Goal: Task Accomplishment & Management: Use online tool/utility

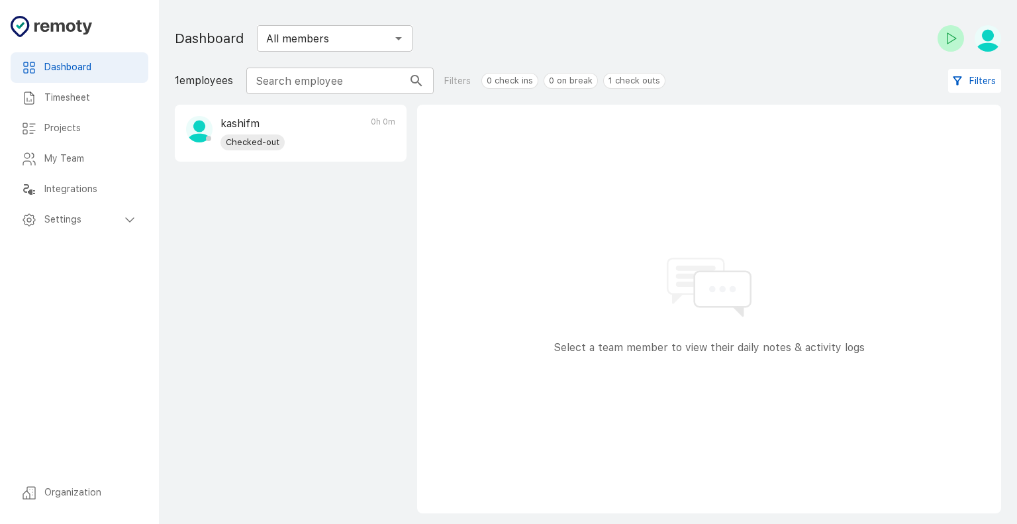
click at [111, 93] on h6 "Timesheet" at bounding box center [90, 98] width 93 height 15
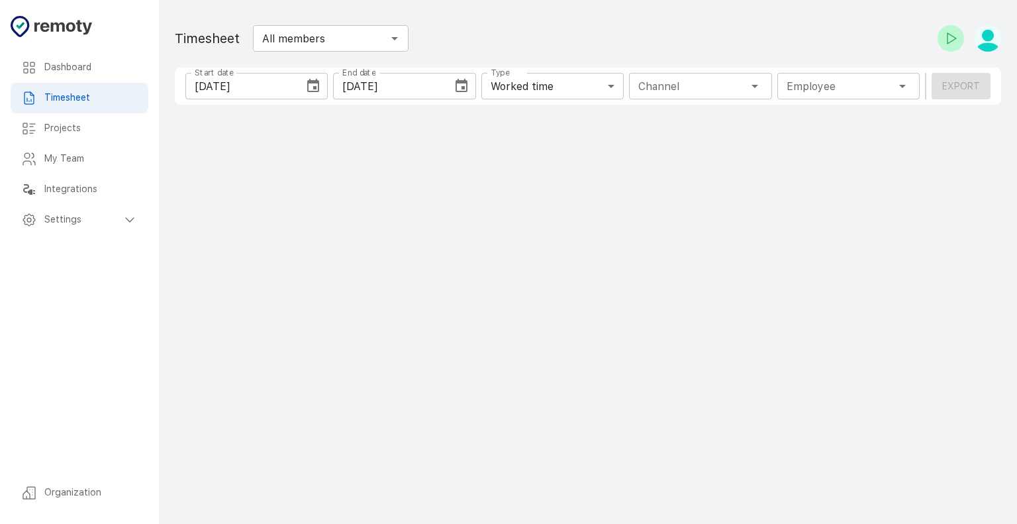
type input "1 Employee"
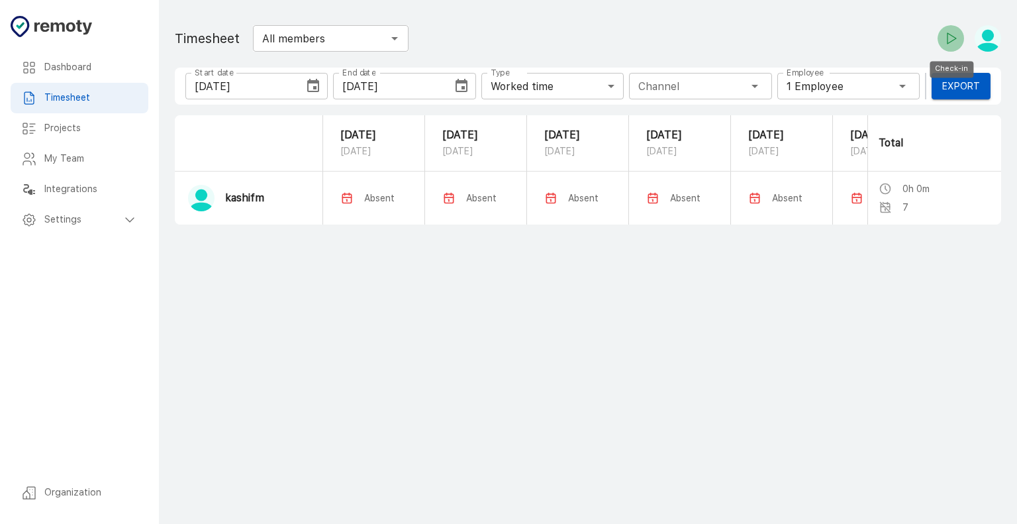
click at [956, 42] on icon "Check-in" at bounding box center [950, 38] width 16 height 16
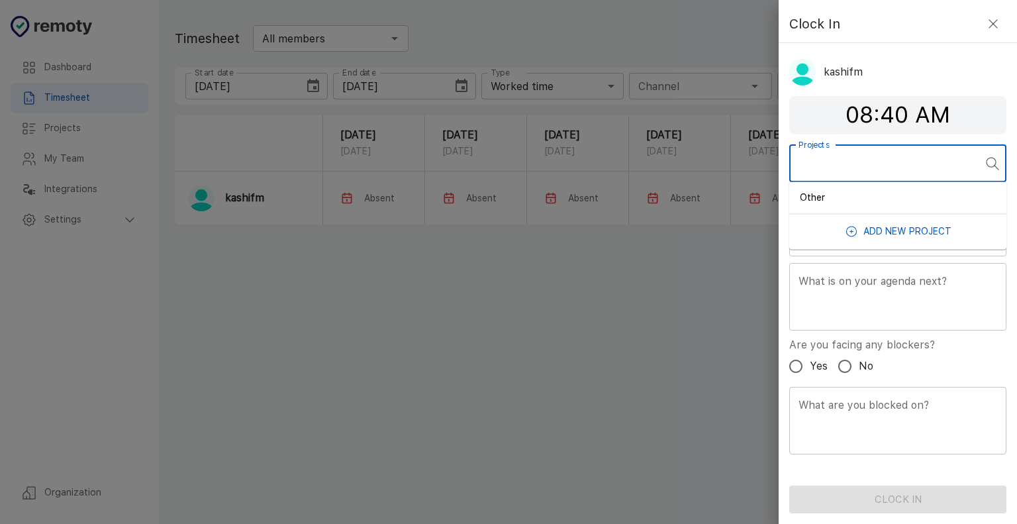
click at [892, 154] on input "Projects" at bounding box center [887, 163] width 185 height 25
click at [880, 226] on button "Add new Project" at bounding box center [897, 231] width 217 height 24
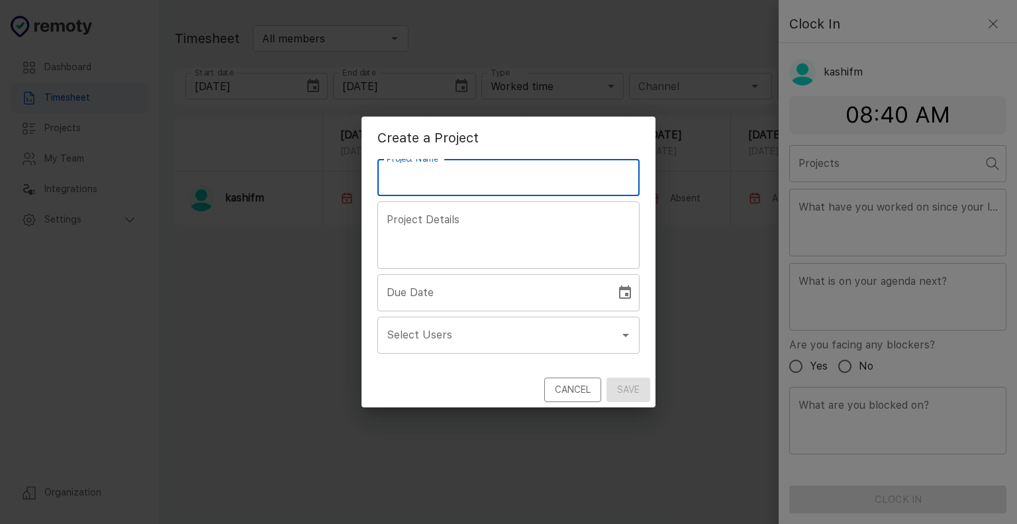
click at [480, 176] on input "Project Name" at bounding box center [508, 177] width 262 height 37
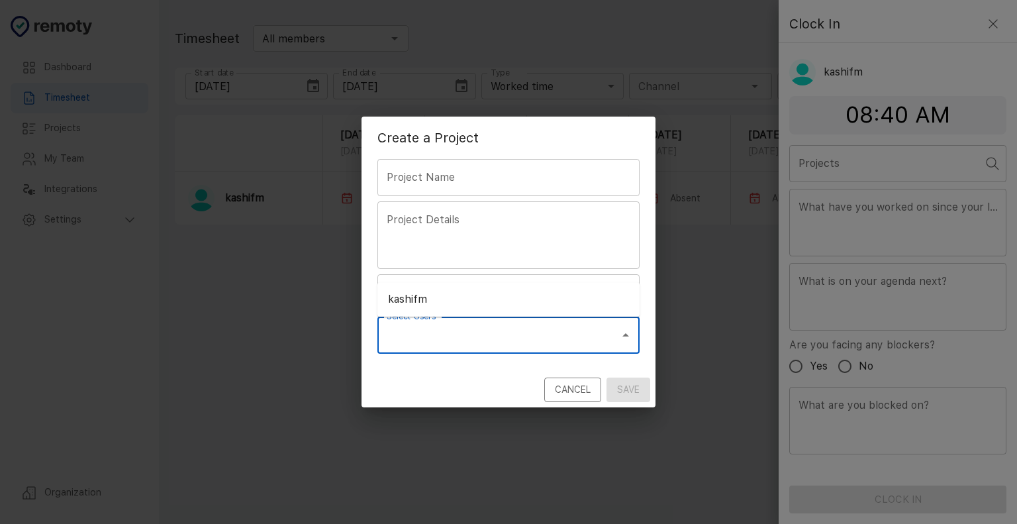
click at [490, 325] on input "Select Users" at bounding box center [498, 334] width 230 height 25
click at [479, 184] on input "Project Name" at bounding box center [508, 177] width 262 height 37
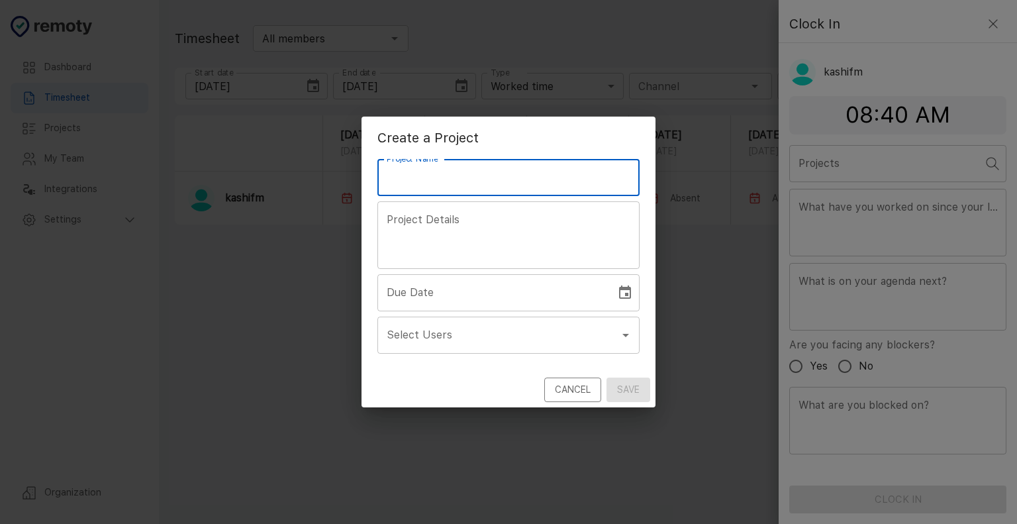
click at [492, 184] on input "Project Name" at bounding box center [508, 177] width 262 height 37
type input "Foxcon"
click at [527, 223] on textarea "Project Details" at bounding box center [509, 235] width 244 height 46
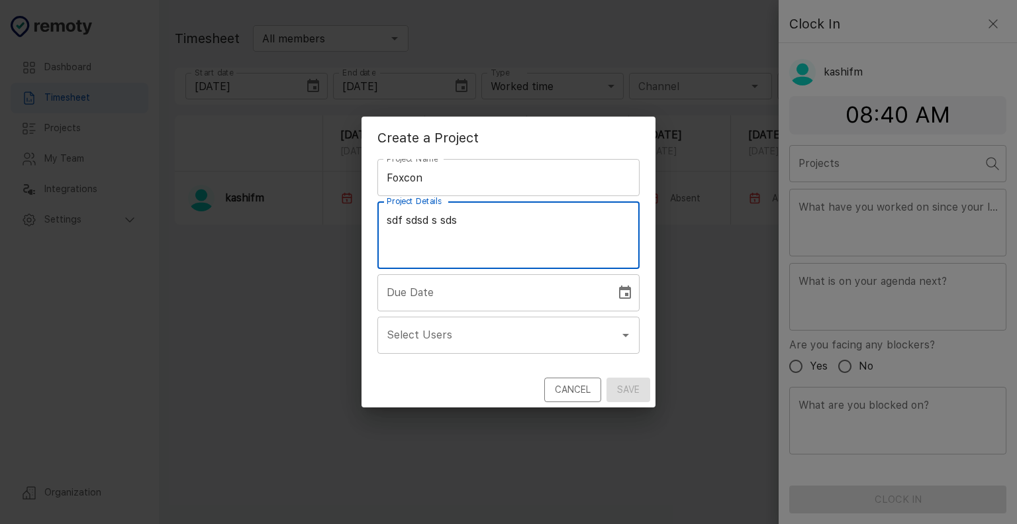
type textarea "sdf sdsd s sds"
click at [539, 281] on input "Due Date" at bounding box center [491, 292] width 229 height 37
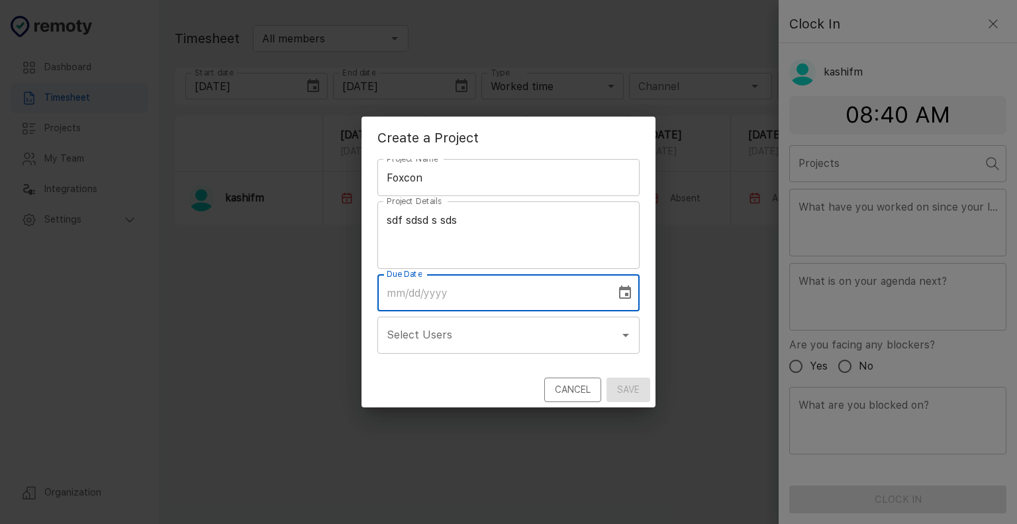
click at [629, 293] on icon "Choose date" at bounding box center [625, 293] width 16 height 16
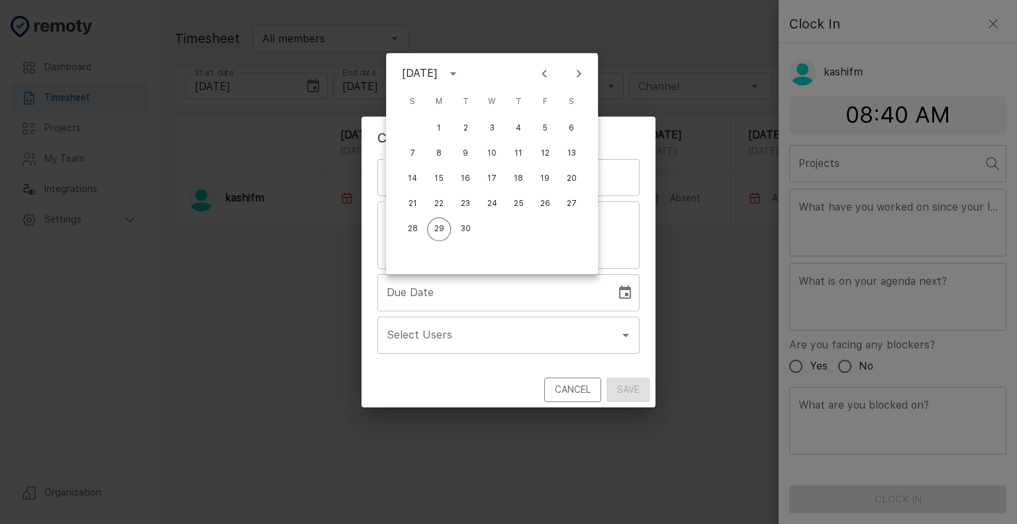
click at [572, 79] on icon "Next month" at bounding box center [578, 74] width 16 height 16
click at [572, 78] on icon "Next month" at bounding box center [578, 74] width 16 height 16
click at [572, 77] on icon "Next month" at bounding box center [578, 74] width 16 height 16
click at [494, 228] on button "31" at bounding box center [492, 229] width 24 height 24
type input "12/31/2025"
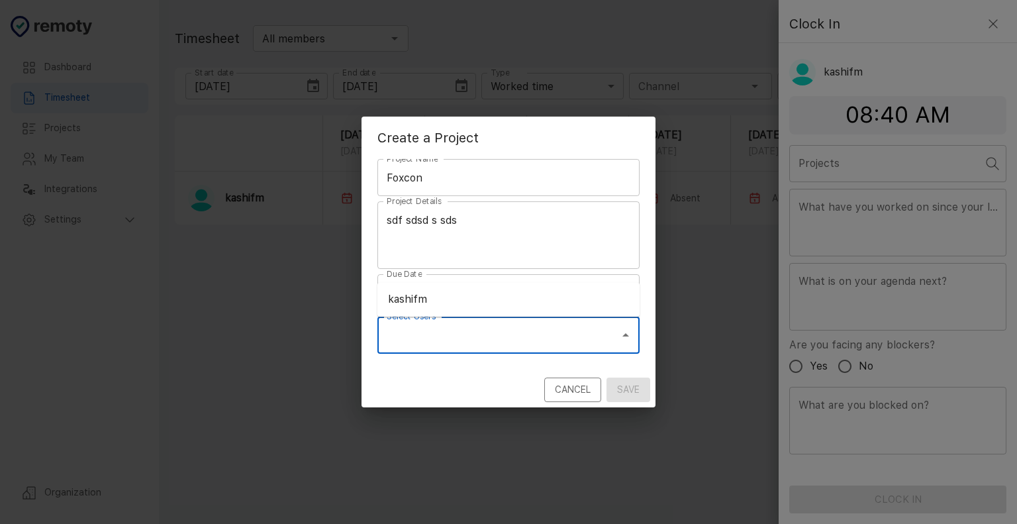
click at [481, 345] on input "Select Users" at bounding box center [498, 334] width 230 height 25
click at [556, 190] on input "Foxcon" at bounding box center [508, 177] width 262 height 37
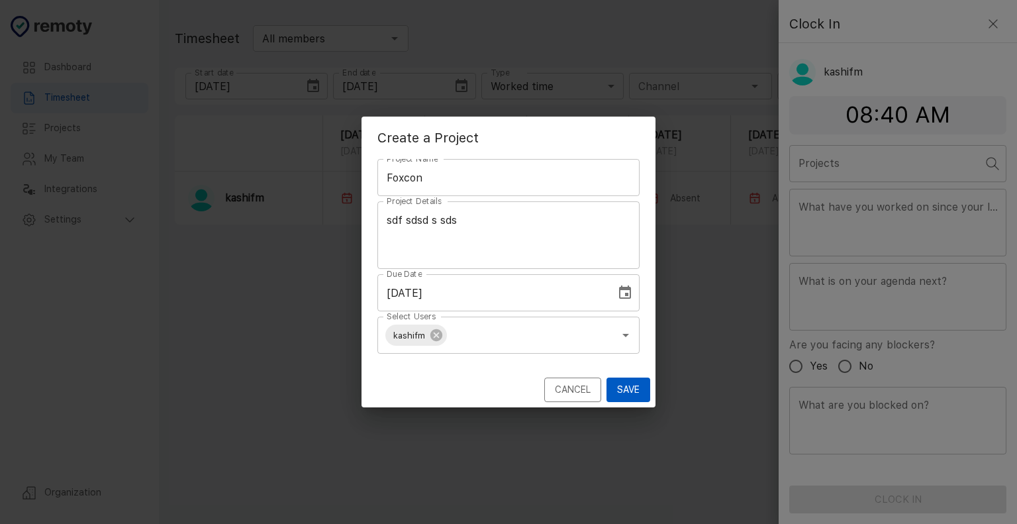
click at [527, 270] on div "Project Name Foxcon Project Name Project Details sdf sdsd s sds x Project Detai…" at bounding box center [508, 265] width 294 height 213
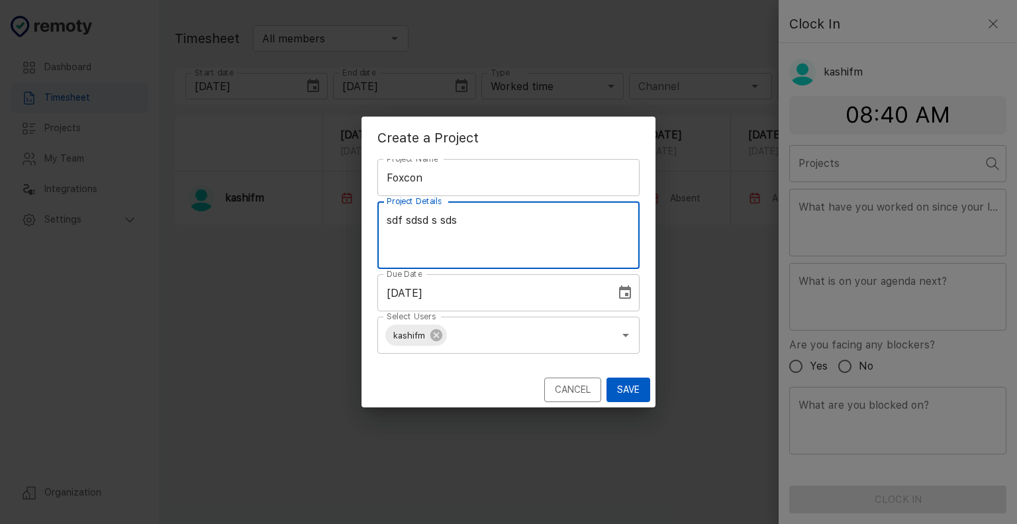
click at [517, 224] on textarea "sdf sdsd s sds" at bounding box center [509, 235] width 244 height 46
type textarea "sdf"
type textarea "p"
type textarea "foxcon project details are mentioned here"
click at [622, 393] on button "Save" at bounding box center [628, 389] width 44 height 24
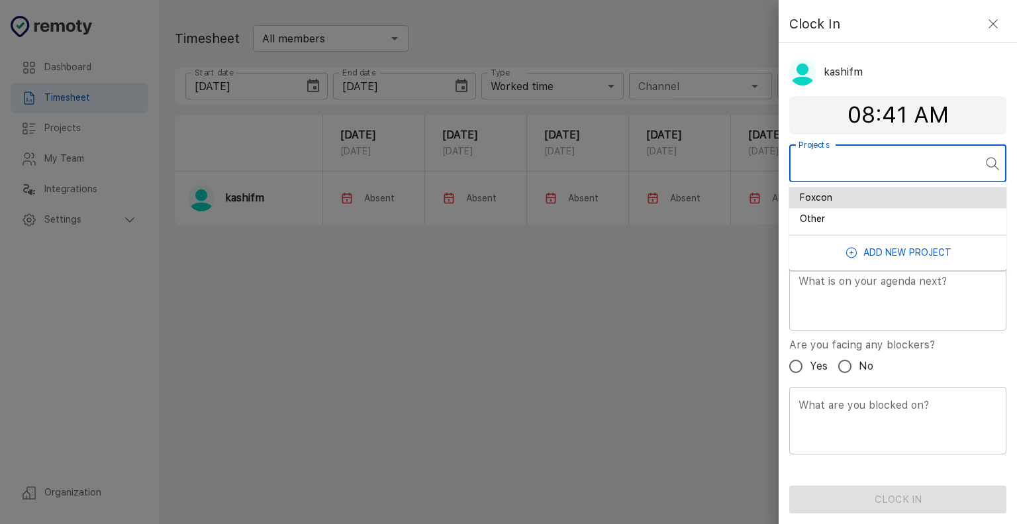
type input "Foxcon"
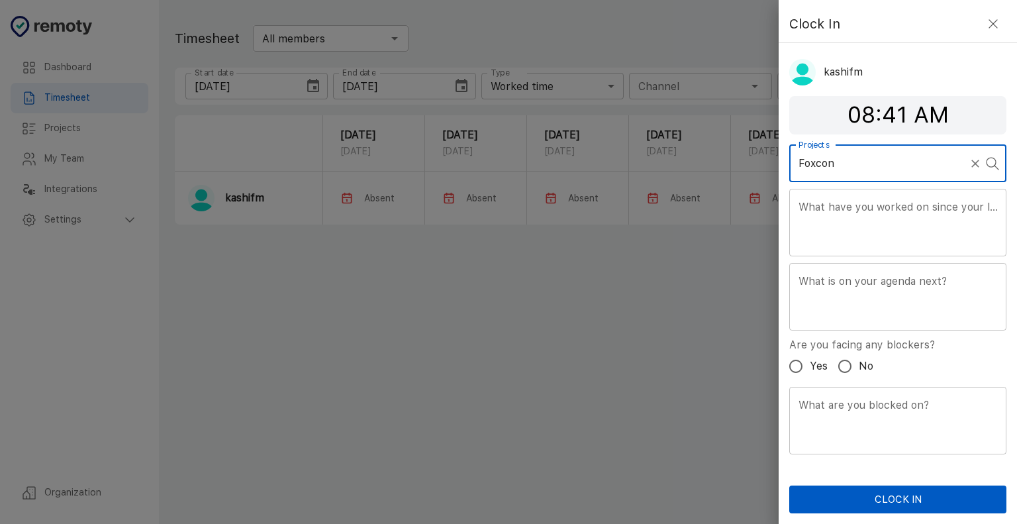
click at [854, 199] on textarea "What have you worked on since your last standup?" at bounding box center [897, 222] width 199 height 46
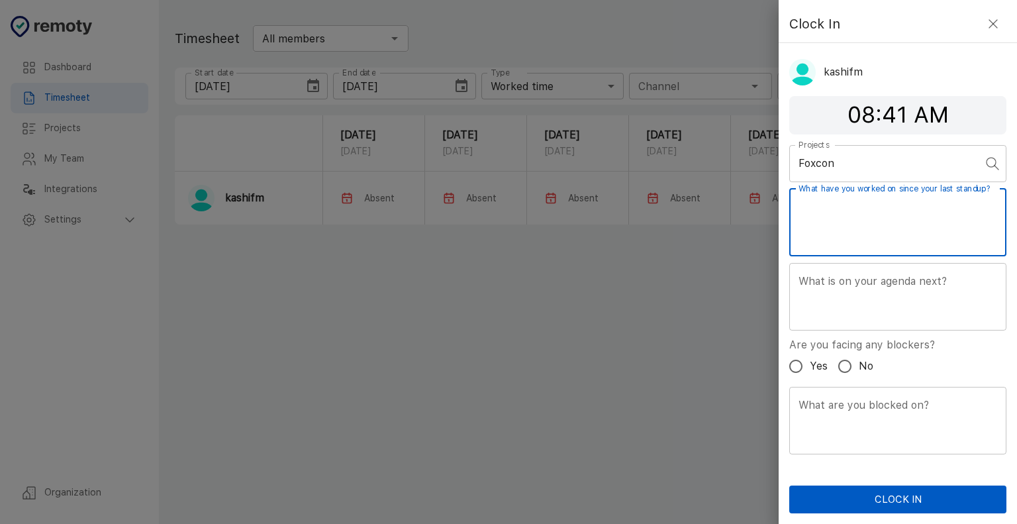
click at [844, 365] on input "No" at bounding box center [845, 366] width 28 height 28
radio input "true"
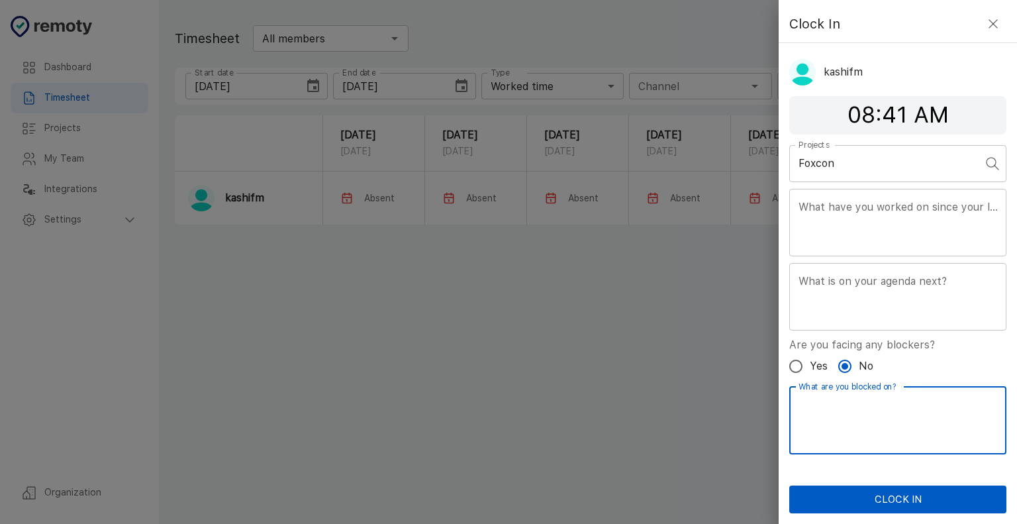
click at [852, 416] on textarea "What are you blocked on?" at bounding box center [897, 420] width 199 height 46
click at [919, 342] on label "Are you facing any blockers?" at bounding box center [862, 344] width 146 height 15
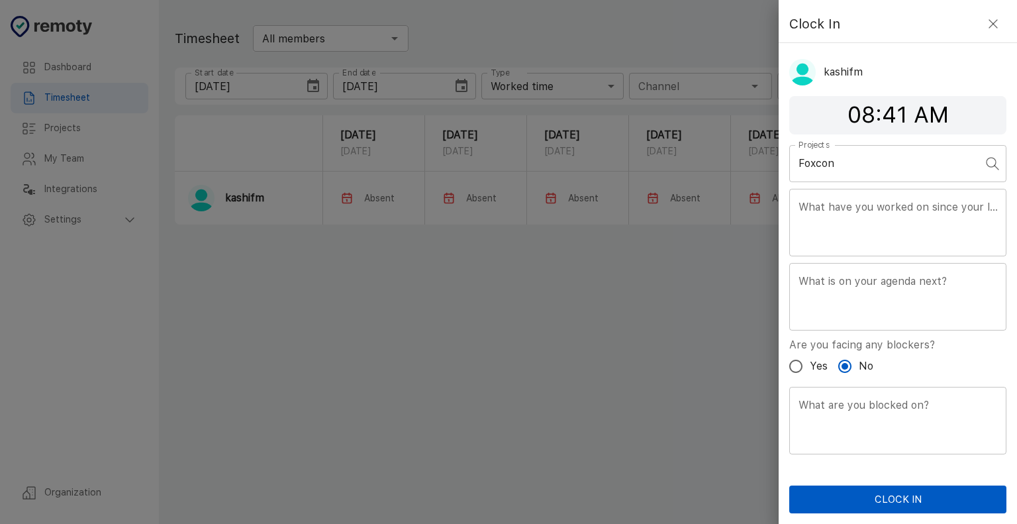
click at [950, 367] on div "Projects Foxcon Projects What have you worked on since your last standup? x Wha…" at bounding box center [897, 303] width 238 height 316
click at [917, 487] on button "Clock In" at bounding box center [897, 499] width 217 height 28
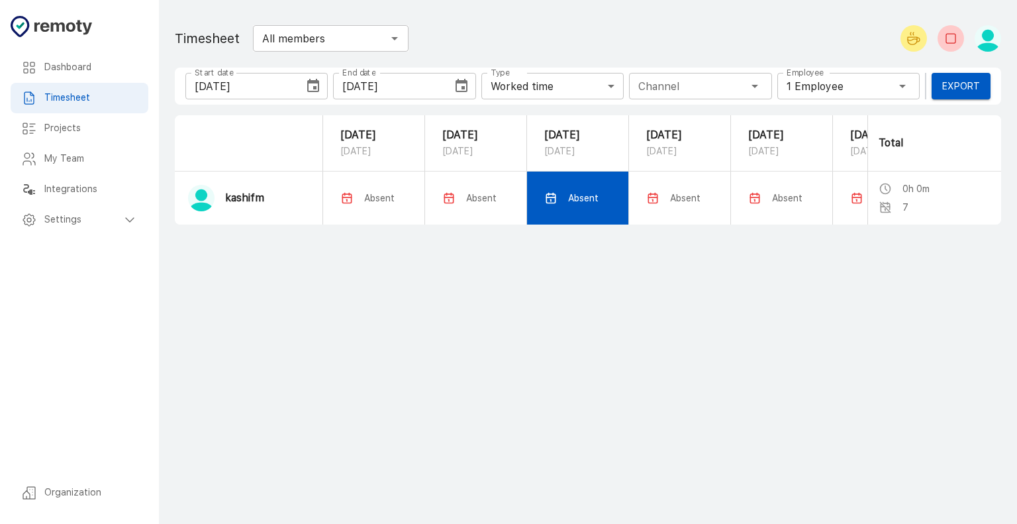
scroll to position [0, 179]
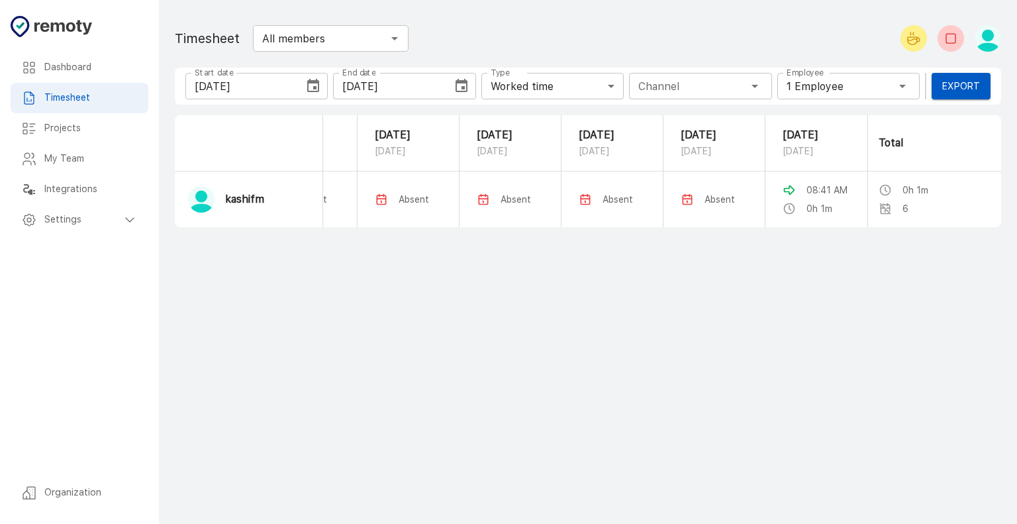
click at [854, 92] on div "Employee 1 Employee Employee" at bounding box center [848, 86] width 142 height 26
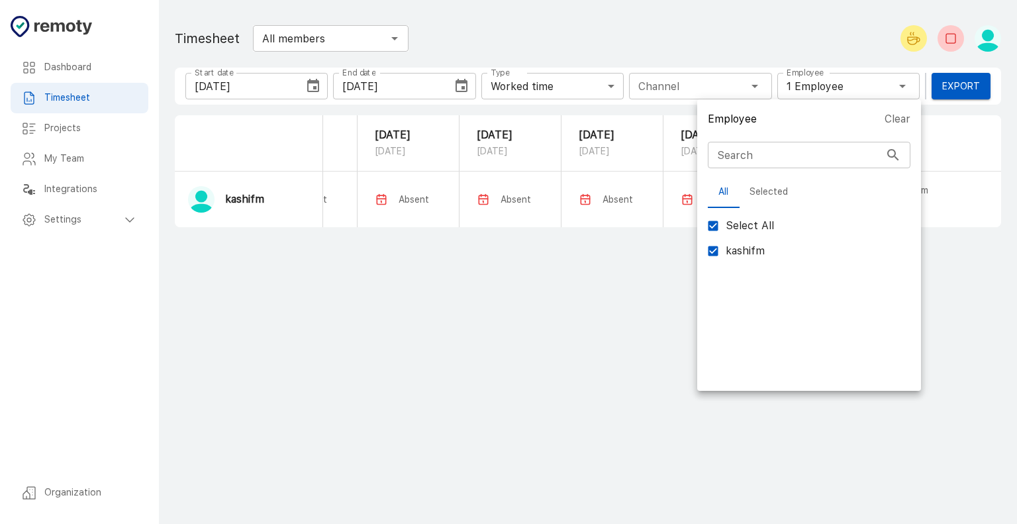
click at [853, 86] on div at bounding box center [508, 262] width 1017 height 524
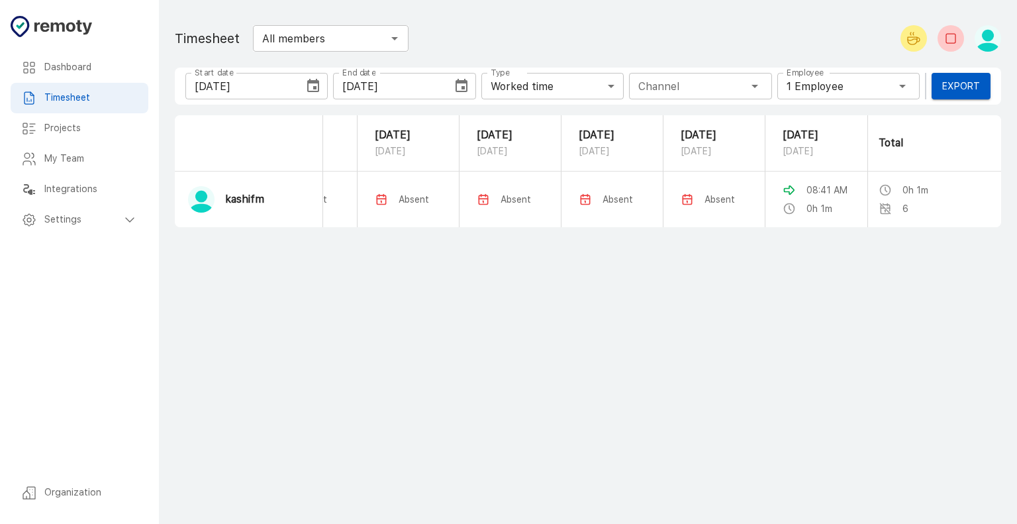
click at [79, 134] on h6 "Projects" at bounding box center [90, 128] width 93 height 15
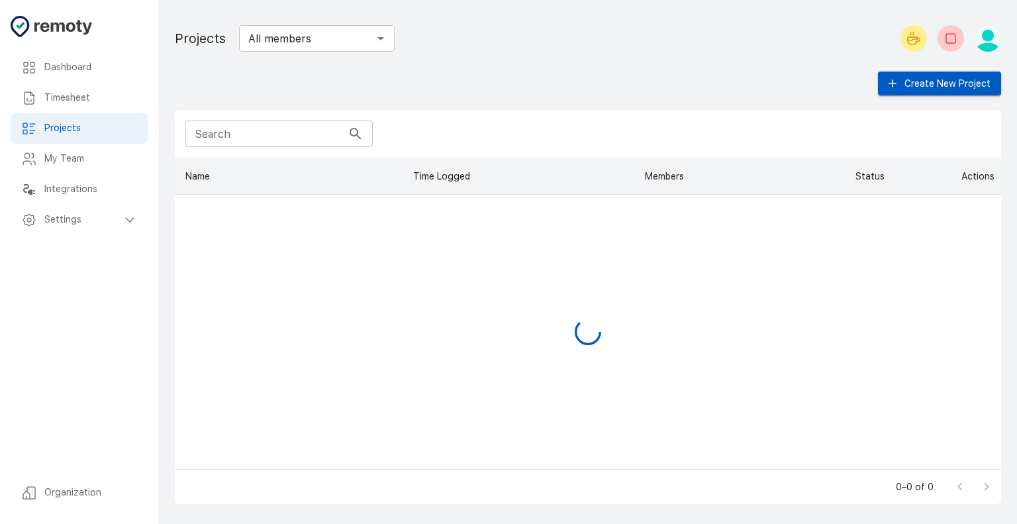
scroll to position [301, 815]
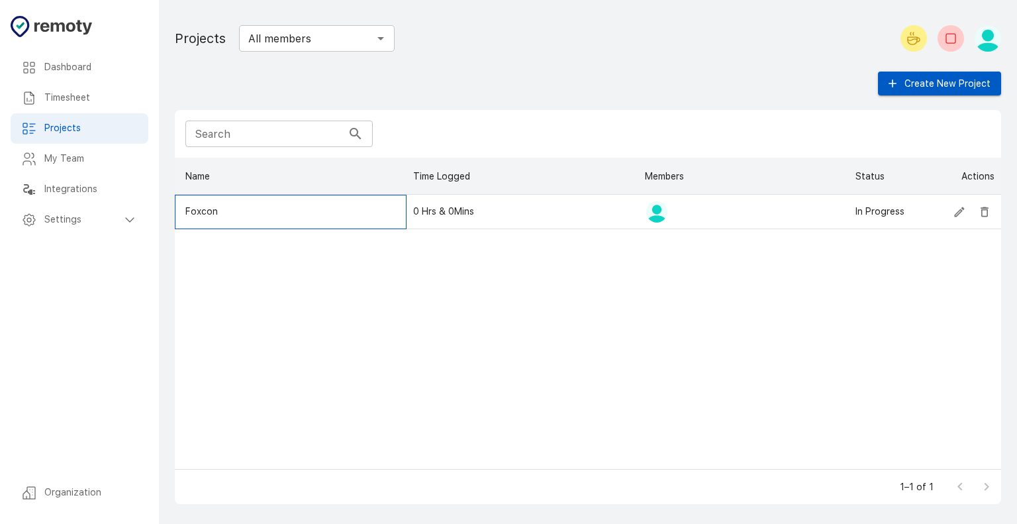
click at [256, 216] on div "Foxcon" at bounding box center [291, 212] width 232 height 34
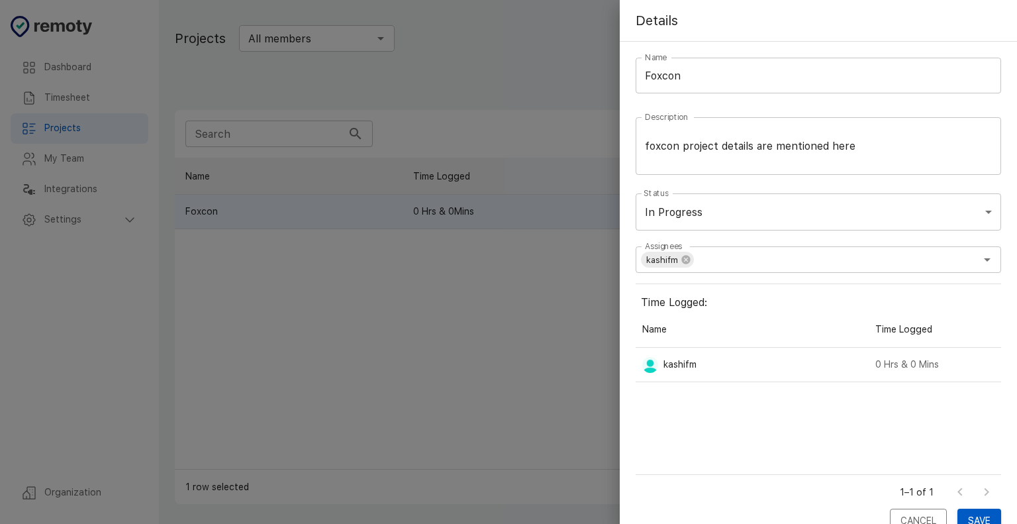
scroll to position [154, 355]
click at [555, 403] on div at bounding box center [508, 262] width 1017 height 524
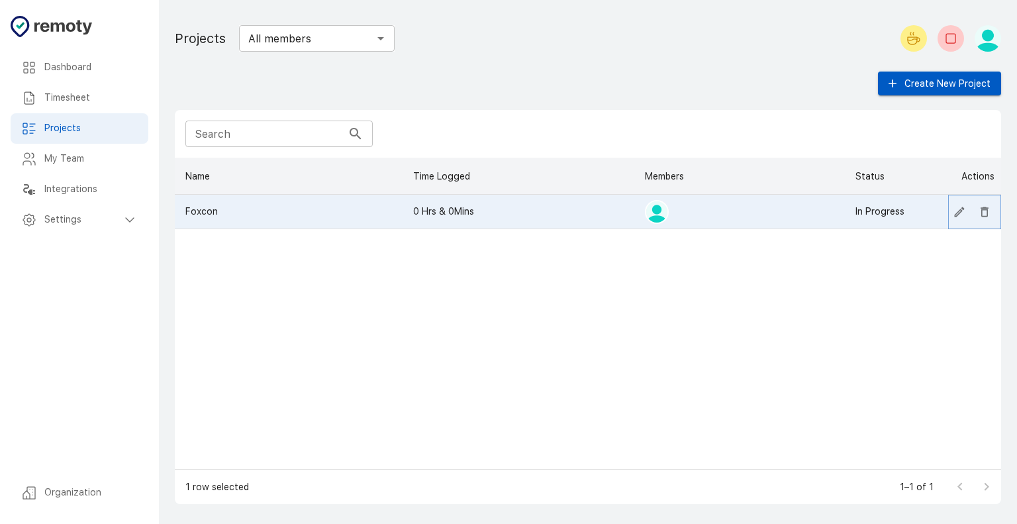
click at [953, 208] on icon "Edit" at bounding box center [958, 211] width 13 height 13
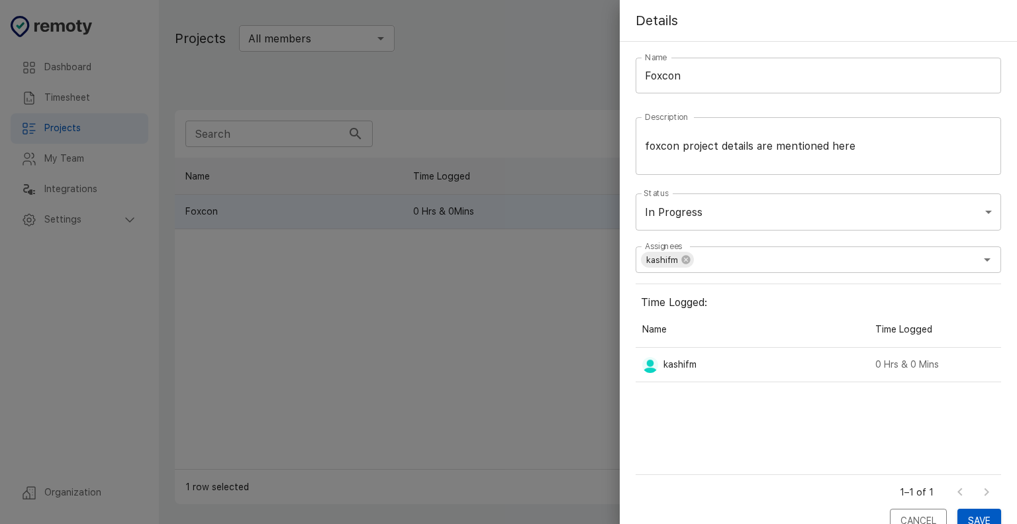
click at [551, 386] on div at bounding box center [508, 262] width 1017 height 524
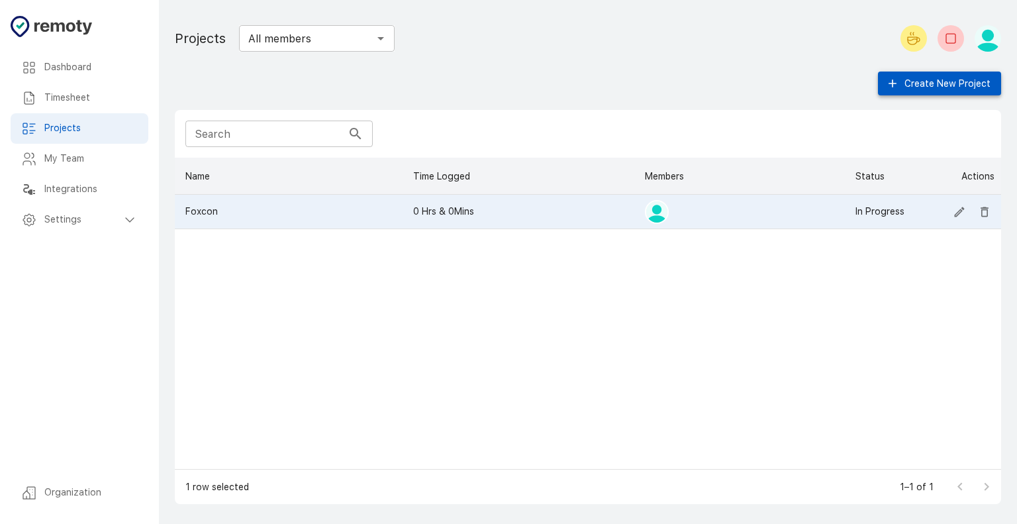
click at [907, 91] on button "Create New Project" at bounding box center [939, 83] width 123 height 24
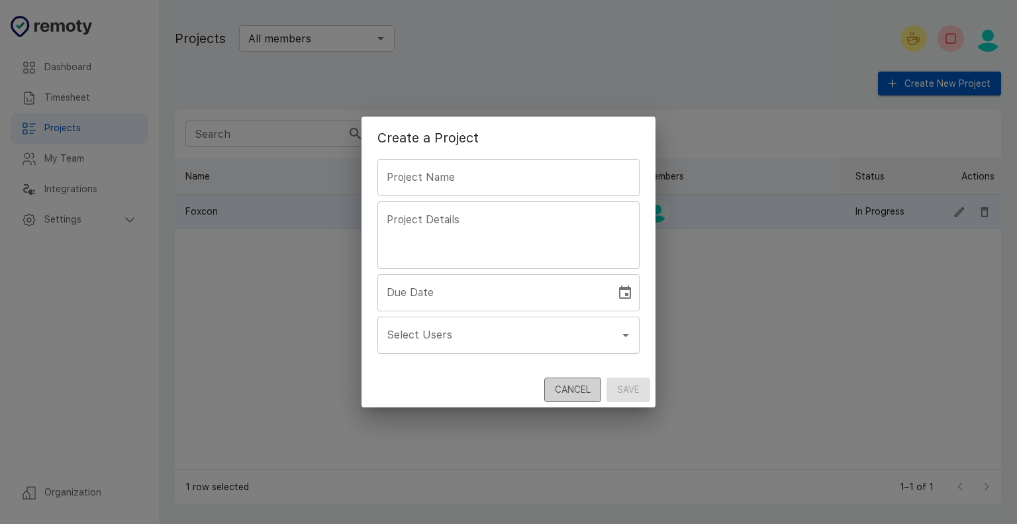
click at [576, 387] on button "Cancel" at bounding box center [572, 389] width 57 height 24
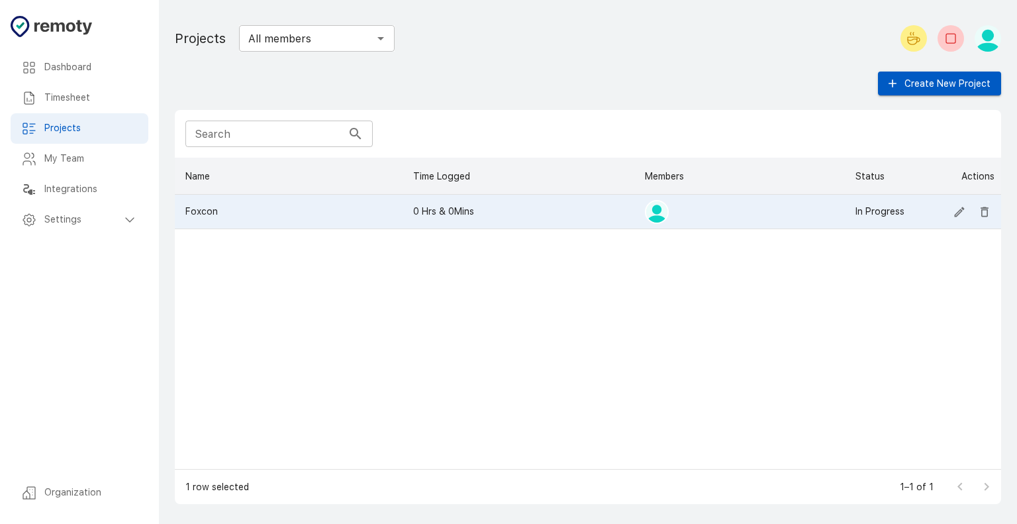
click at [101, 89] on div "Timesheet" at bounding box center [80, 98] width 138 height 30
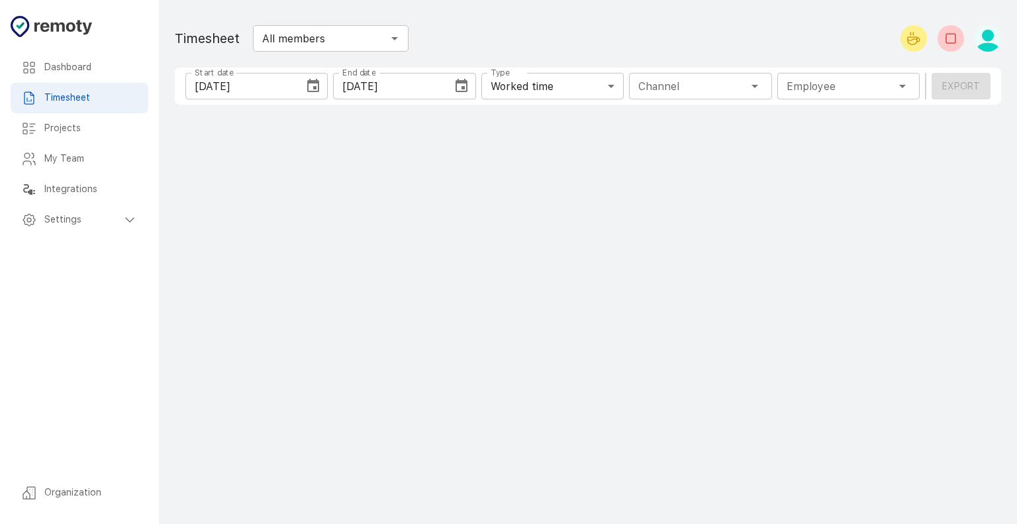
type input "1 Employee"
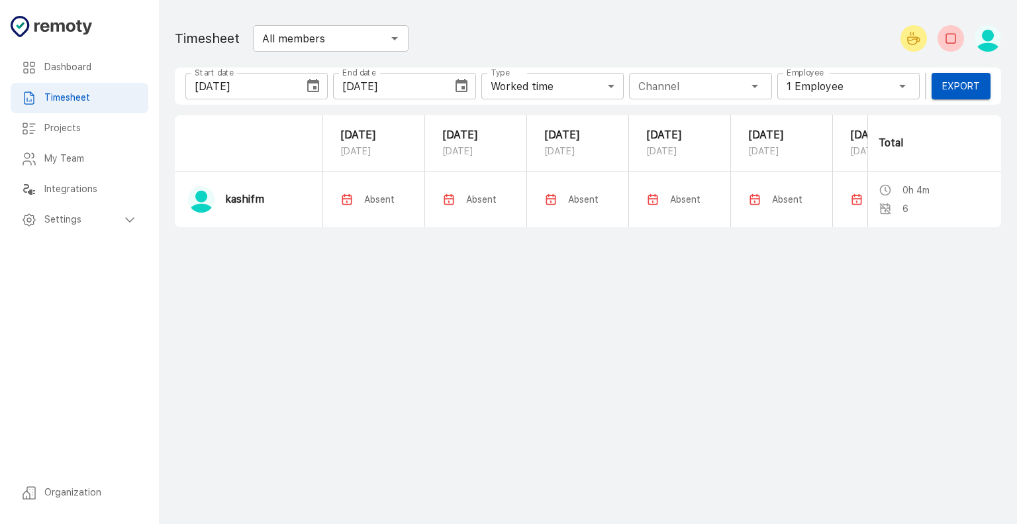
click at [233, 207] on p "kashifm" at bounding box center [244, 199] width 39 height 15
click at [983, 85] on button "Export" at bounding box center [960, 86] width 59 height 26
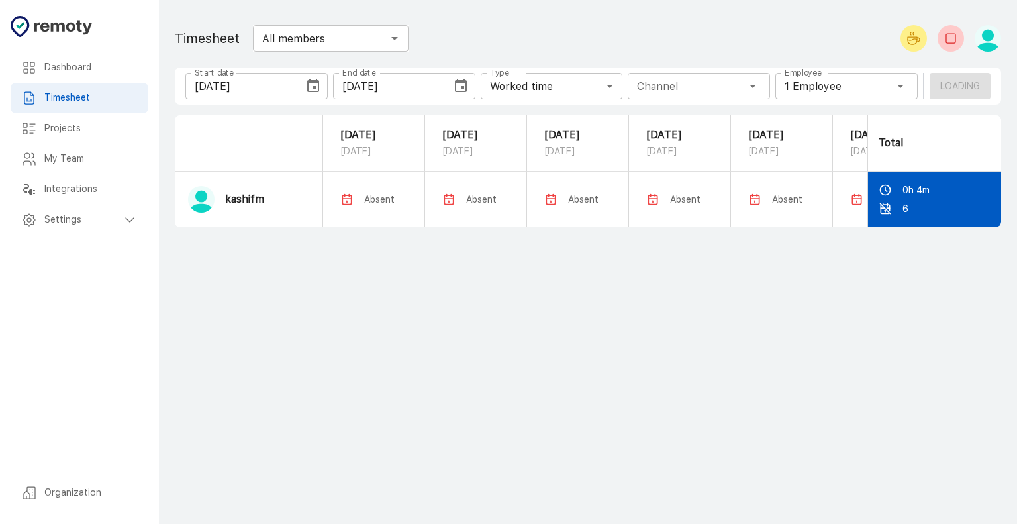
click at [897, 214] on td "0h 4m 6" at bounding box center [934, 199] width 134 height 56
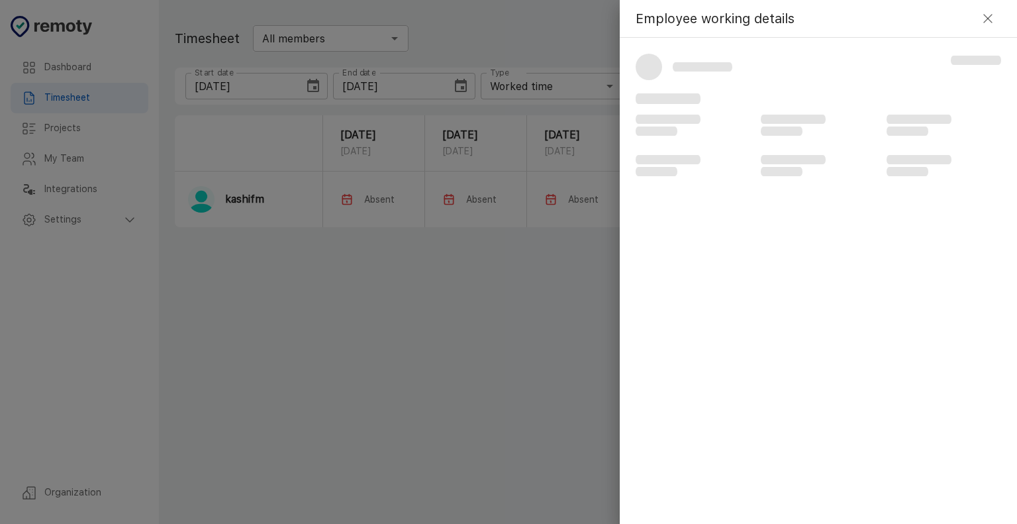
click at [981, 25] on icon "button" at bounding box center [988, 19] width 16 height 16
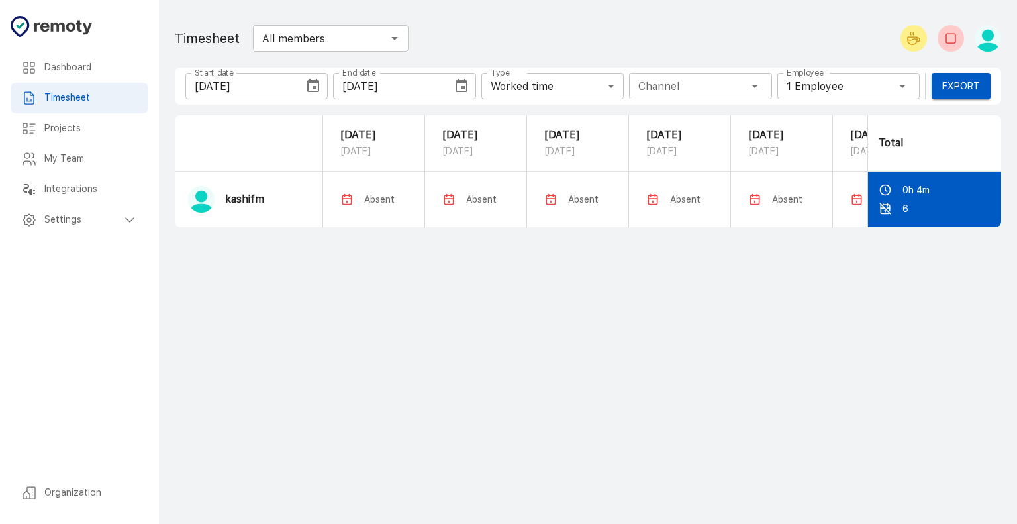
click at [937, 211] on td "0h 4m 6" at bounding box center [934, 199] width 134 height 56
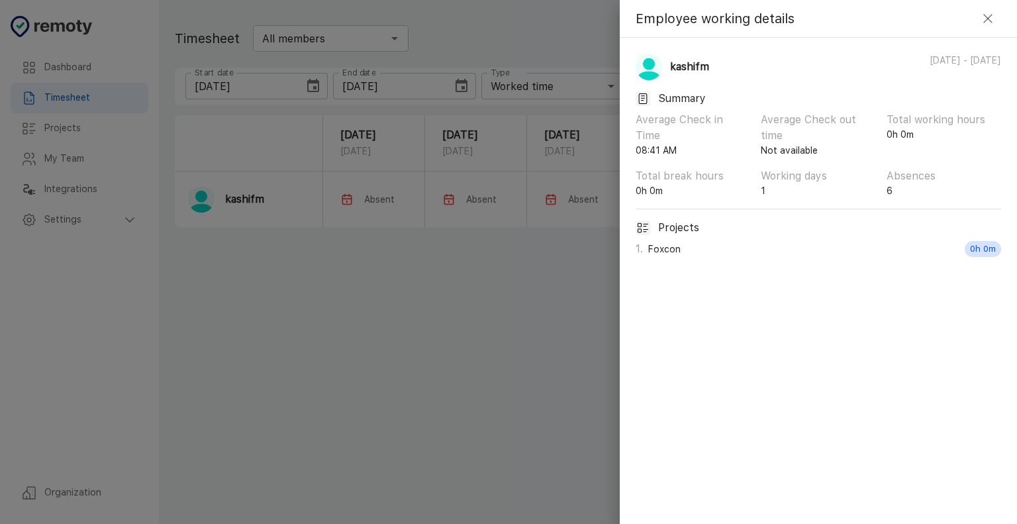
click at [985, 23] on icon "button" at bounding box center [988, 19] width 16 height 16
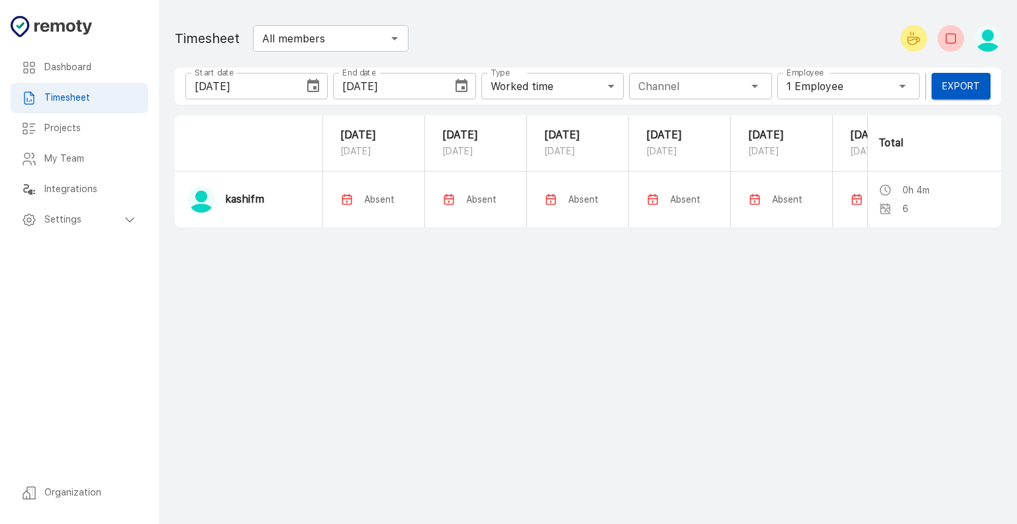
click at [442, 97] on div "[DATE] End date" at bounding box center [404, 86] width 142 height 26
click at [318, 95] on button "Choose date, selected date is Sep 23, 2025" at bounding box center [313, 86] width 26 height 26
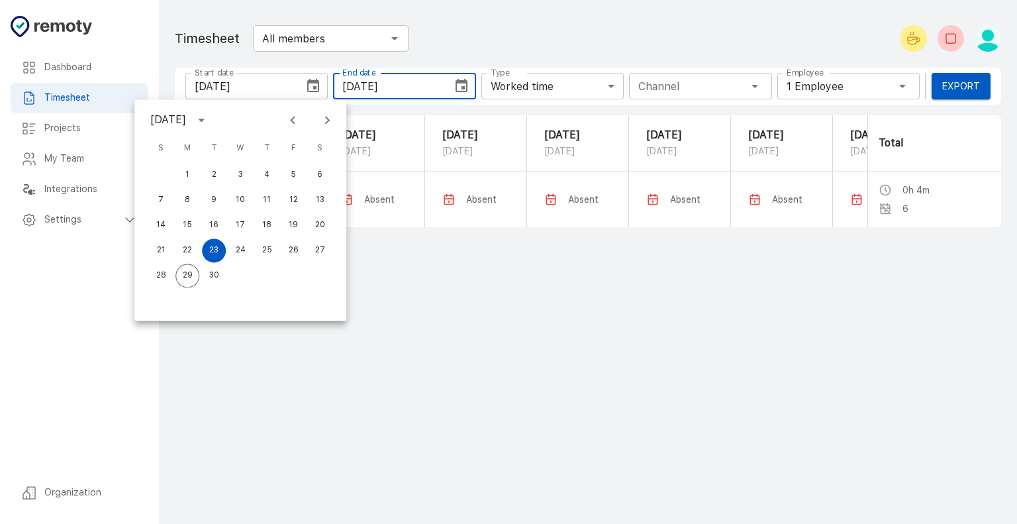
click at [294, 119] on icon "Previous month" at bounding box center [293, 120] width 16 height 16
click at [289, 179] on button "1" at bounding box center [293, 175] width 24 height 24
type input "[DATE]"
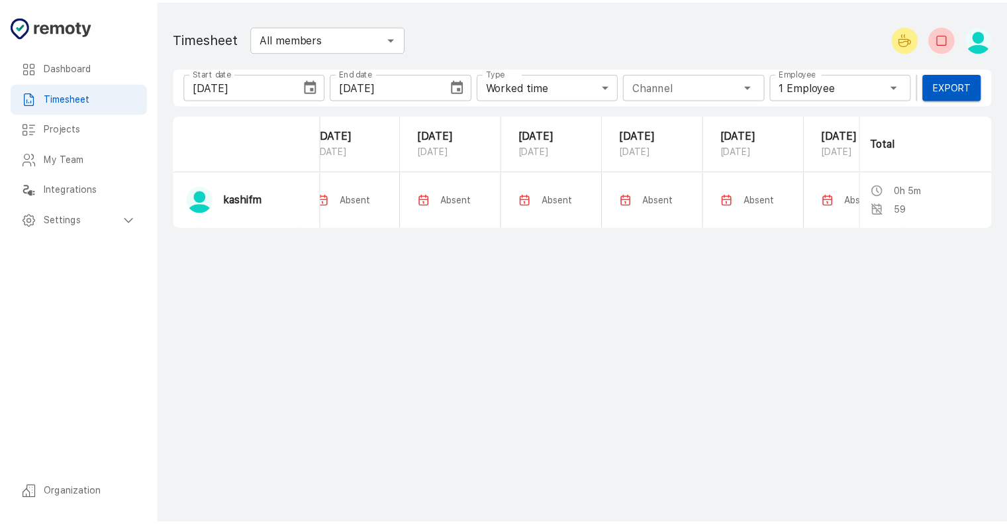
scroll to position [0, 163]
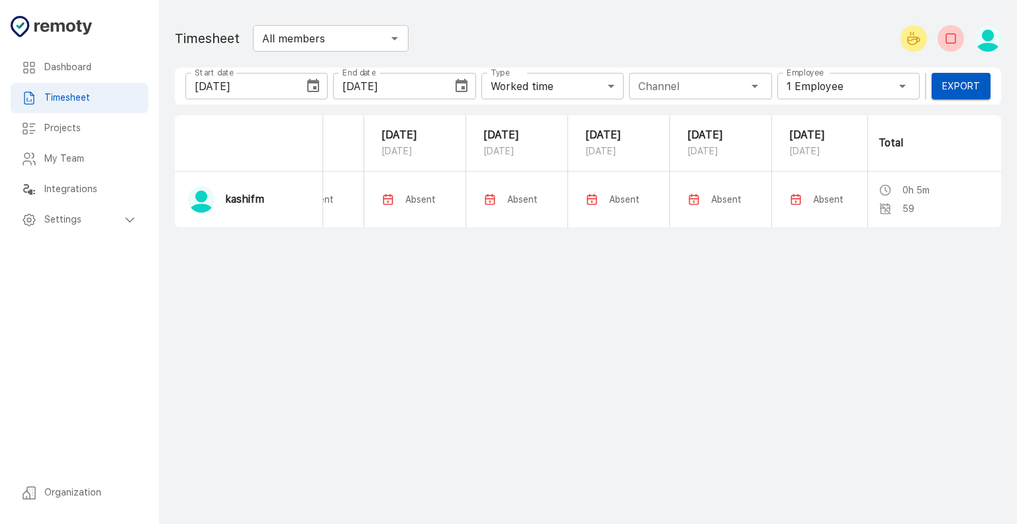
click at [331, 33] on input "All members" at bounding box center [320, 38] width 126 height 19
click at [494, 28] on div "Timesheet All members ​" at bounding box center [381, 38] width 413 height 37
click at [391, 30] on icon "Open" at bounding box center [395, 38] width 16 height 16
click at [391, 30] on button "Close" at bounding box center [394, 38] width 19 height 19
drag, startPoint x: 490, startPoint y: 34, endPoint x: 500, endPoint y: 34, distance: 9.9
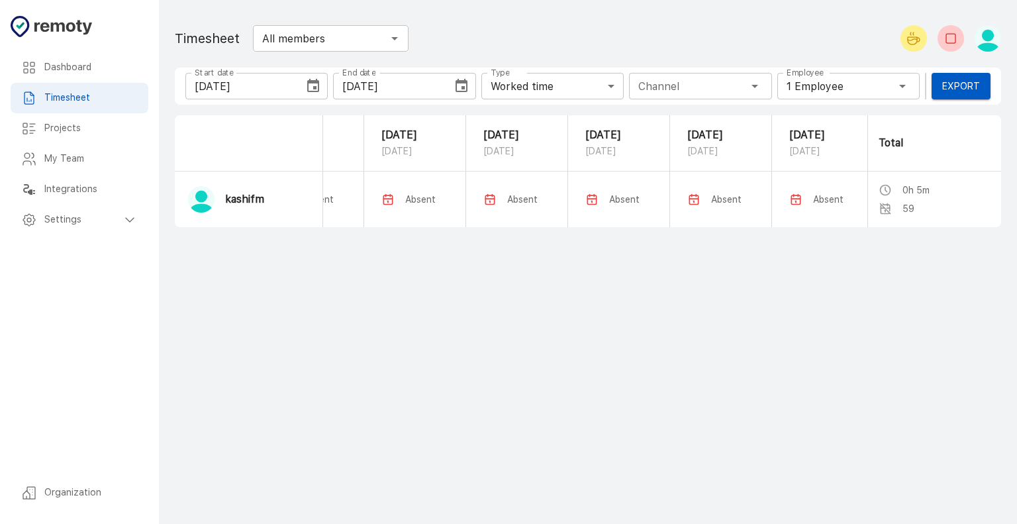
click at [499, 34] on div "Timesheet All members ​" at bounding box center [381, 38] width 413 height 37
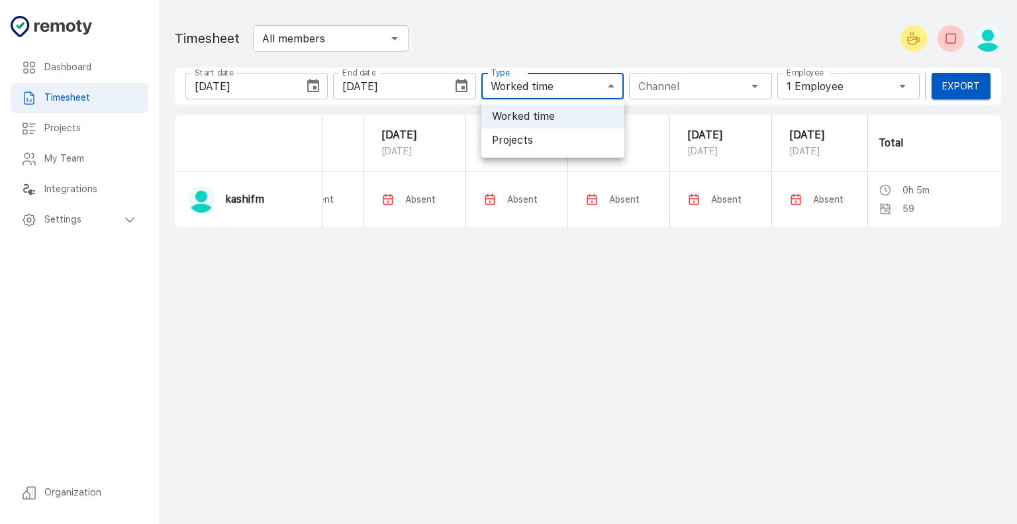
click at [535, 93] on body "Dashboard Timesheet Projects My Team Integrations Settings Organization Dashboa…" at bounding box center [508, 262] width 1017 height 524
click at [682, 79] on div at bounding box center [508, 262] width 1017 height 524
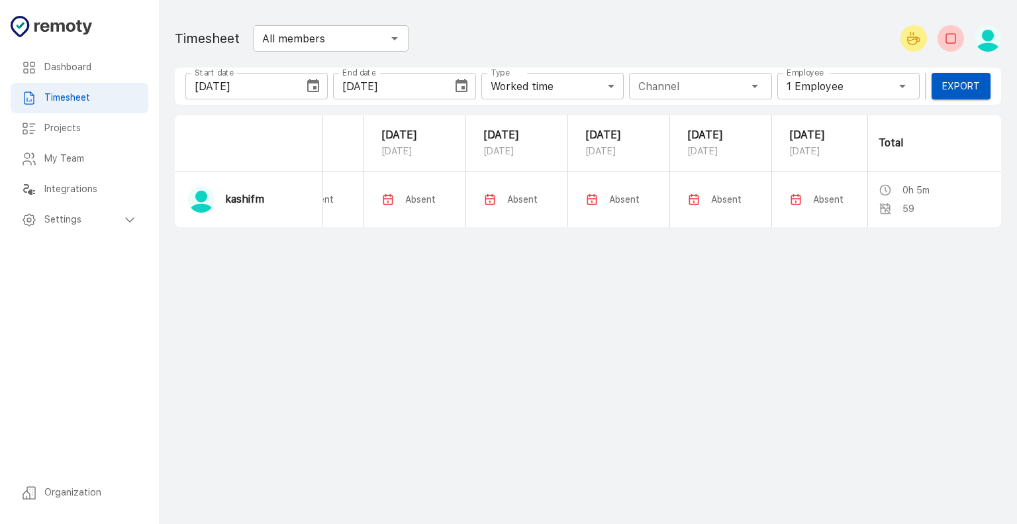
click at [682, 83] on div "Channel Channel" at bounding box center [700, 86] width 142 height 26
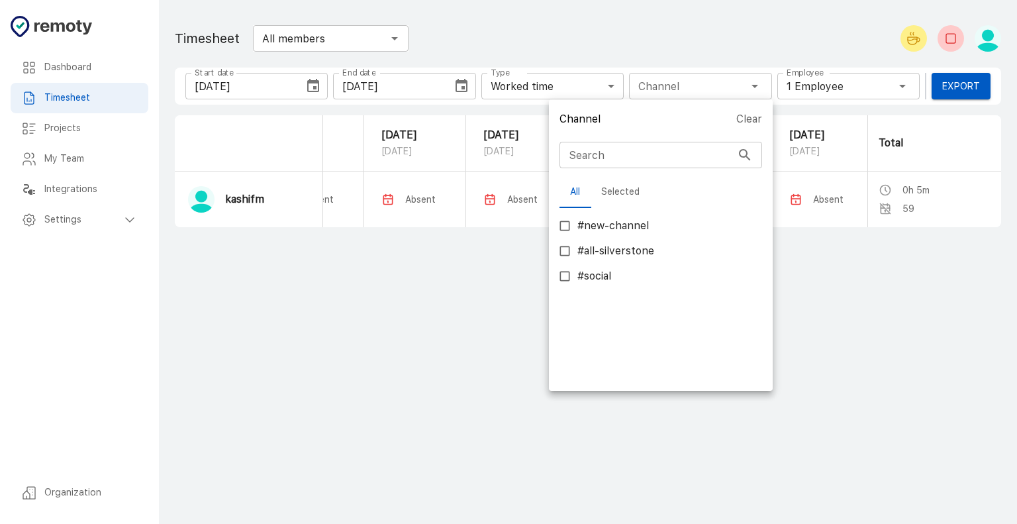
click at [548, 82] on div at bounding box center [508, 262] width 1017 height 524
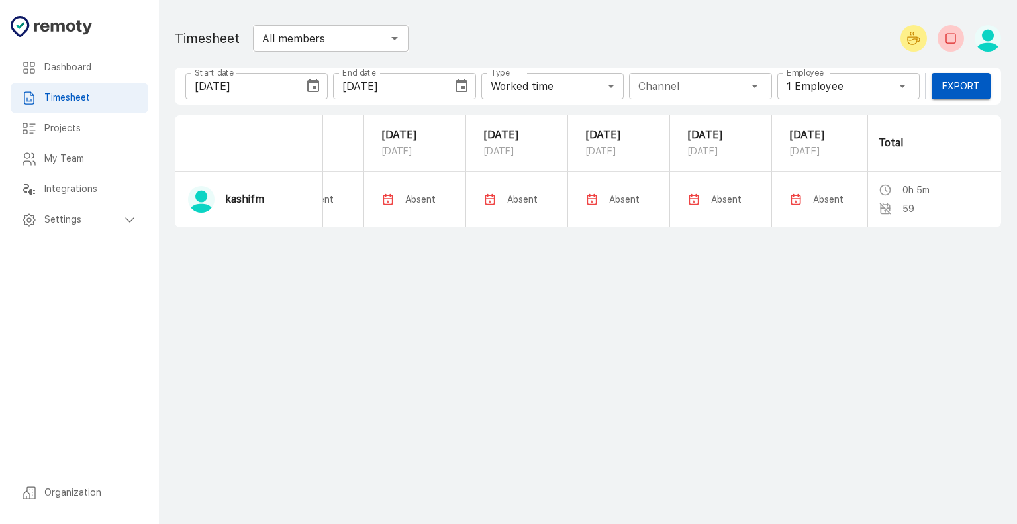
click at [548, 82] on body "Dashboard Timesheet Projects My Team Integrations Settings Organization Dashboa…" at bounding box center [508, 262] width 1017 height 524
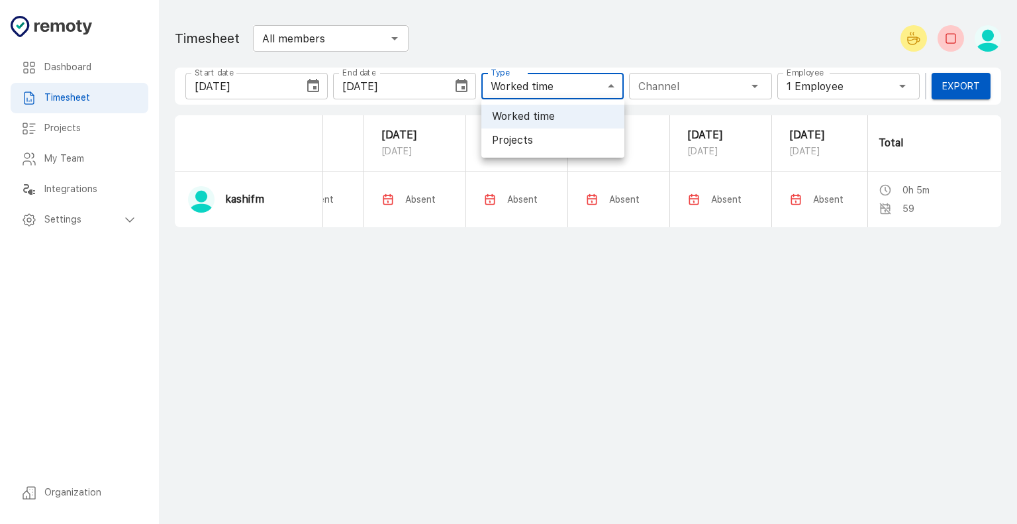
click at [712, 379] on div at bounding box center [508, 262] width 1017 height 524
click at [700, 97] on div "Channel Channel" at bounding box center [700, 86] width 142 height 26
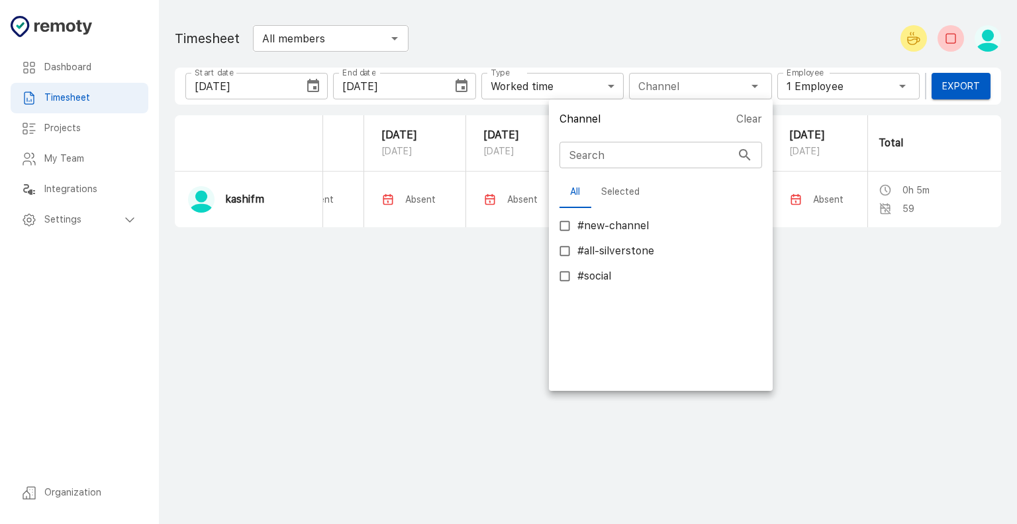
click at [832, 87] on div at bounding box center [508, 262] width 1017 height 524
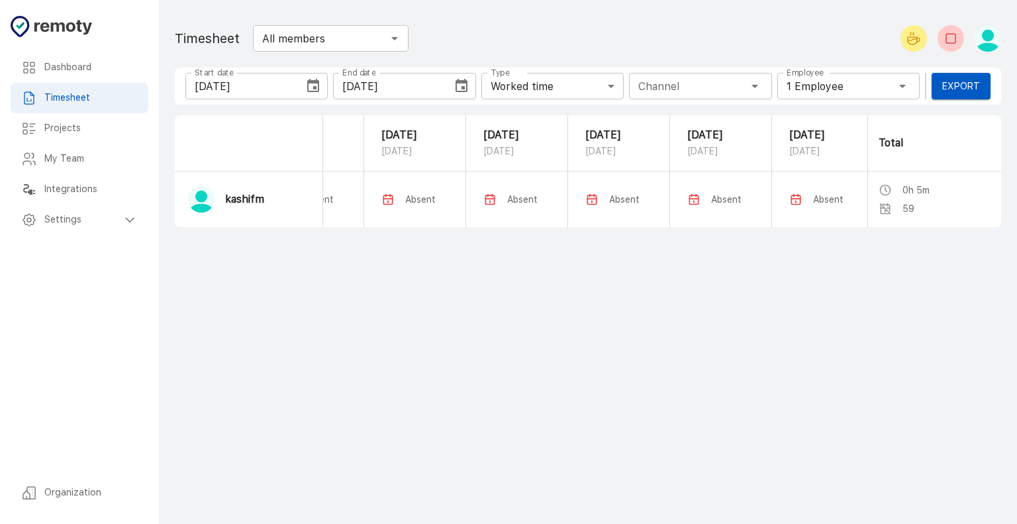
click at [855, 84] on div "Employee 1 Employee Employee" at bounding box center [848, 86] width 142 height 26
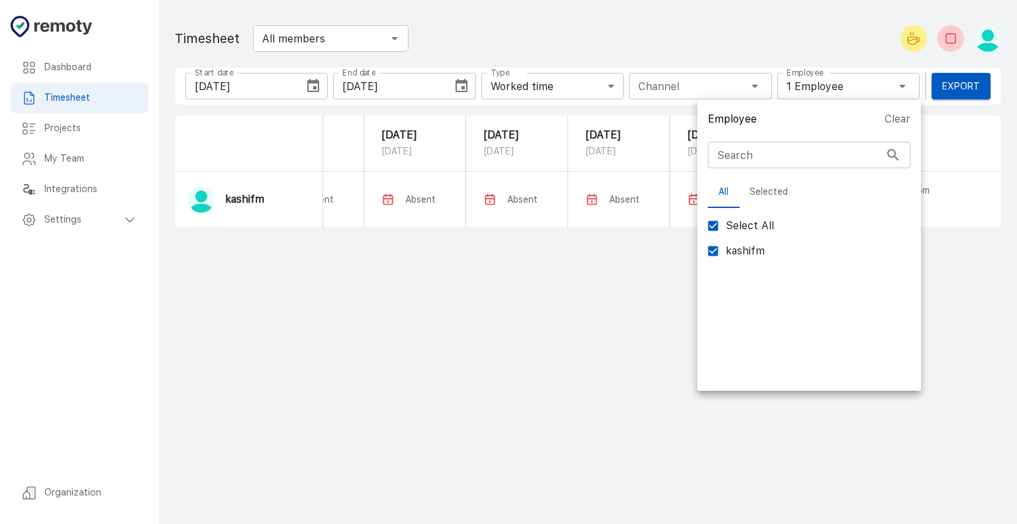
click at [879, 30] on div at bounding box center [508, 262] width 1017 height 524
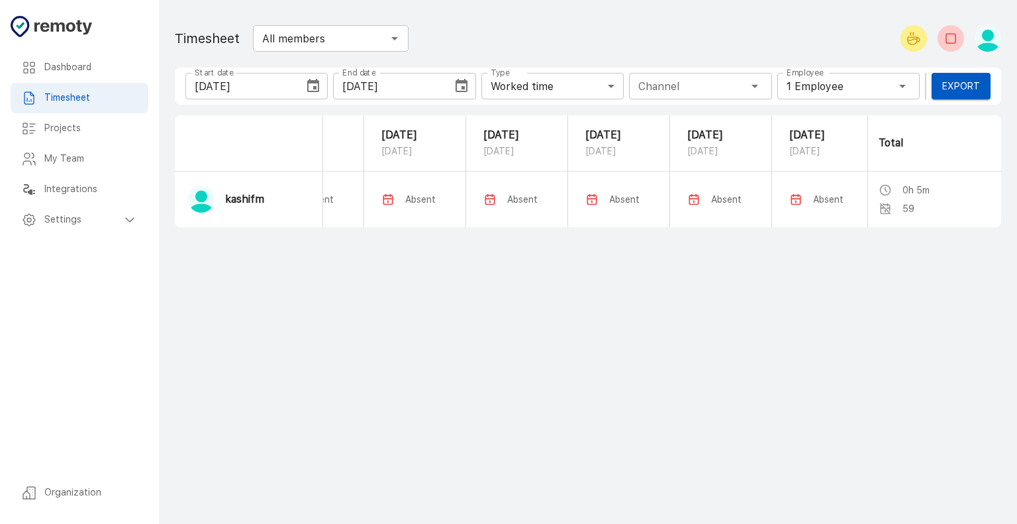
click at [1003, 52] on main "Dashboard Timesheet Projects My Team Integrations Settings Organization Timeshe…" at bounding box center [588, 262] width 858 height 524
click at [995, 48] on img "button" at bounding box center [987, 38] width 26 height 26
click at [950, 73] on li "My Profile" at bounding box center [955, 74] width 107 height 24
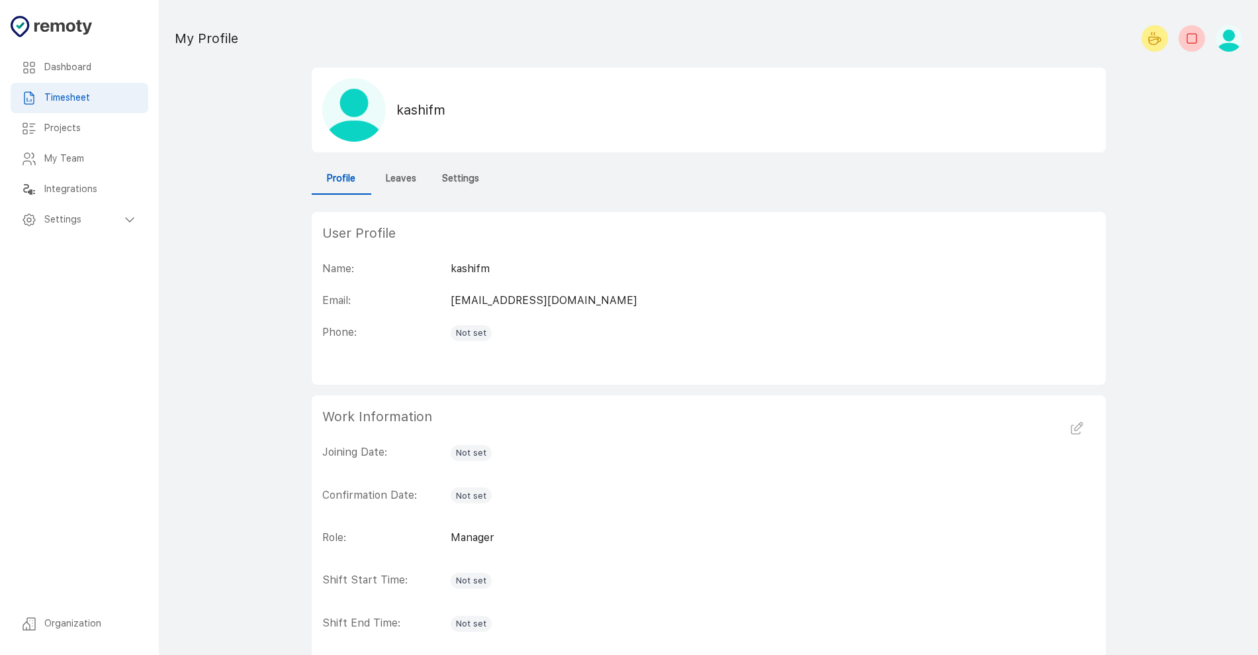
click at [1016, 44] on img "button" at bounding box center [1229, 38] width 26 height 26
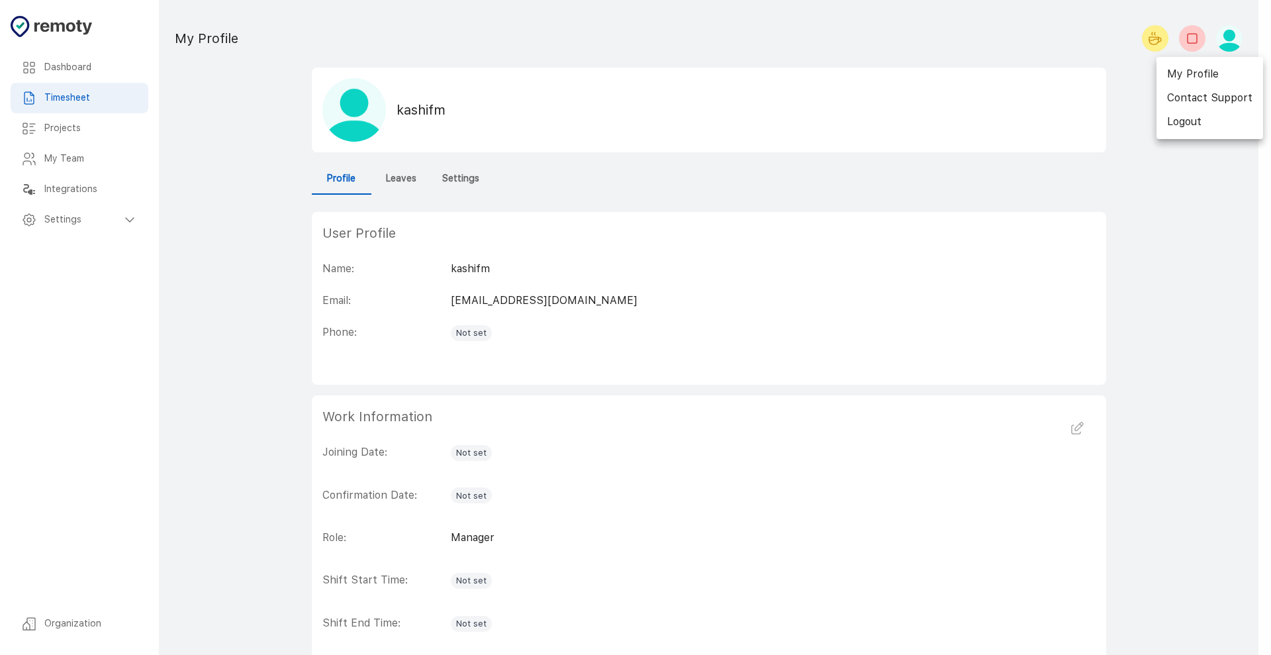
click at [852, 486] on div at bounding box center [635, 327] width 1271 height 655
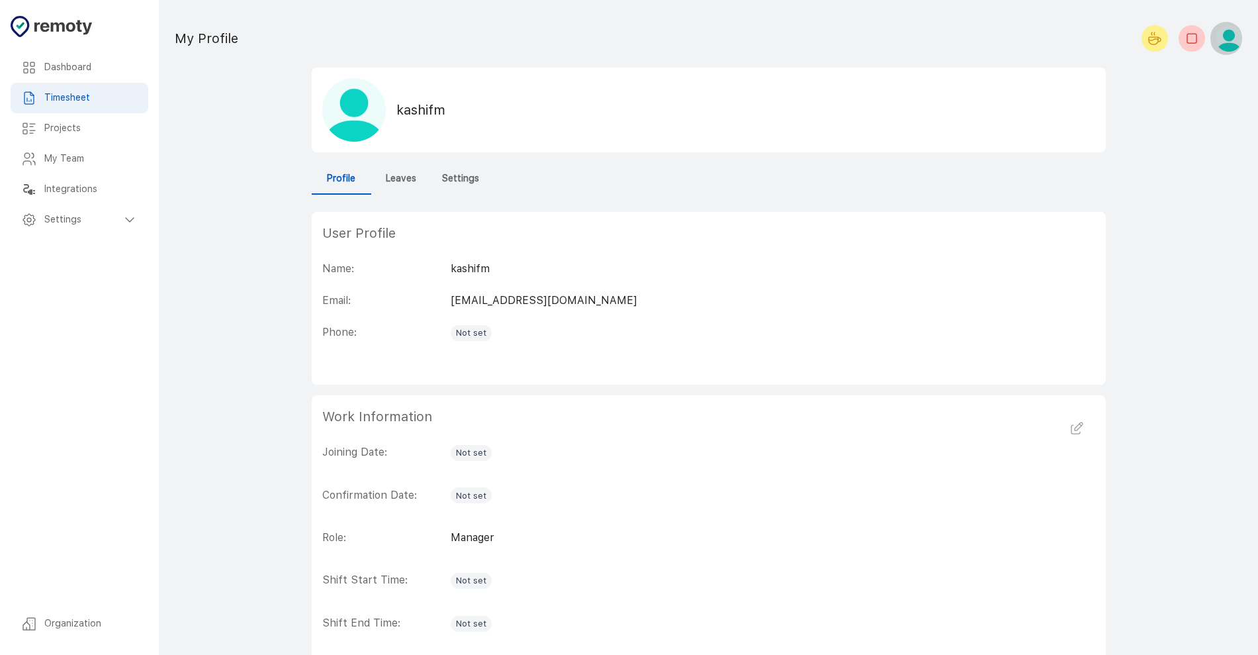
click at [1016, 44] on img "button" at bounding box center [1229, 38] width 26 height 26
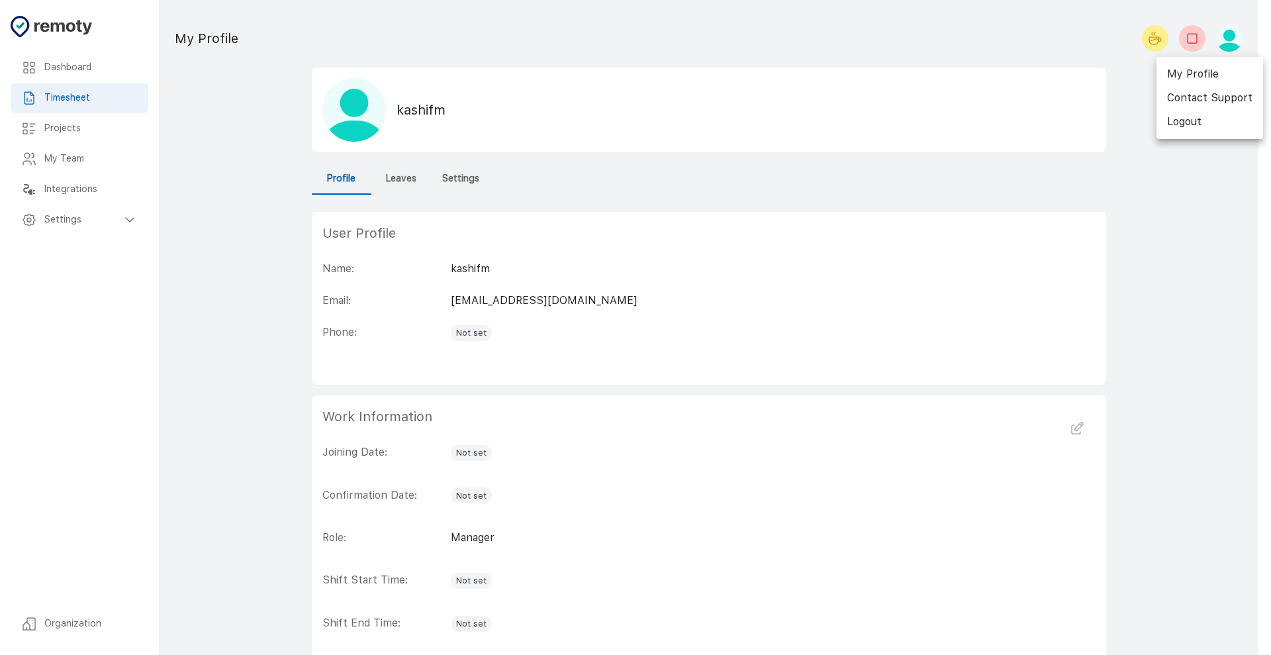
click at [89, 219] on div at bounding box center [635, 327] width 1271 height 655
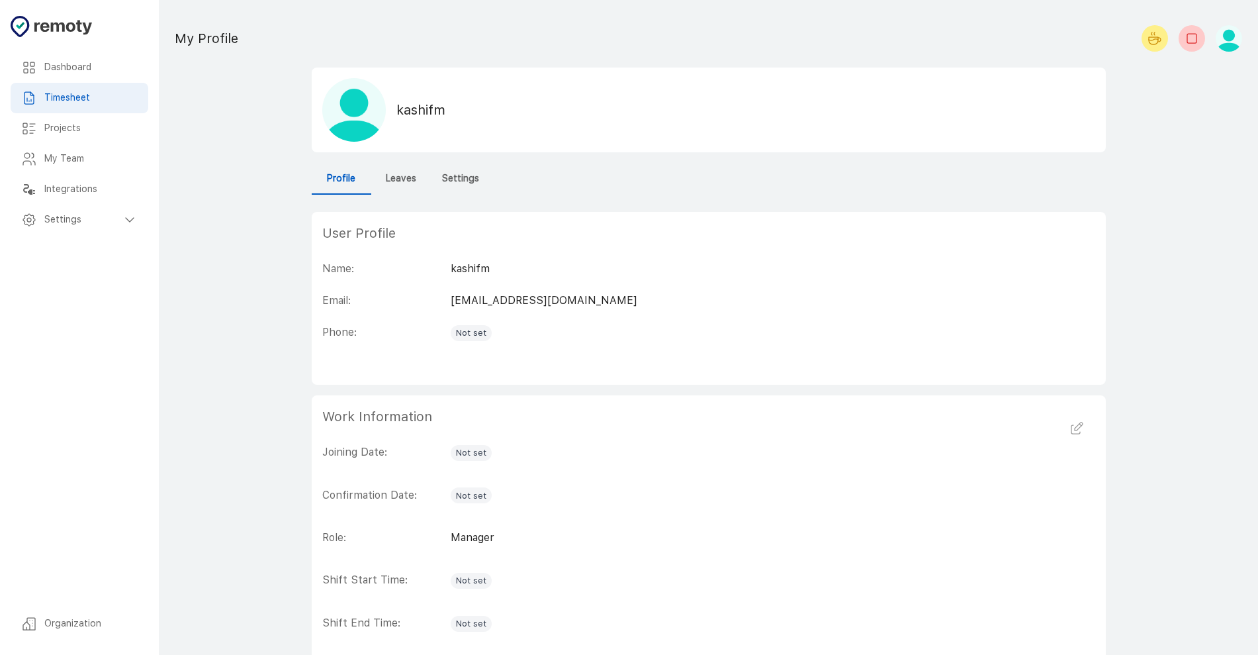
click at [89, 219] on h6 "Settings" at bounding box center [82, 219] width 77 height 15
click at [81, 255] on h6 "General" at bounding box center [96, 250] width 83 height 15
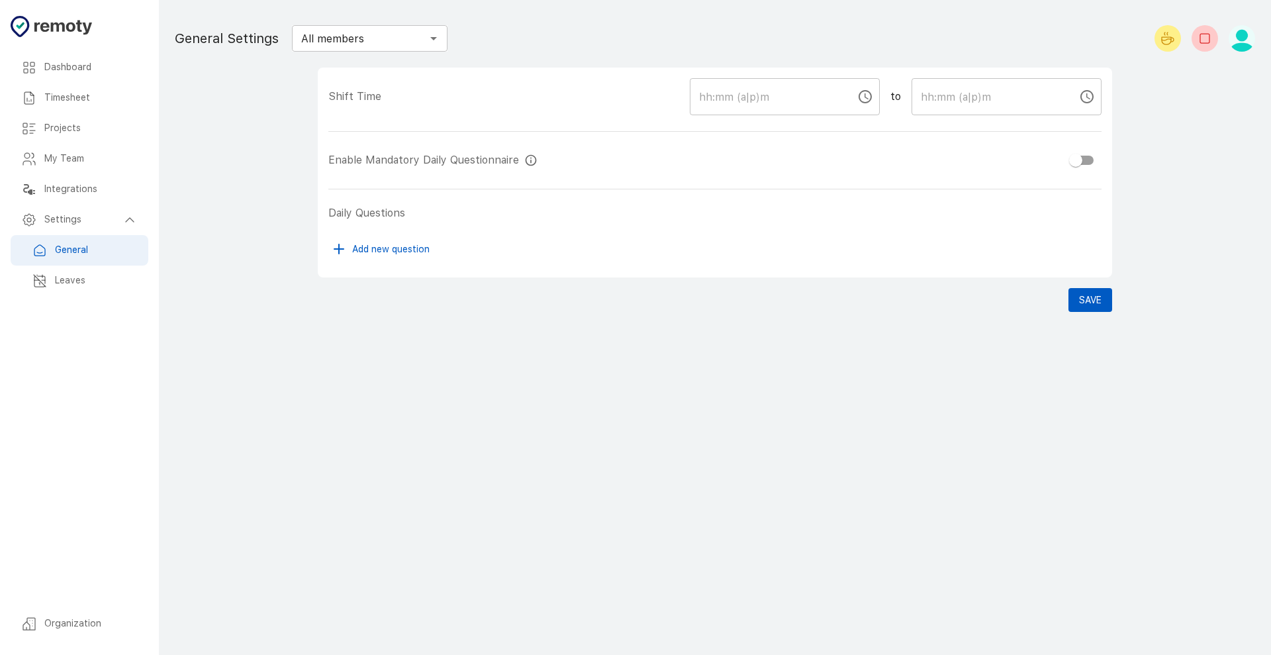
checkbox input "true"
type input "09:00 AM"
type input "05:00 PM"
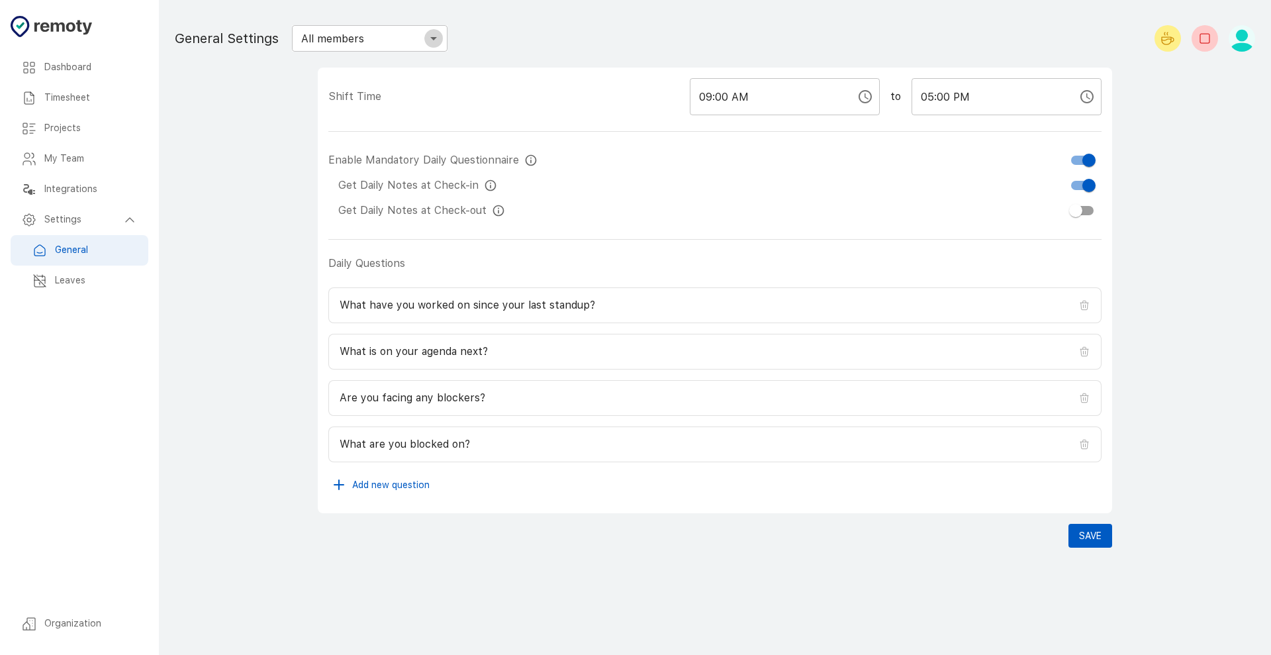
click at [426, 38] on icon "Open" at bounding box center [434, 38] width 16 height 16
click at [425, 39] on button "Close" at bounding box center [433, 38] width 19 height 19
click at [273, 249] on main "Dashboard Timesheet Projects My Team Integrations Settings Organization General…" at bounding box center [715, 327] width 1112 height 655
click at [817, 523] on div "Save" at bounding box center [715, 536] width 794 height 24
click at [58, 283] on h6 "Leaves" at bounding box center [96, 280] width 83 height 15
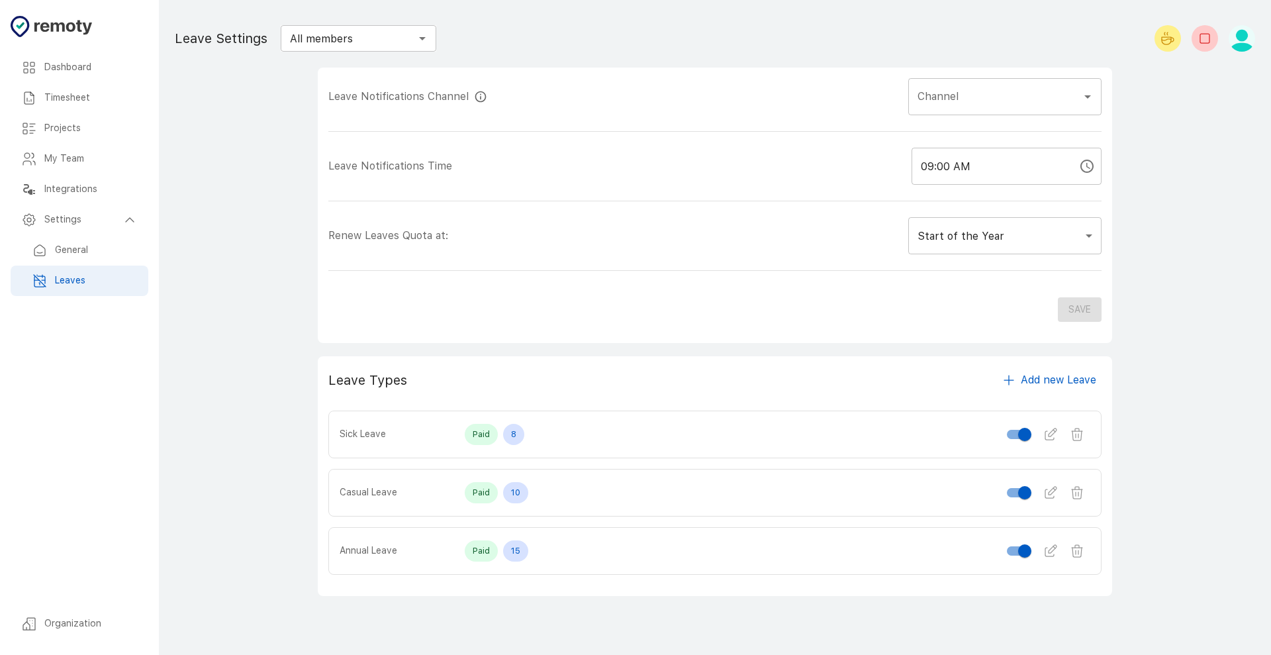
click at [97, 193] on h6 "Integrations" at bounding box center [90, 189] width 93 height 15
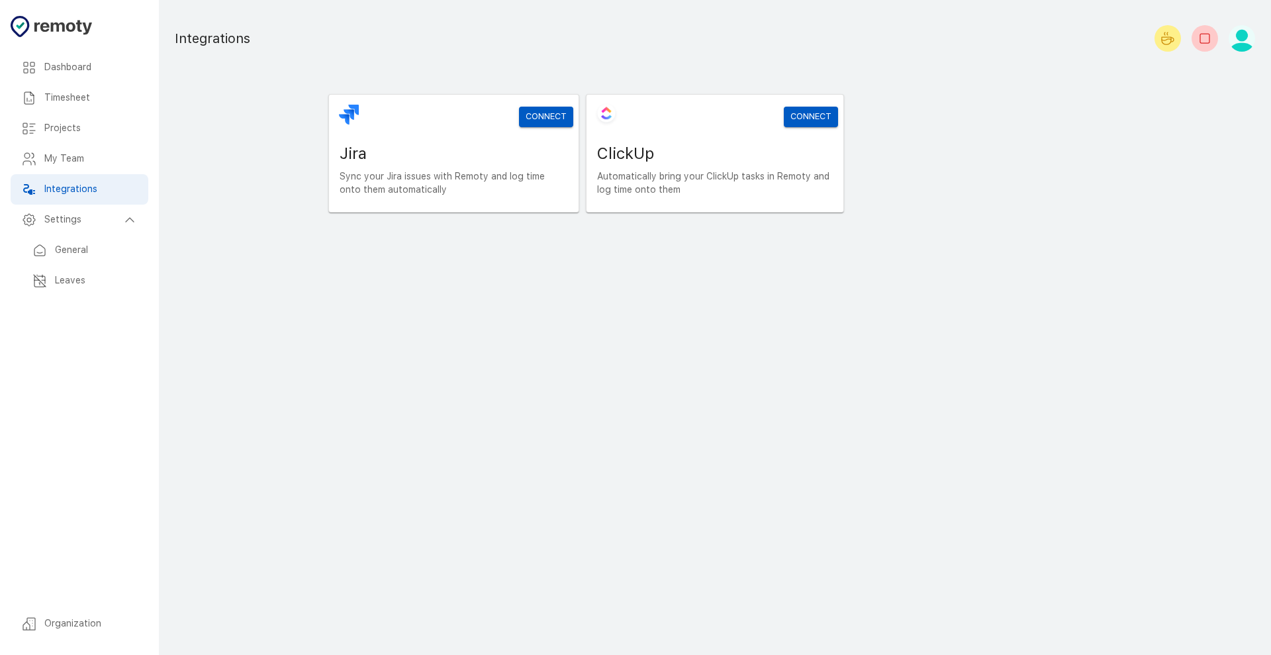
click at [90, 148] on div "My Team" at bounding box center [80, 159] width 138 height 30
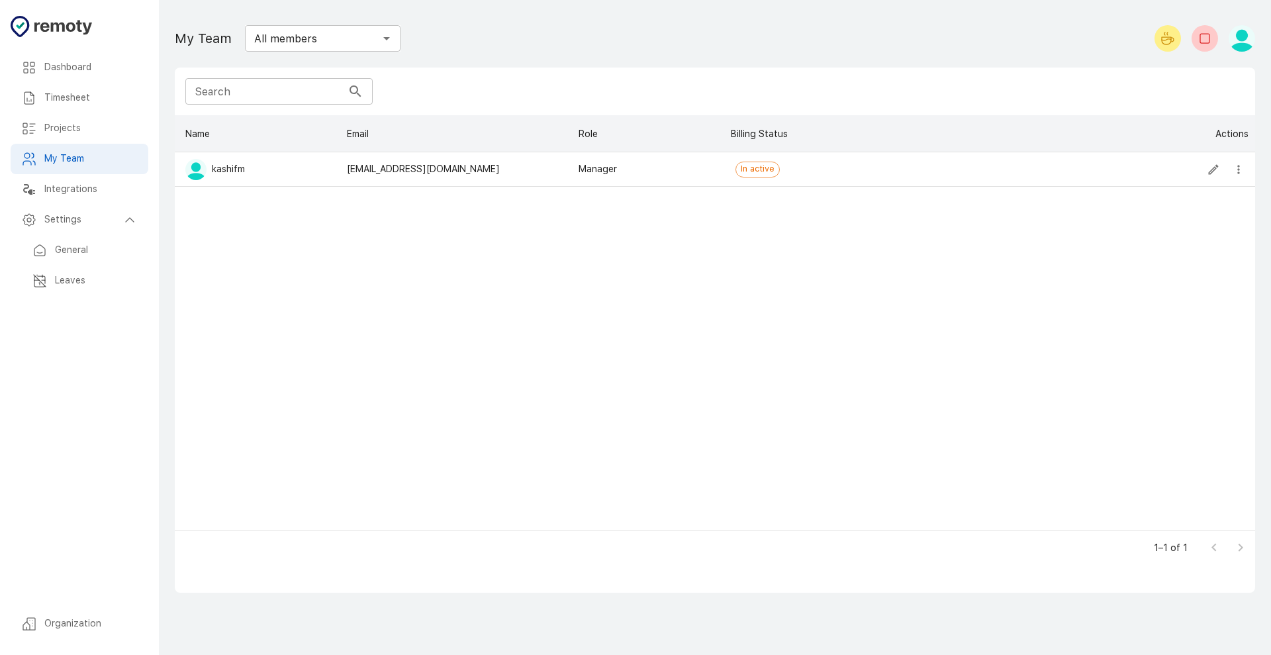
scroll to position [402, 1068]
click at [88, 134] on h6 "Projects" at bounding box center [90, 128] width 93 height 15
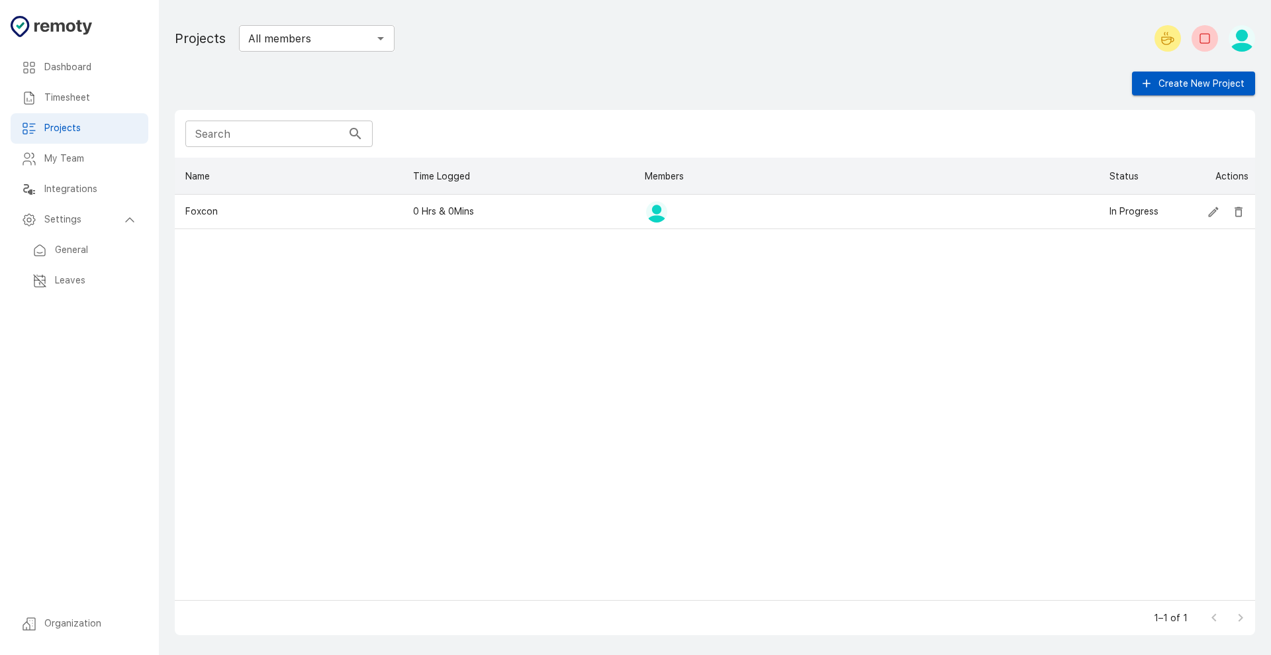
scroll to position [430, 1068]
click at [85, 107] on div "Timesheet" at bounding box center [80, 98] width 138 height 30
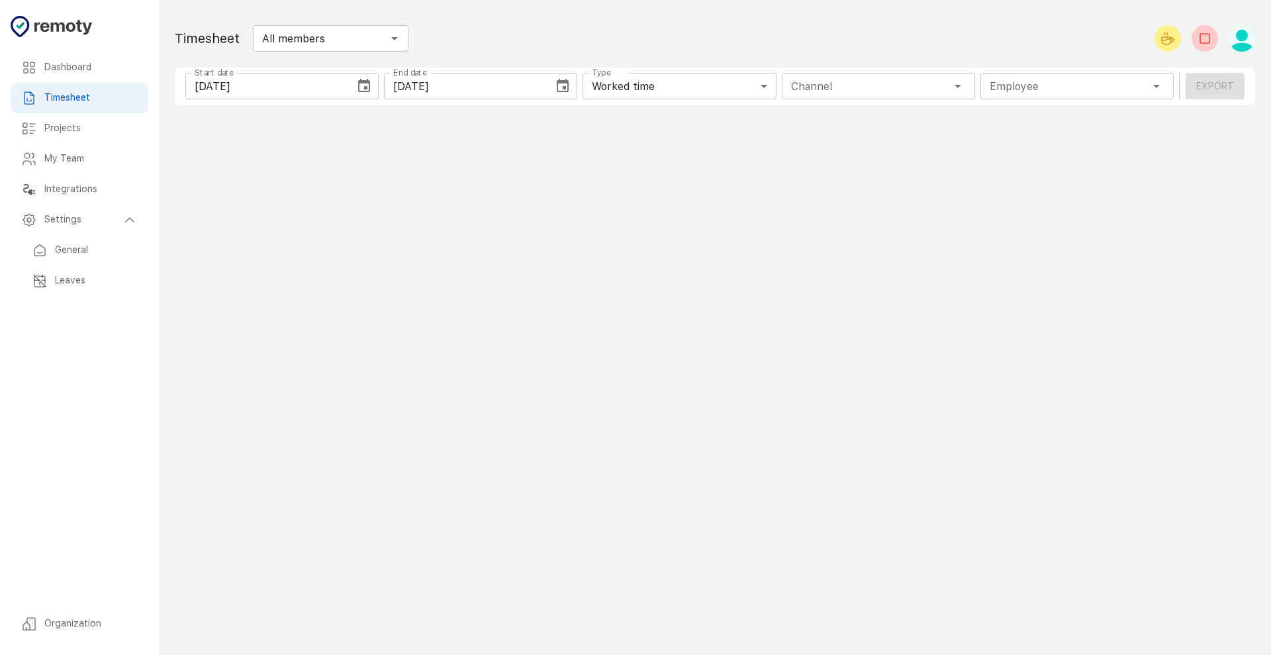
click at [80, 66] on h6 "Dashboard" at bounding box center [90, 67] width 93 height 15
type input "1 Employee"
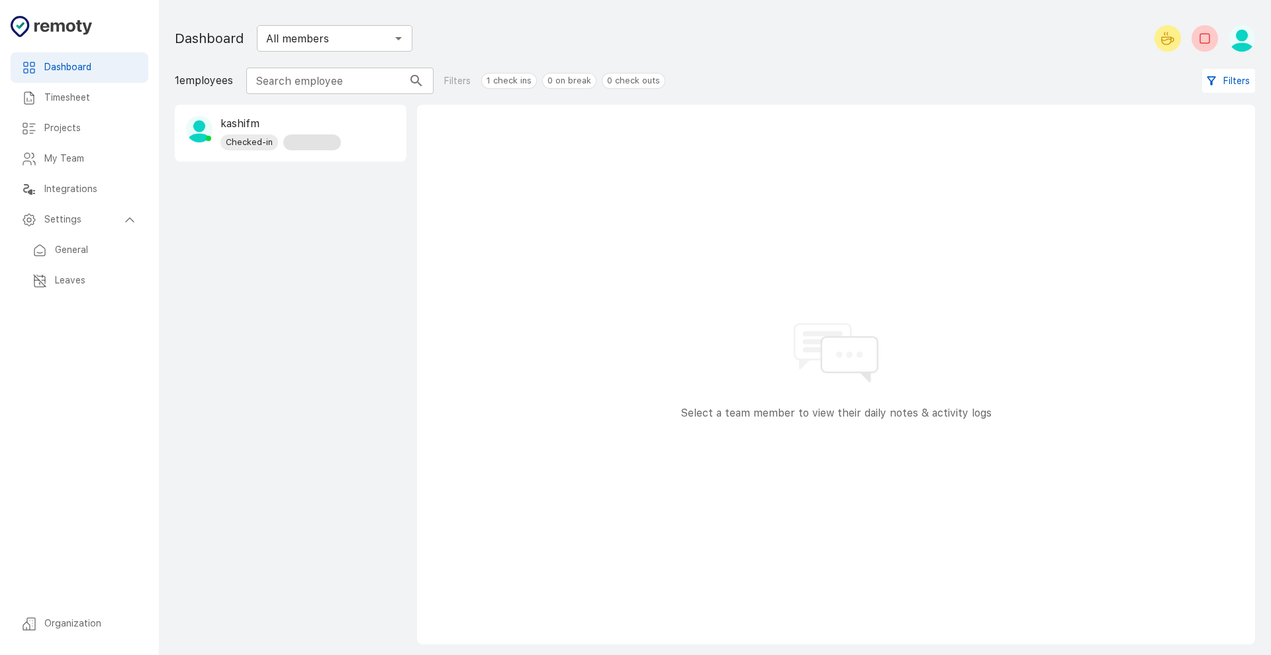
click at [332, 114] on div "kashifm Checked-in" at bounding box center [290, 133] width 230 height 56
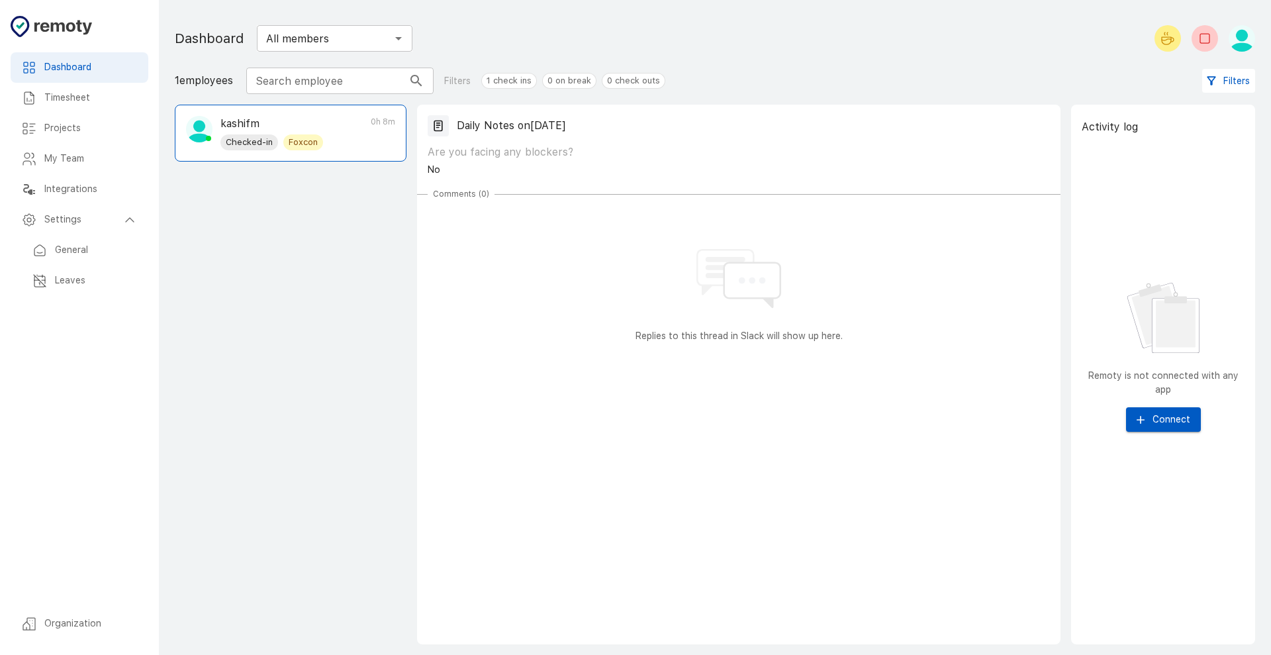
click at [279, 154] on div "kashifm Checked-in Foxcon 0h 8m" at bounding box center [290, 133] width 230 height 56
click at [357, 148] on div "kashifm Checked-in Foxcon 0h 8m" at bounding box center [290, 133] width 230 height 56
click at [1016, 417] on button "Connect" at bounding box center [1163, 419] width 75 height 24
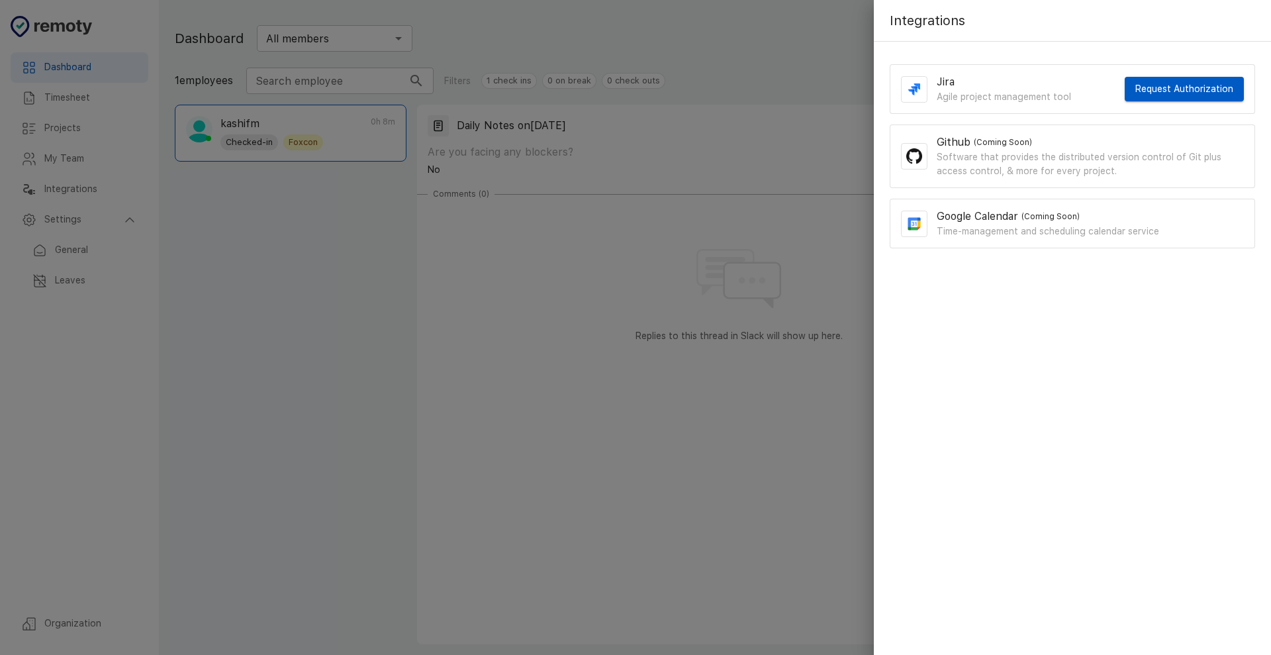
click at [728, 470] on div at bounding box center [635, 327] width 1271 height 655
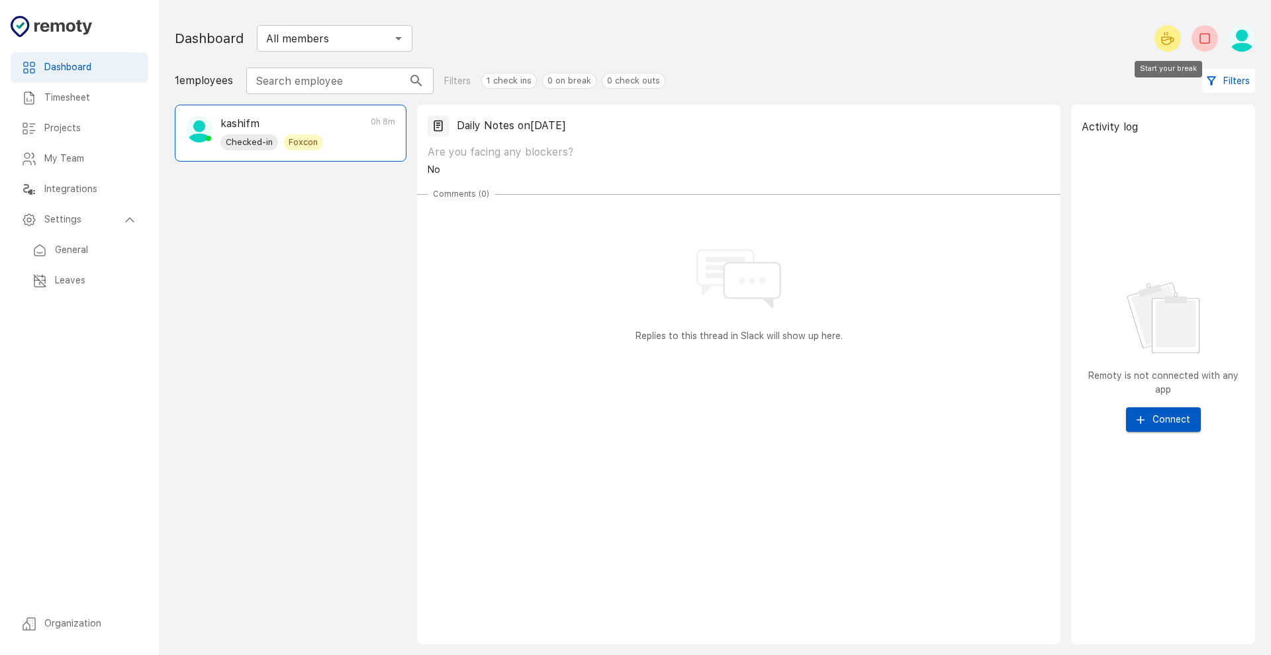
click at [1016, 40] on button "Start your break" at bounding box center [1167, 38] width 26 height 26
click at [1016, 42] on icon "End your break" at bounding box center [1203, 40] width 9 height 7
click at [270, 138] on span "Checked-in" at bounding box center [249, 142] width 58 height 13
click at [97, 85] on div "Timesheet" at bounding box center [80, 98] width 138 height 30
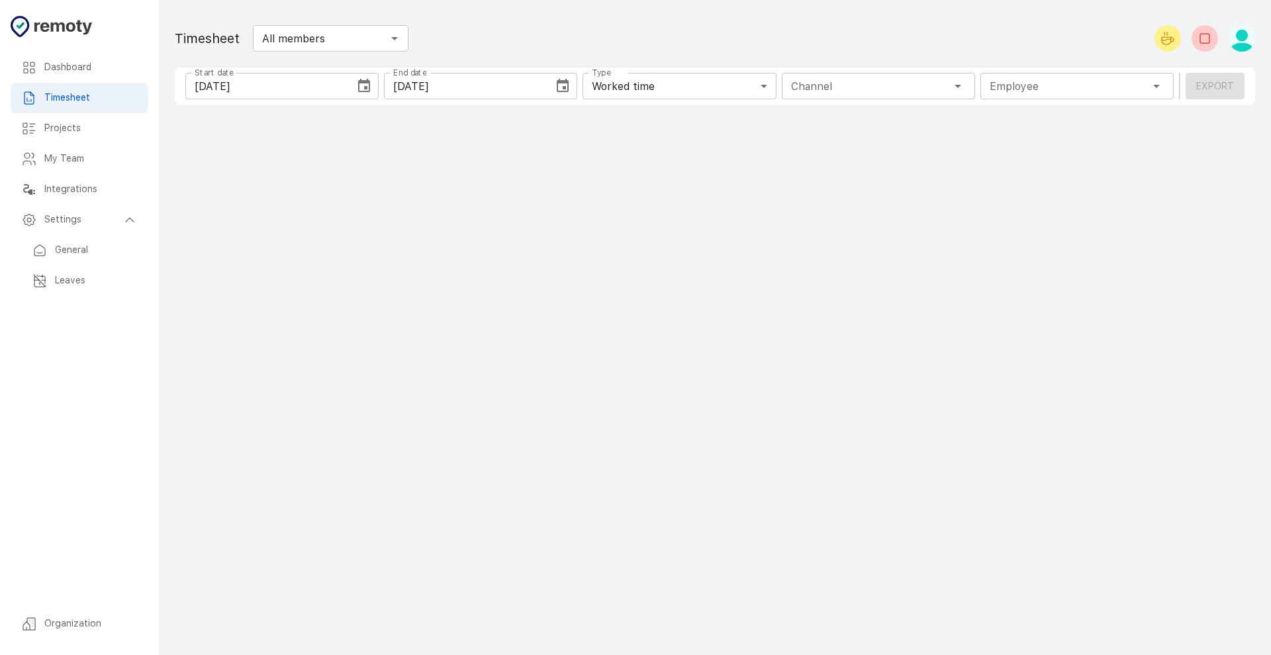
type input "1 Employee"
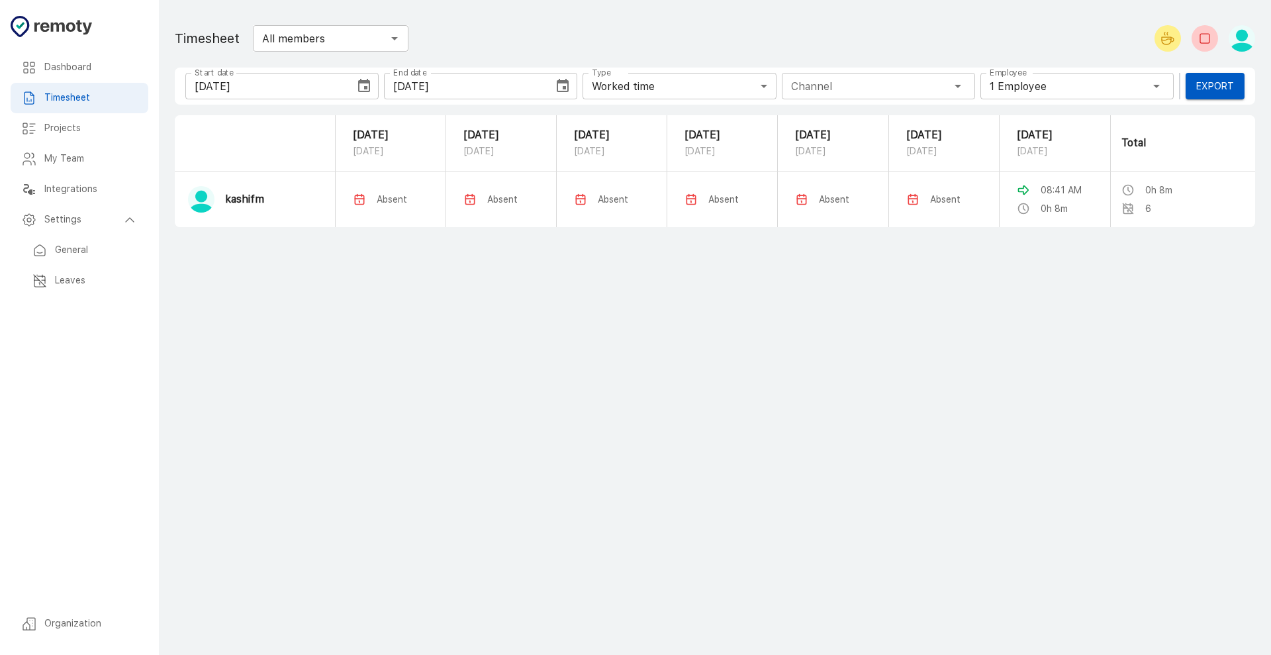
click at [103, 132] on h6 "Projects" at bounding box center [90, 128] width 93 height 15
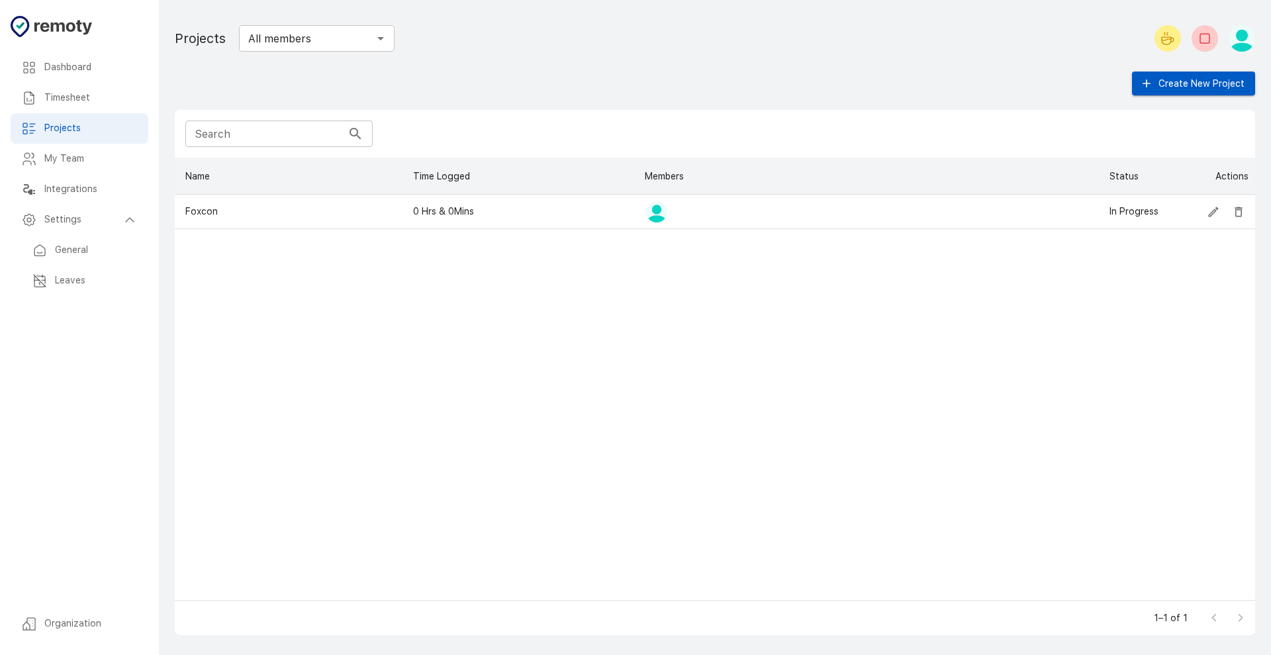
scroll to position [430, 1068]
click at [666, 218] on div at bounding box center [870, 212] width 465 height 34
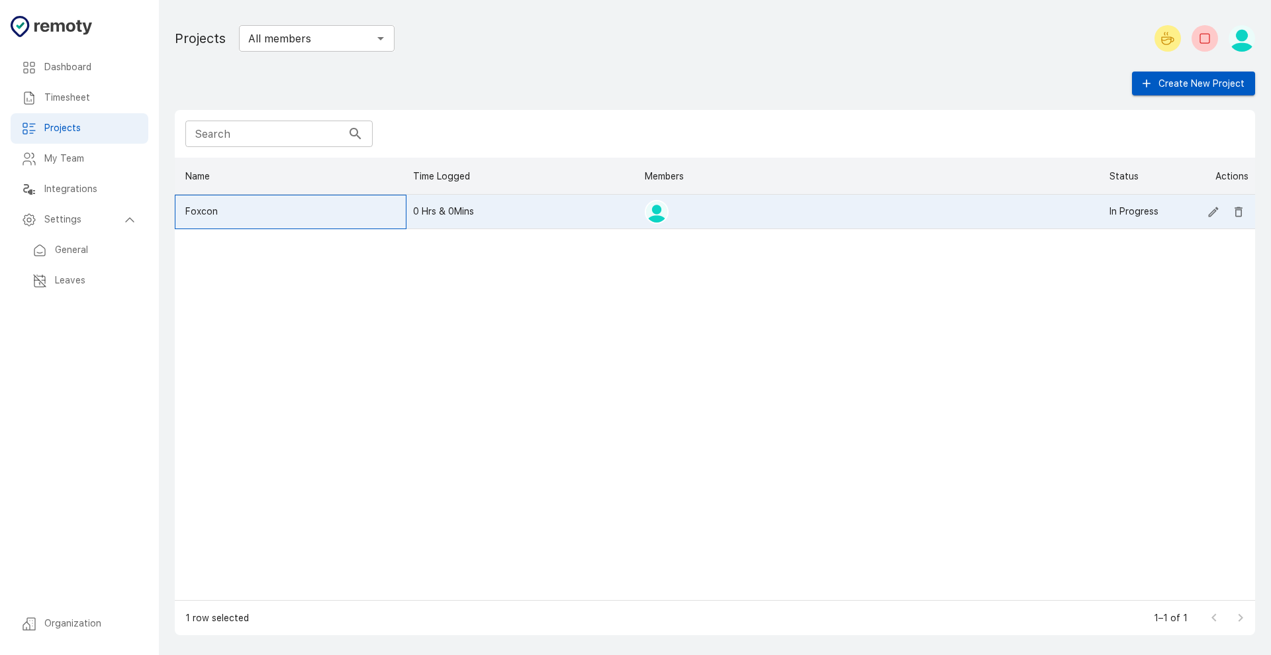
click at [351, 211] on div "Foxcon" at bounding box center [291, 212] width 232 height 34
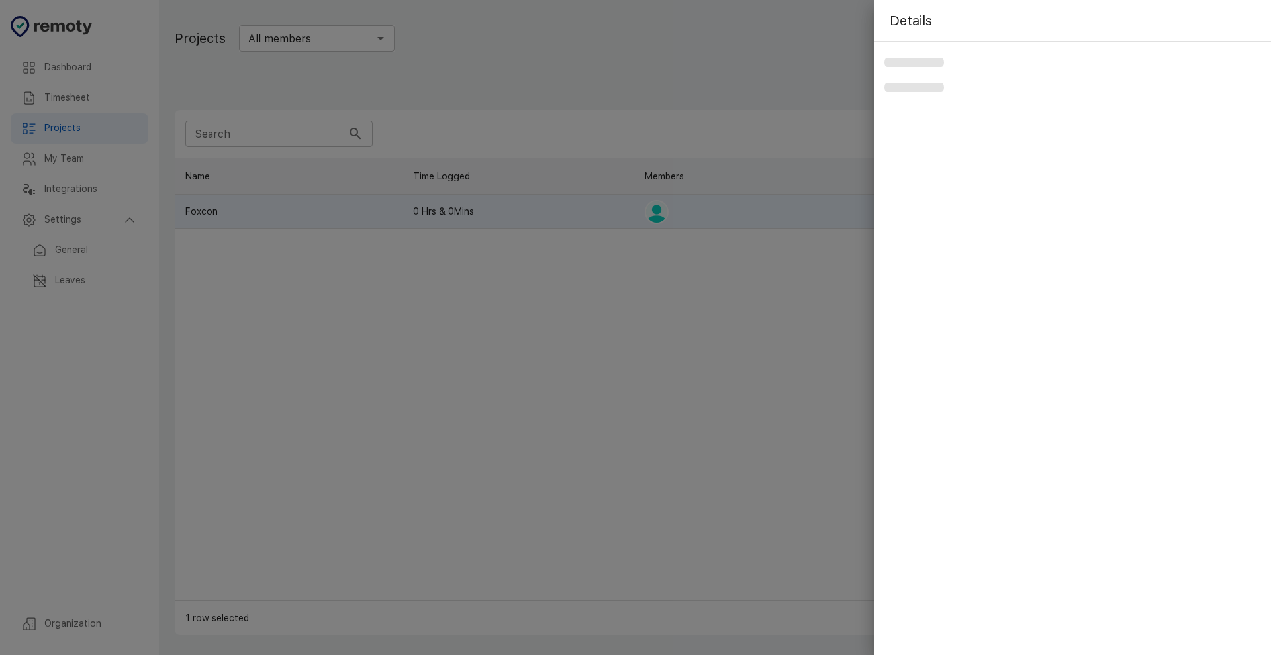
click at [350, 211] on div at bounding box center [635, 327] width 1271 height 655
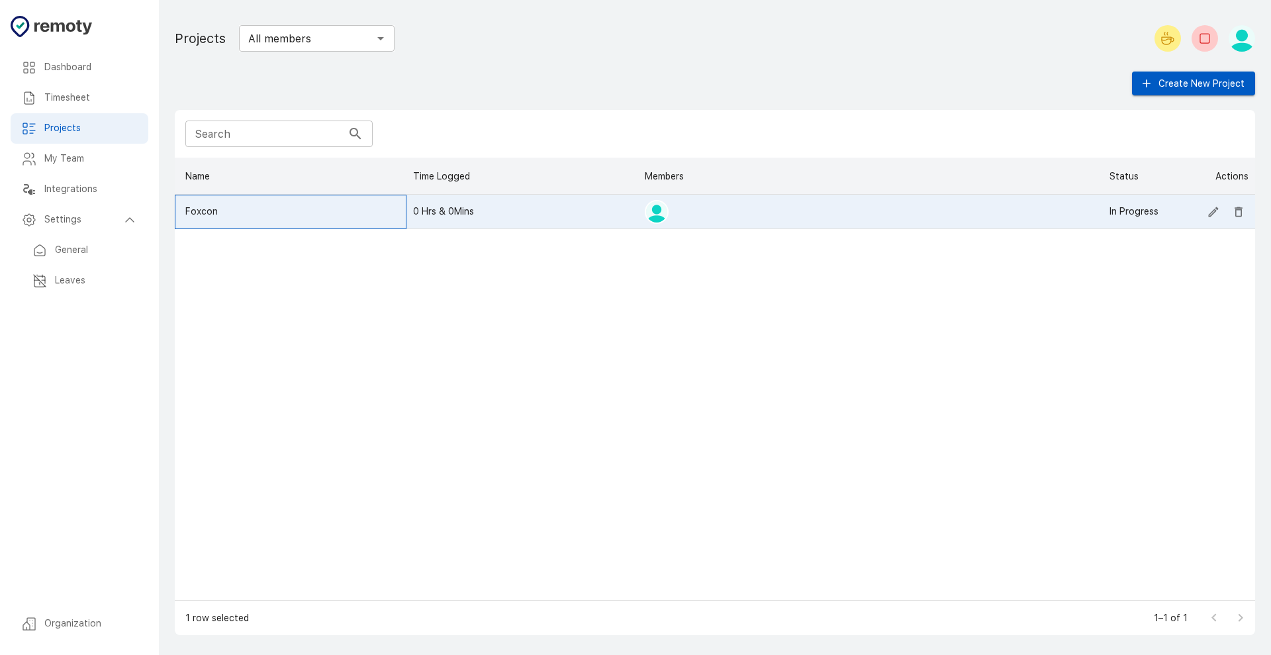
click at [350, 211] on div "Foxcon" at bounding box center [291, 212] width 232 height 34
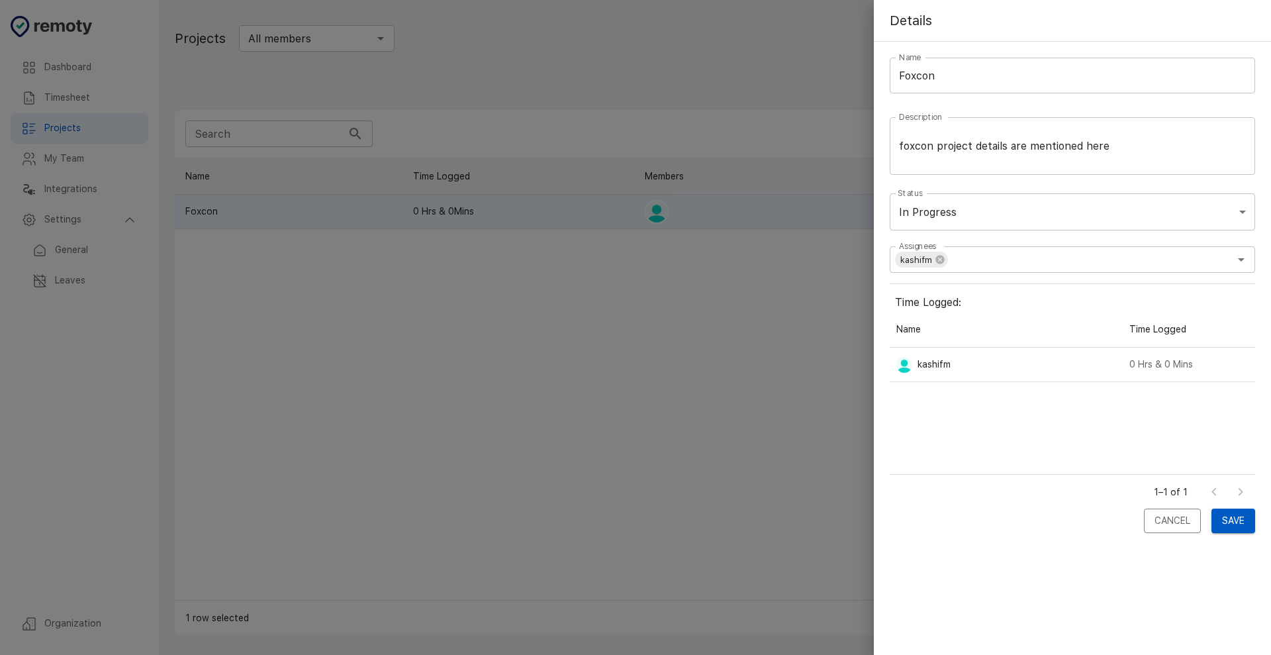
scroll to position [151, 353]
click at [952, 366] on div "kashifm" at bounding box center [1006, 364] width 233 height 34
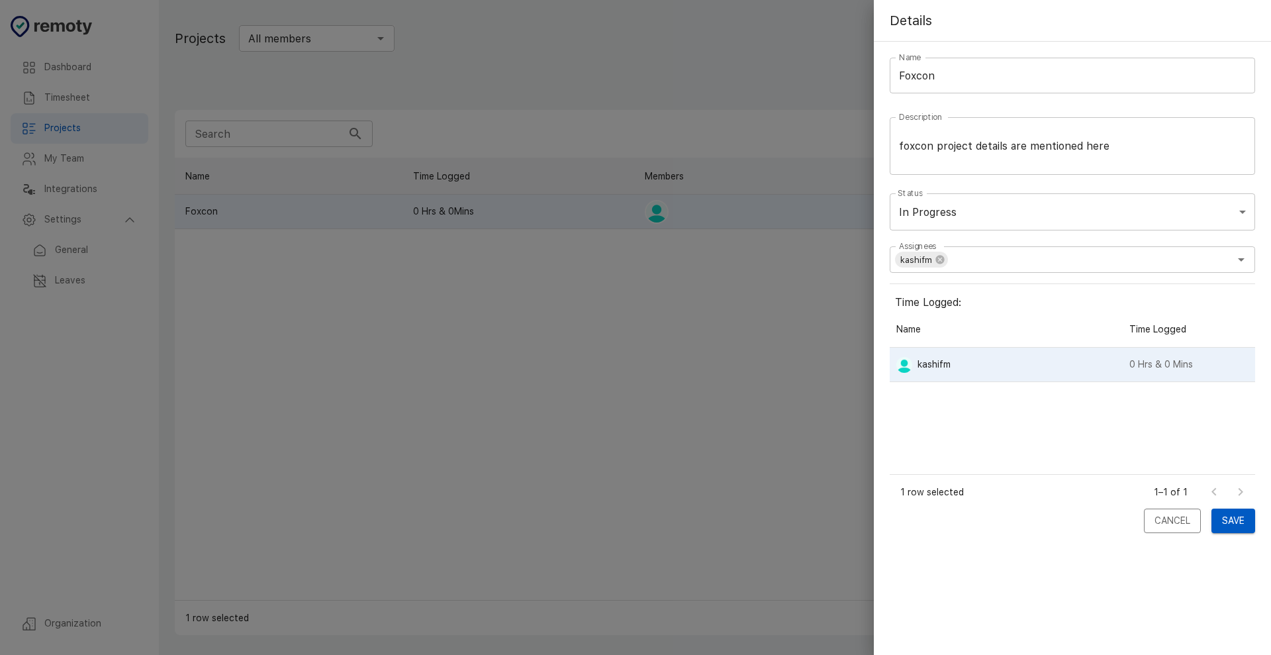
click at [704, 375] on div at bounding box center [635, 327] width 1271 height 655
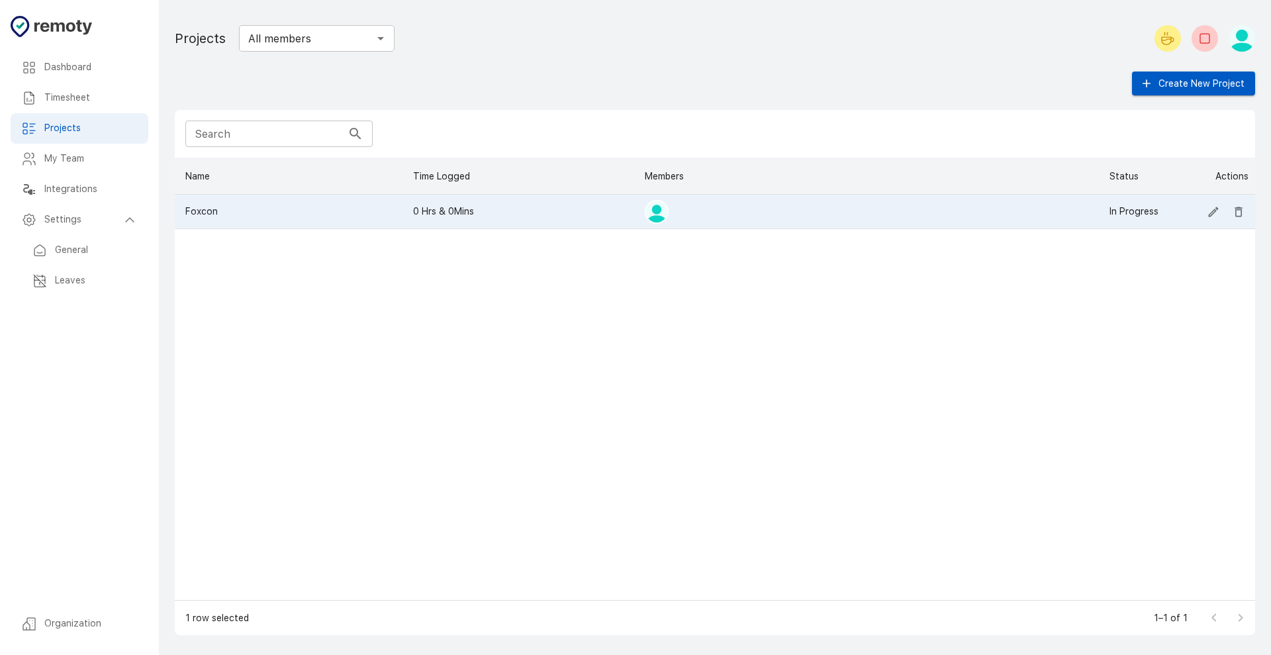
click at [103, 97] on h6 "Timesheet" at bounding box center [90, 98] width 93 height 15
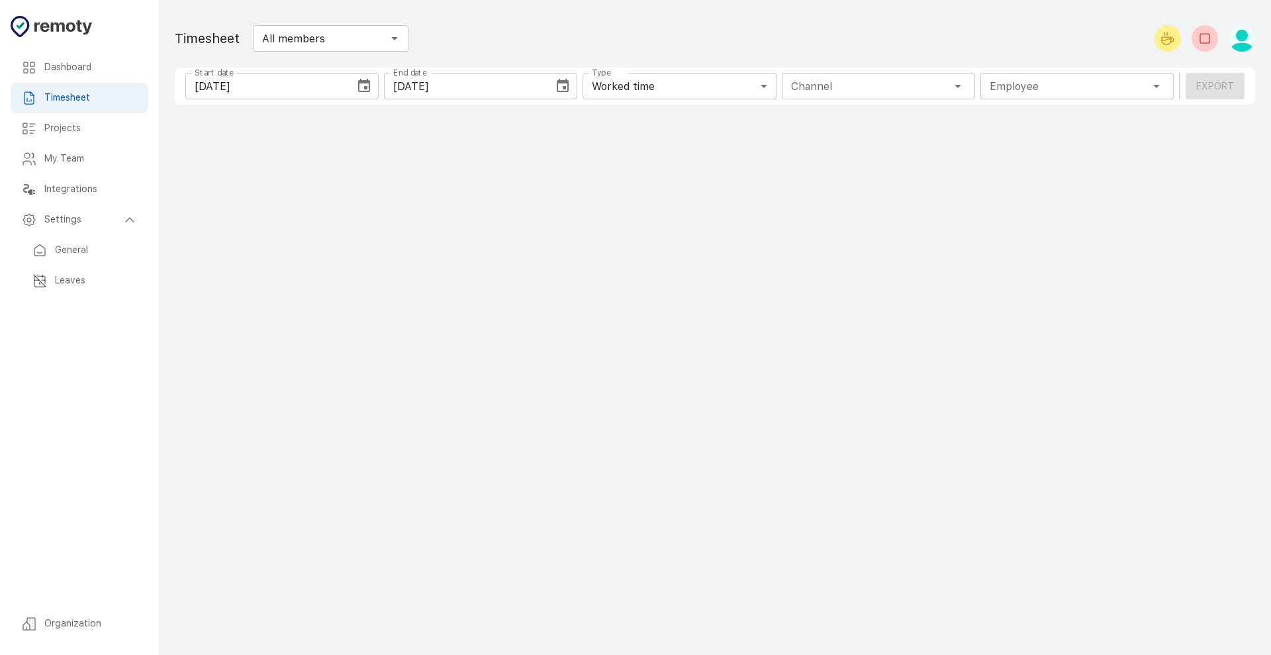
type input "1 Employee"
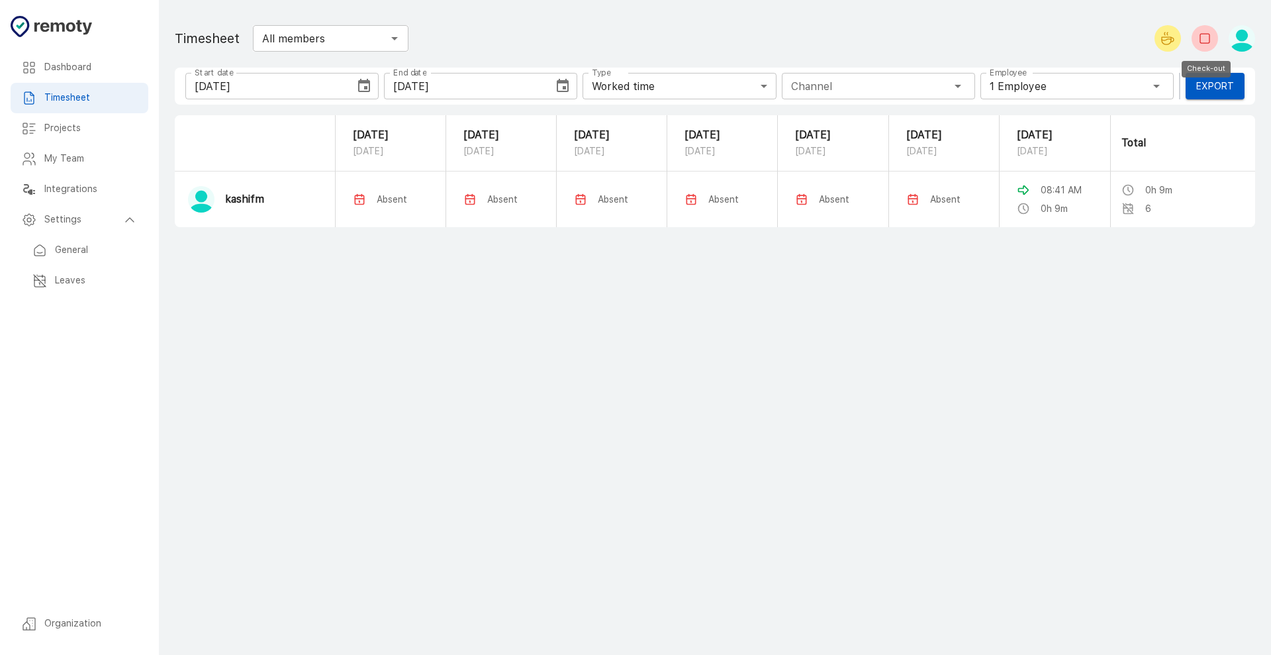
click at [1016, 46] on icon "Check-out" at bounding box center [1205, 38] width 16 height 16
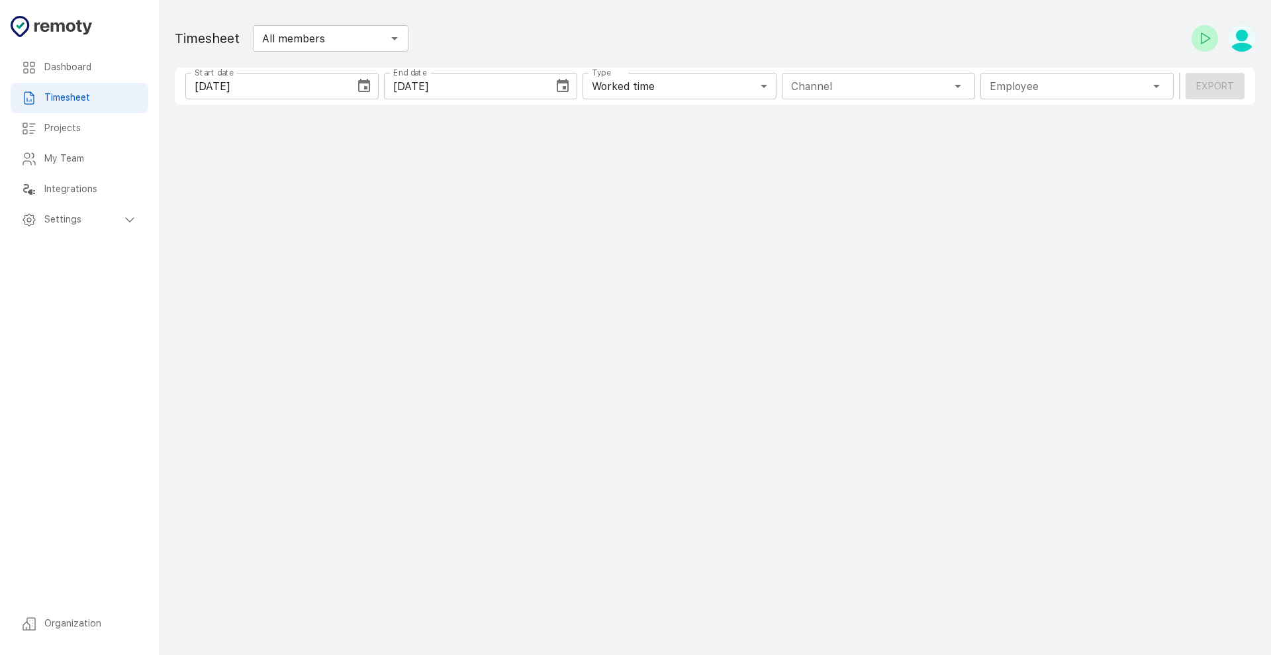
type input "1 Employee"
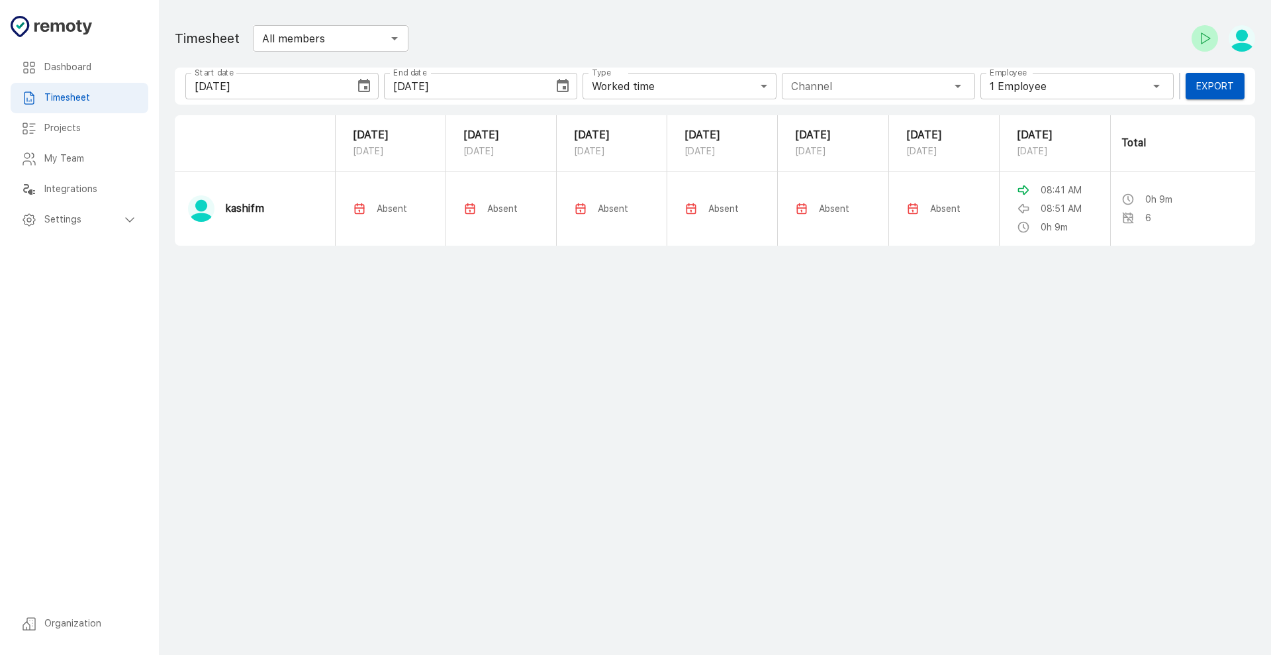
click at [1211, 42] on icon "Check-in" at bounding box center [1205, 38] width 16 height 16
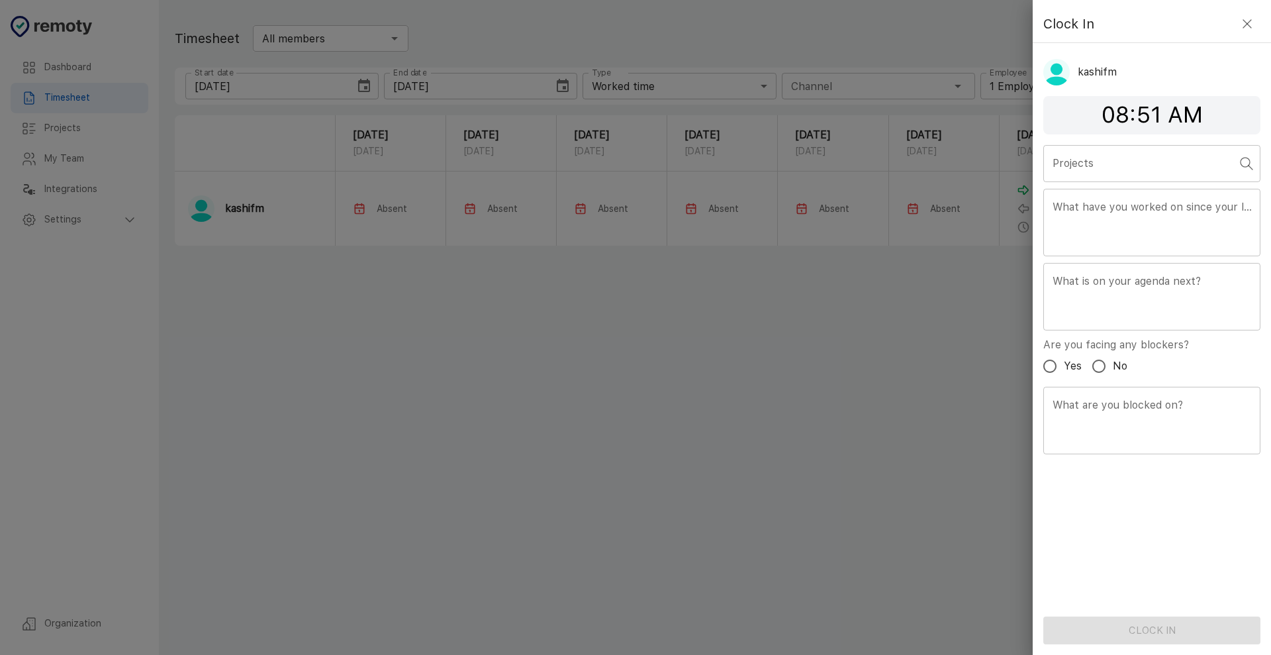
click at [1133, 183] on div "Projects Projects What have you worked on since your last standup? x What have …" at bounding box center [1151, 303] width 238 height 316
click at [1148, 160] on input "Projects" at bounding box center [1141, 163] width 185 height 25
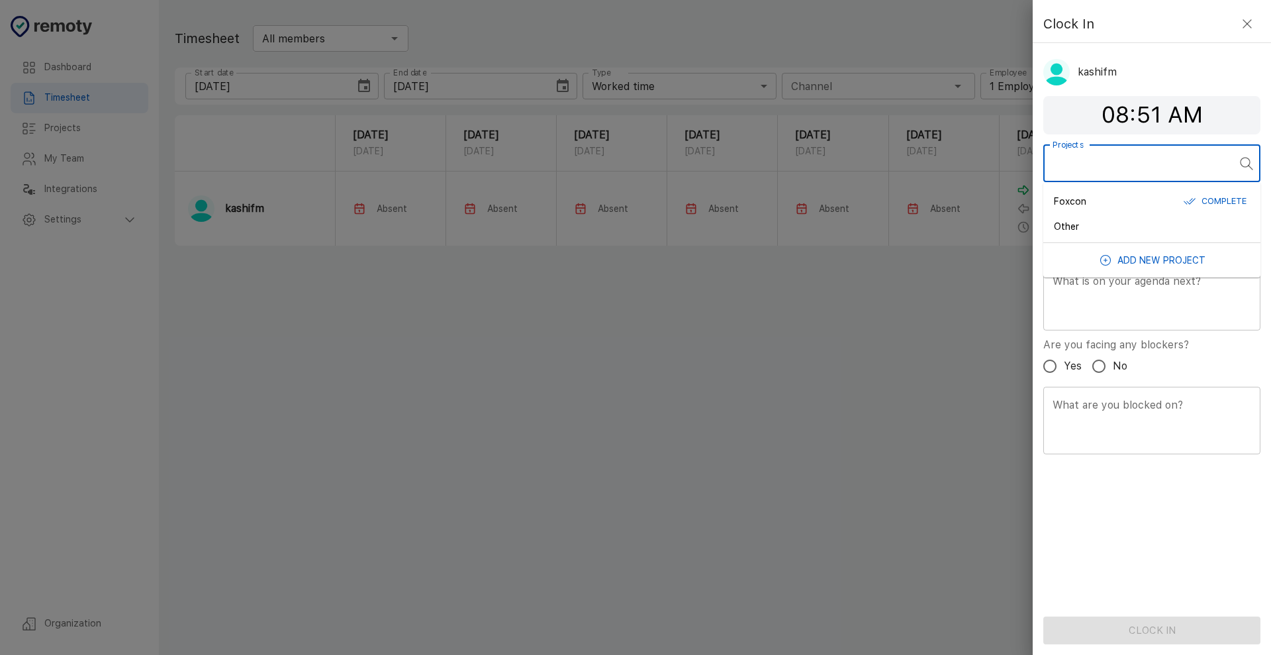
click at [1130, 208] on div "Foxcon Complete" at bounding box center [1152, 201] width 196 height 21
type input "Foxcon"
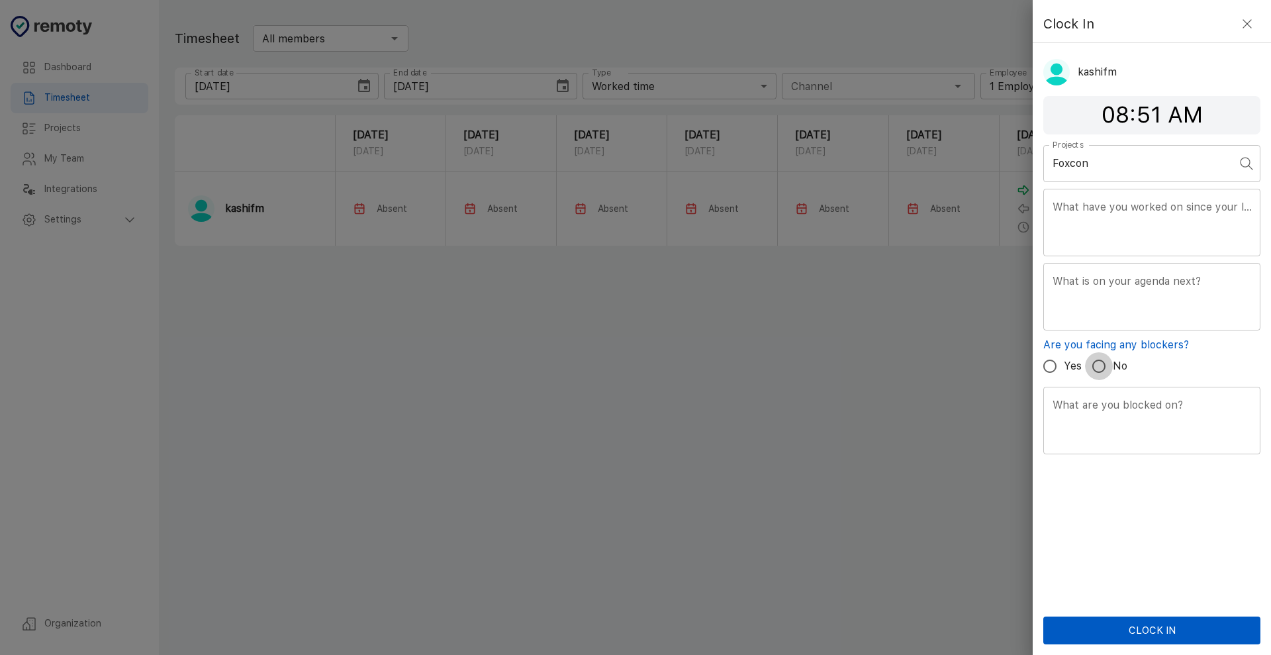
click at [1105, 369] on input "No" at bounding box center [1099, 366] width 28 height 28
radio input "true"
click at [1153, 635] on button "Clock In" at bounding box center [1151, 630] width 217 height 28
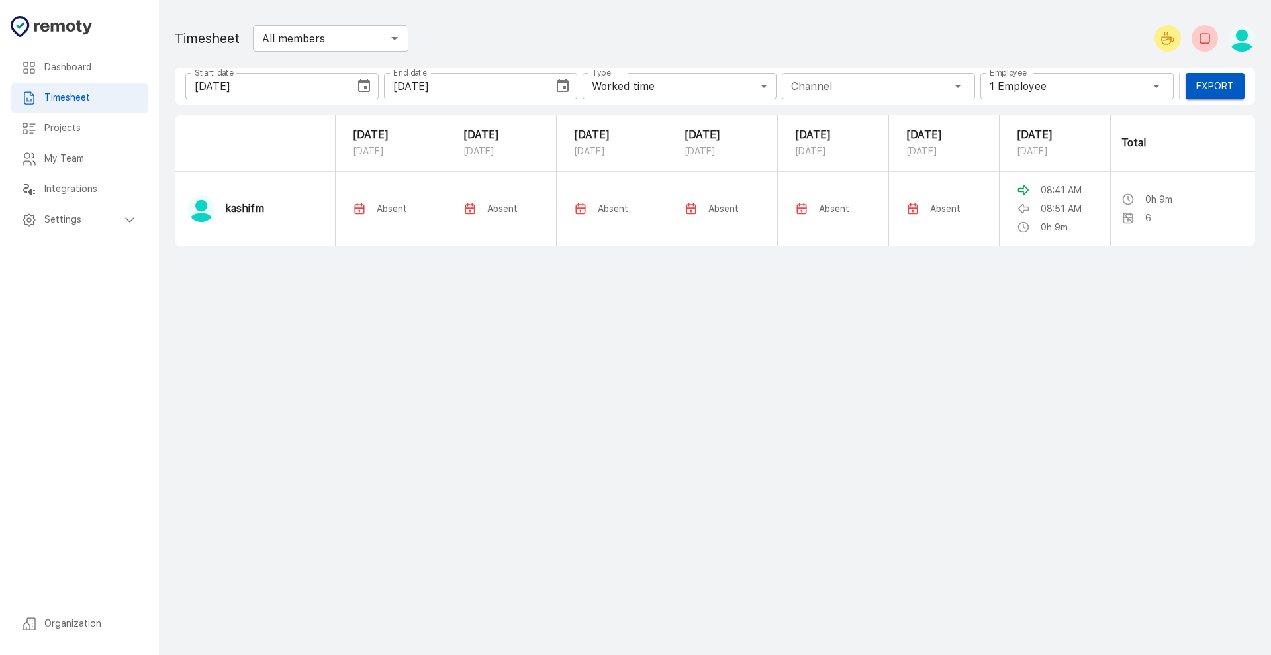
click at [102, 132] on h6 "Projects" at bounding box center [90, 128] width 93 height 15
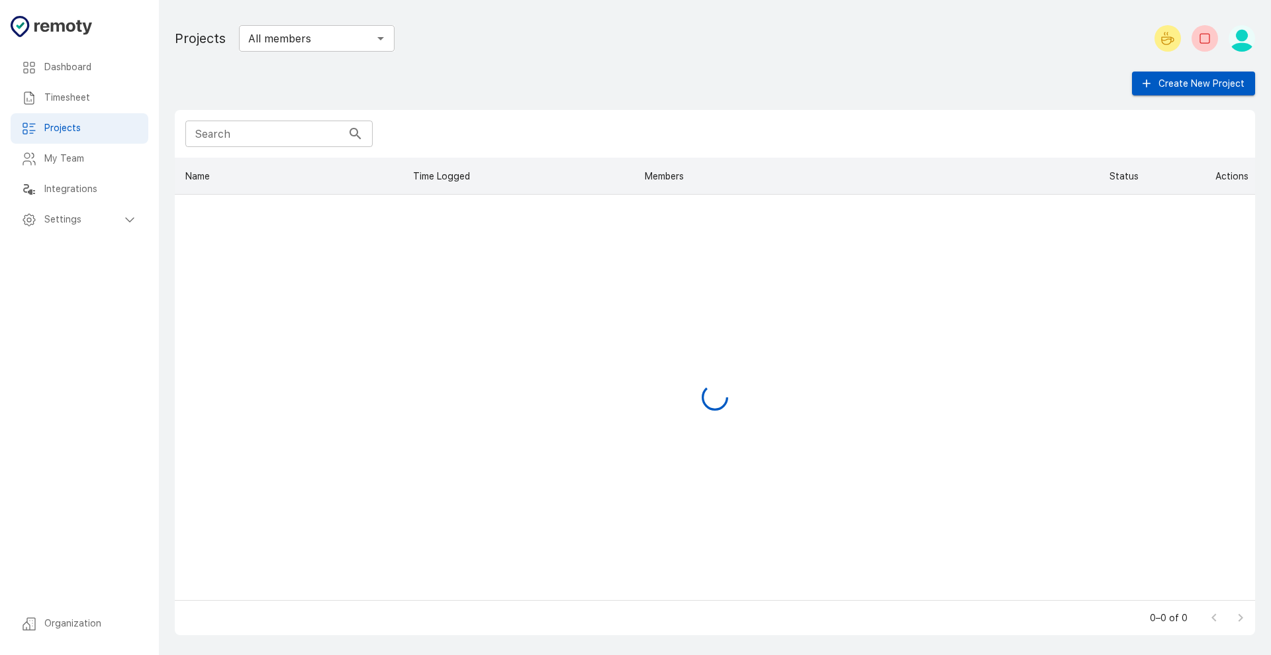
scroll to position [430, 1068]
click at [339, 206] on div "Foxcon" at bounding box center [291, 212] width 232 height 34
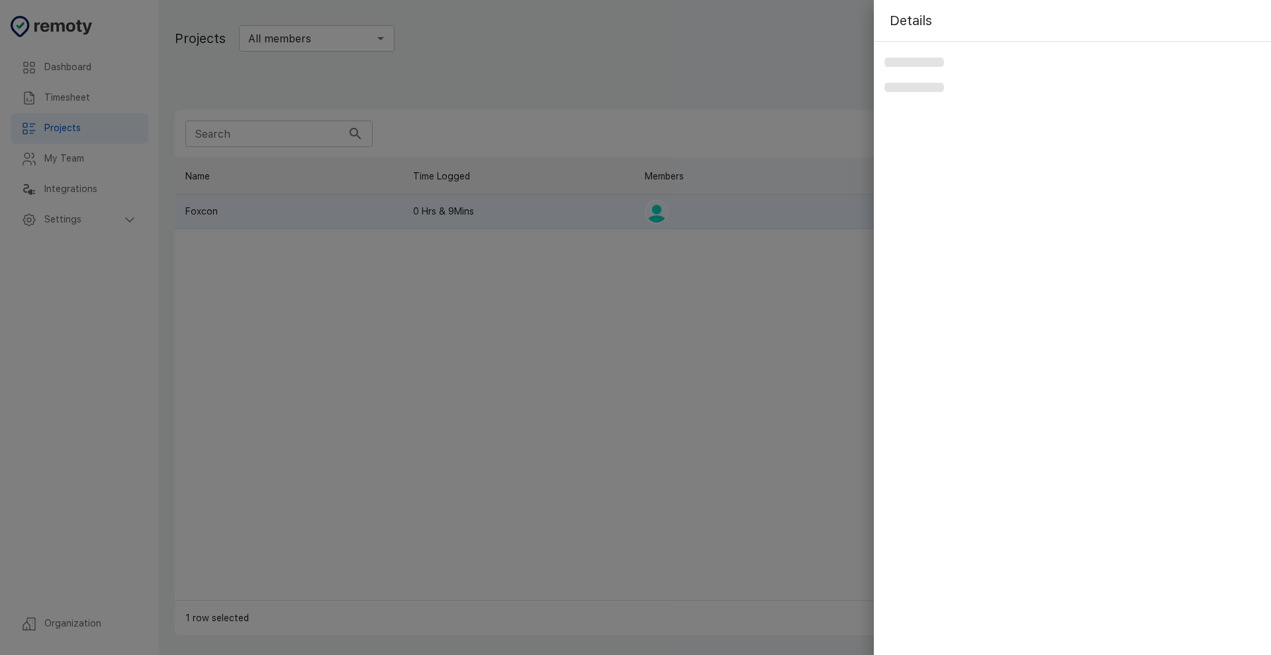
click at [339, 205] on div at bounding box center [635, 327] width 1271 height 655
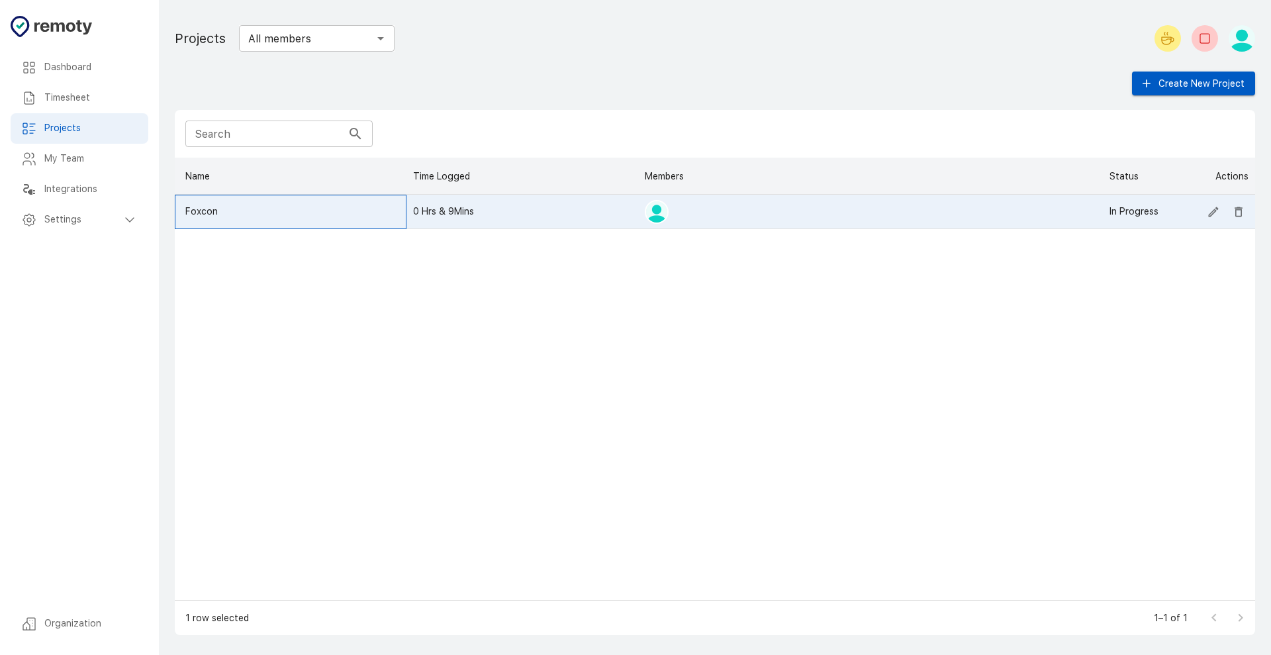
click at [386, 212] on div "Foxcon" at bounding box center [291, 212] width 232 height 34
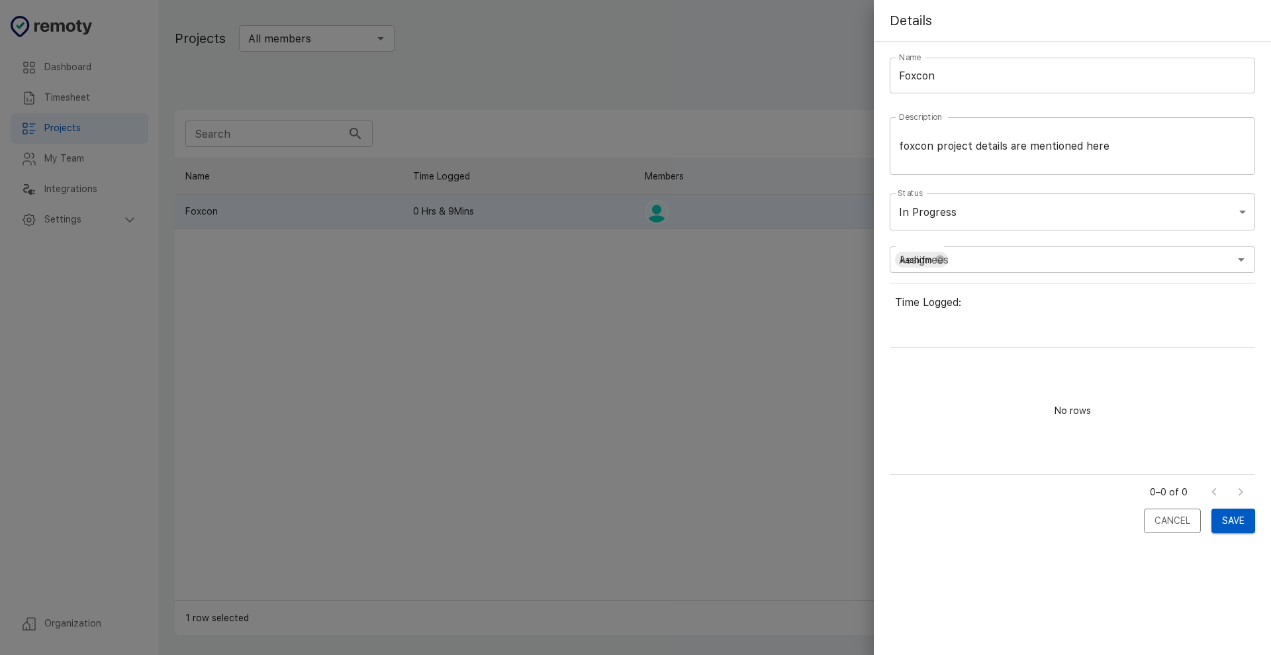
scroll to position [151, 353]
click at [386, 212] on div at bounding box center [635, 327] width 1271 height 655
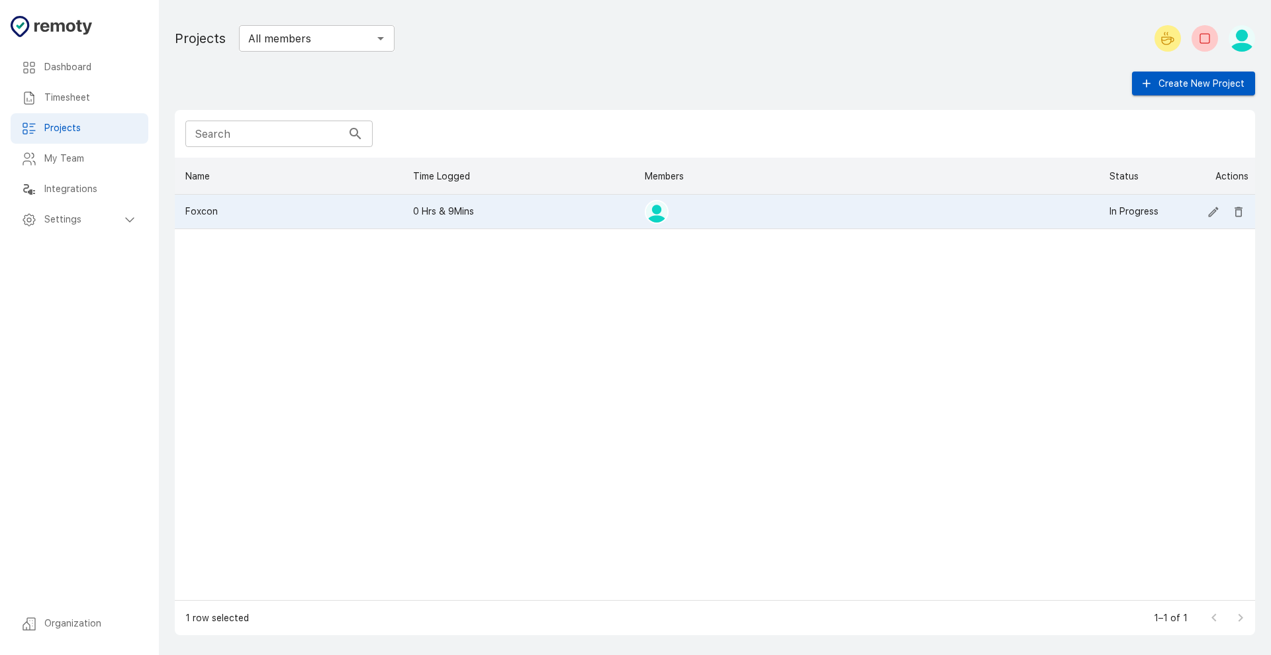
click at [71, 99] on h6 "Timesheet" at bounding box center [90, 98] width 93 height 15
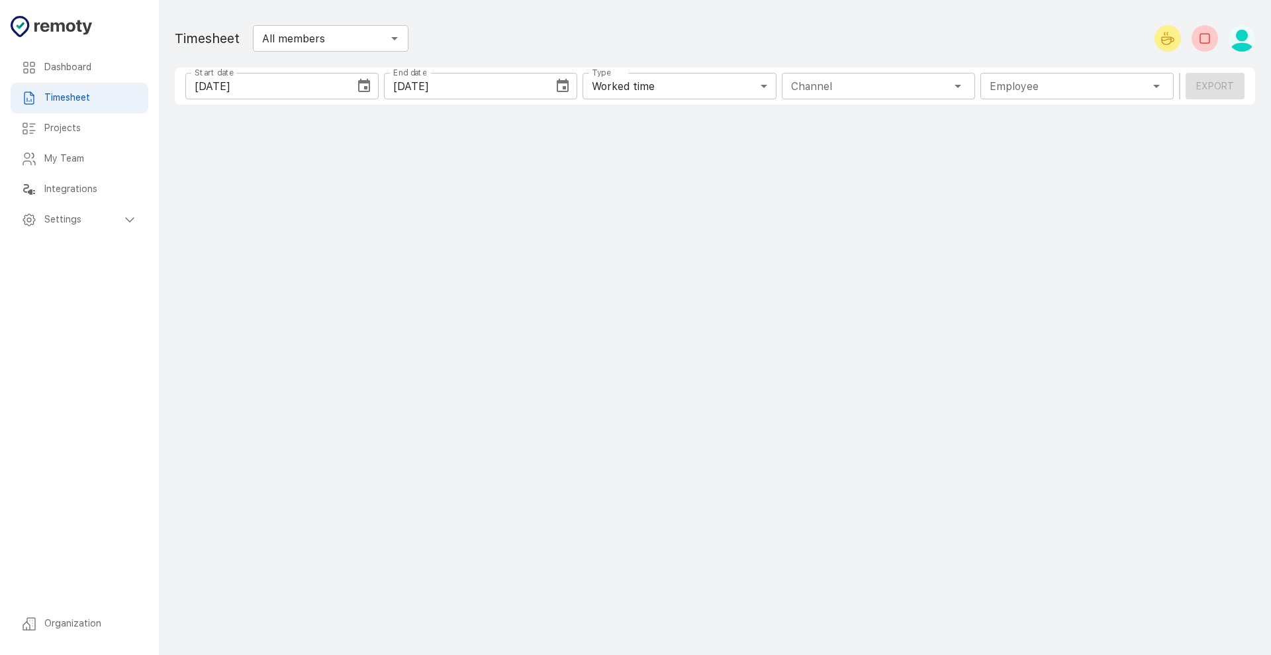
type input "1 Employee"
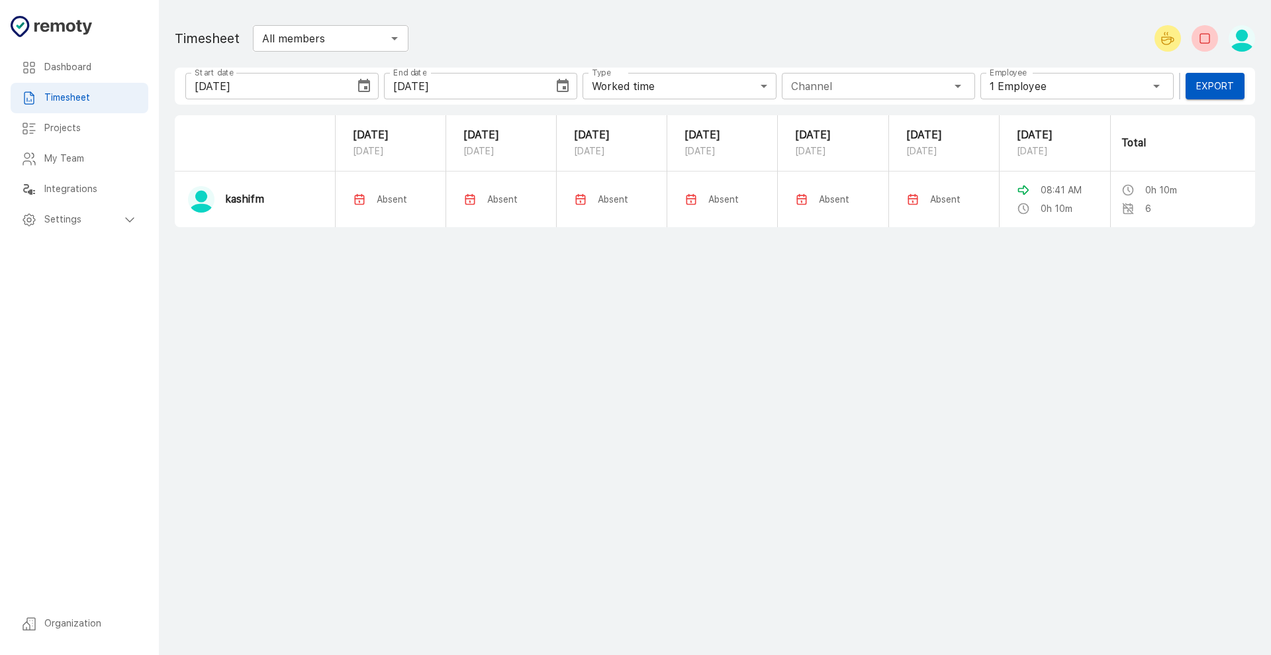
click at [384, 49] on div "All members ​" at bounding box center [331, 38] width 156 height 26
click at [539, 33] on div "Timesheet All members ​" at bounding box center [445, 38] width 540 height 37
click at [105, 71] on h6 "Dashboard" at bounding box center [90, 67] width 93 height 15
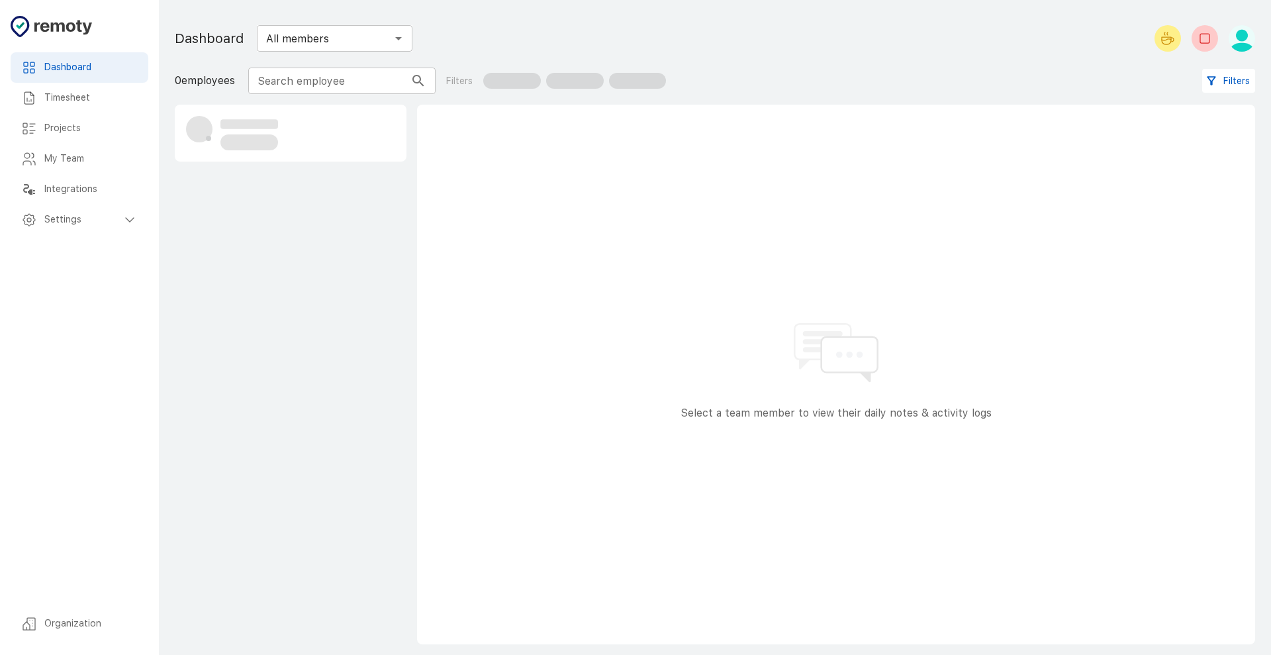
click at [101, 107] on div "Timesheet" at bounding box center [80, 98] width 138 height 30
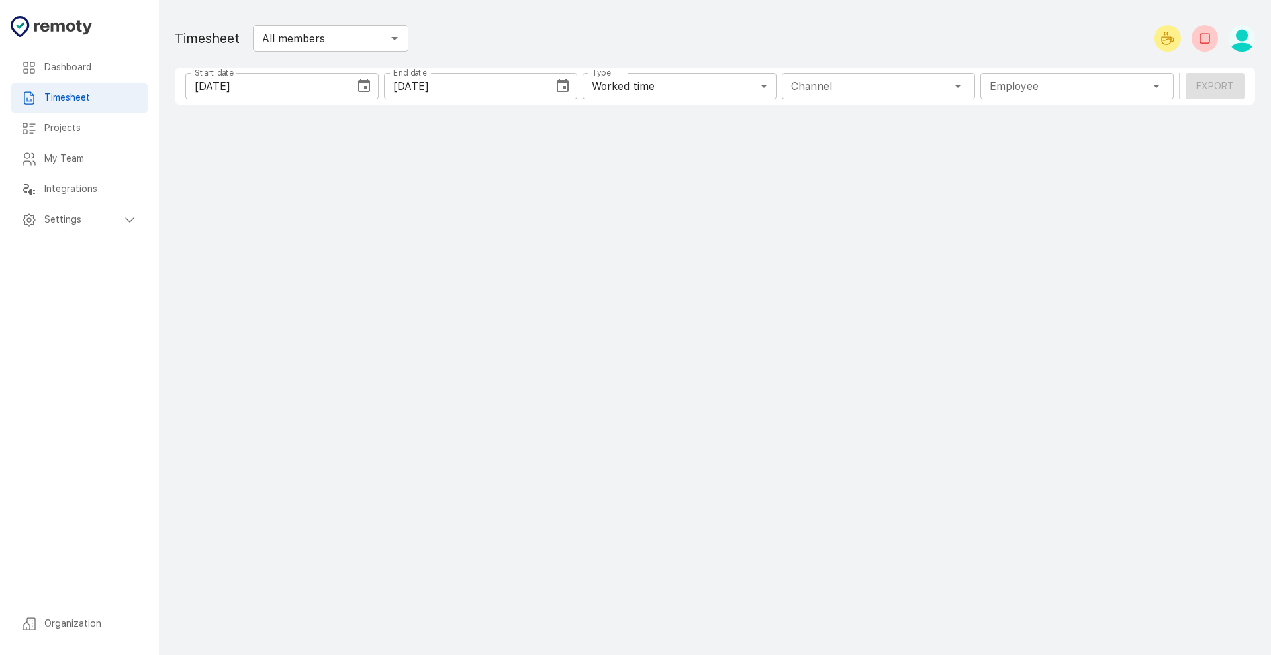
click at [101, 125] on h6 "Projects" at bounding box center [90, 128] width 93 height 15
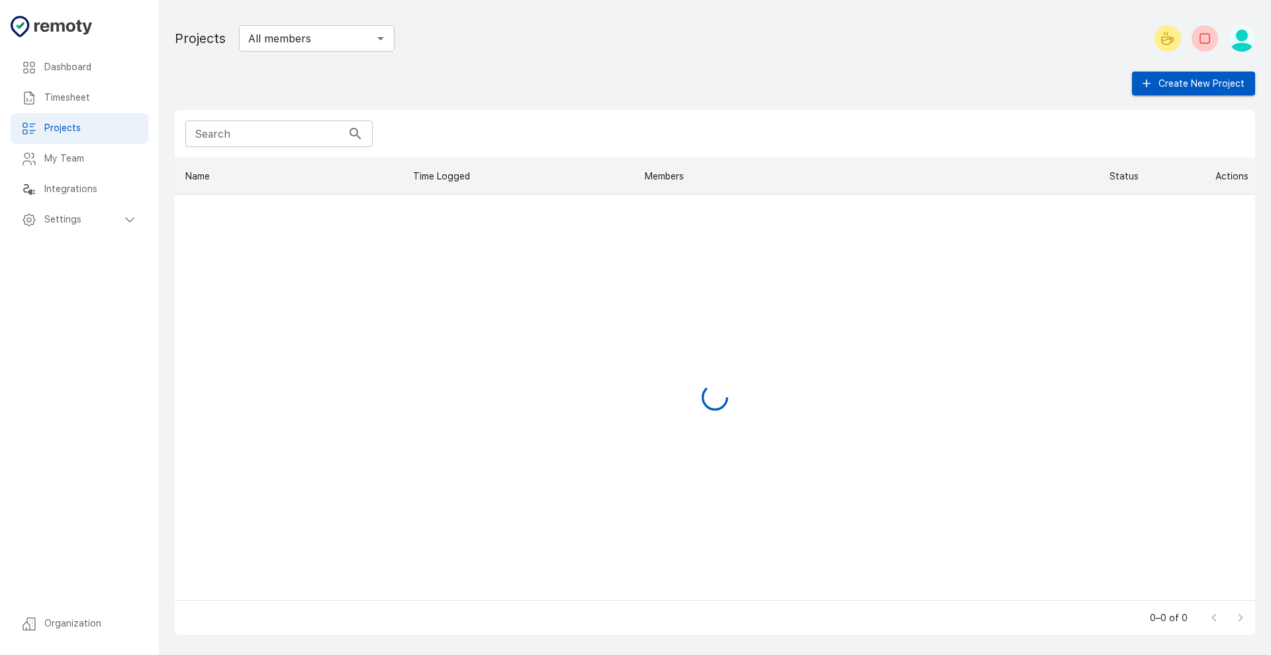
scroll to position [430, 1068]
click at [104, 167] on div "My Team" at bounding box center [80, 159] width 138 height 30
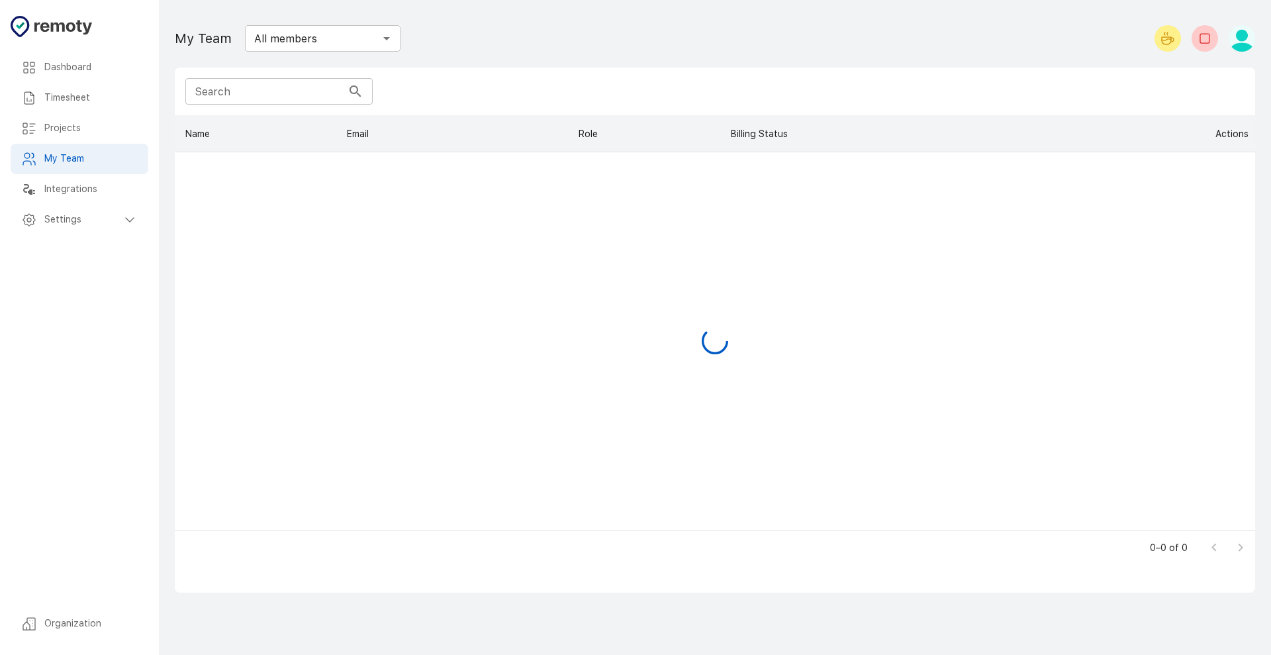
scroll to position [402, 1068]
click at [749, 168] on span "In active" at bounding box center [757, 169] width 43 height 13
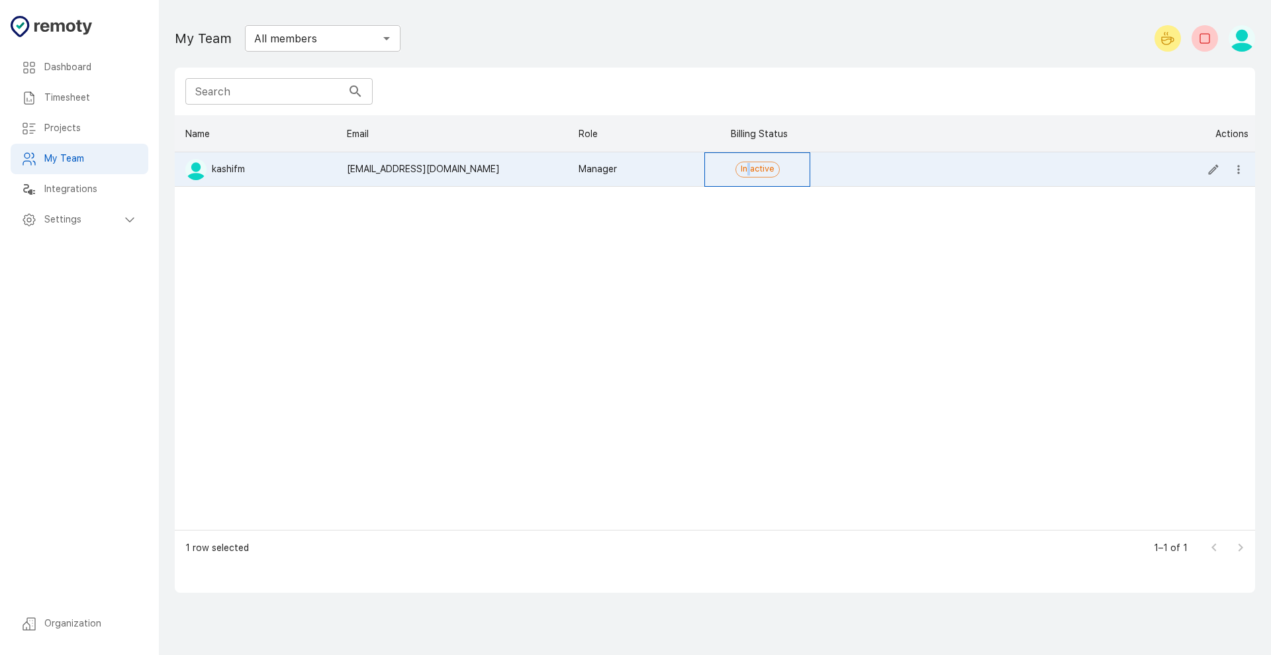
click at [749, 168] on span "In active" at bounding box center [757, 169] width 43 height 13
click at [1077, 240] on div "kashifm ikashifmasood@gmail.com Manager In active" at bounding box center [715, 340] width 1080 height 377
click at [83, 53] on div "Dashboard" at bounding box center [80, 67] width 138 height 30
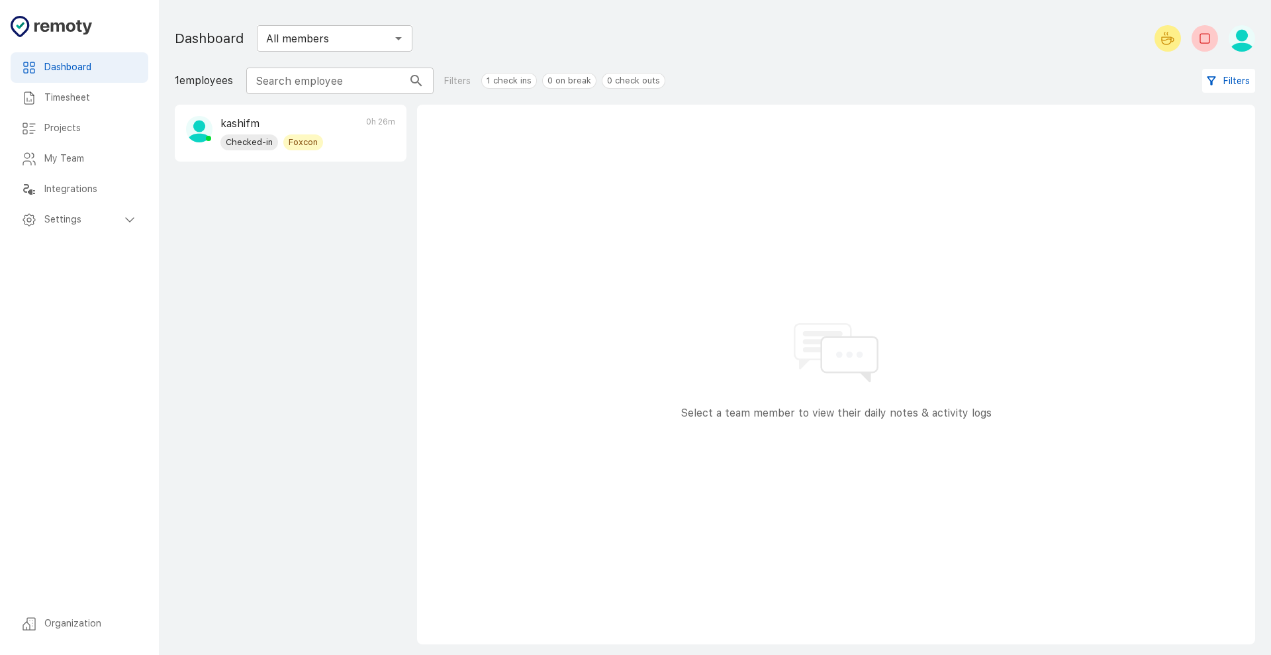
click at [281, 141] on div "Checked-in Foxcon" at bounding box center [271, 142] width 103 height 16
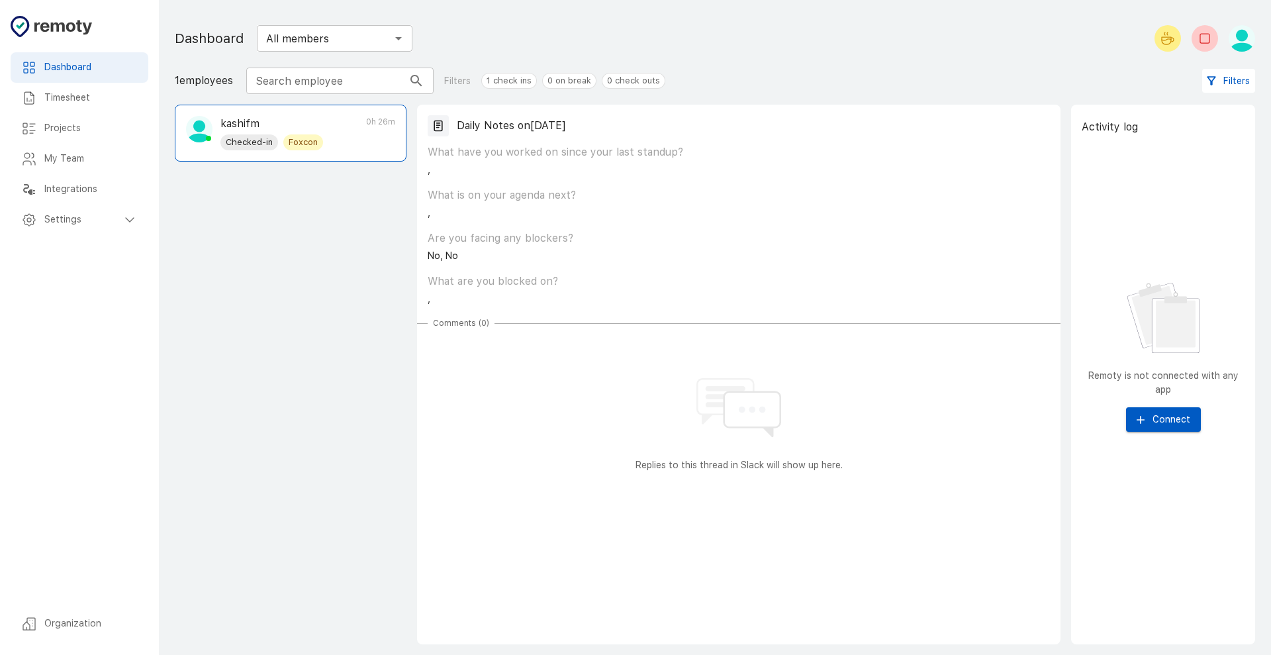
click at [67, 107] on div "Timesheet" at bounding box center [80, 98] width 138 height 30
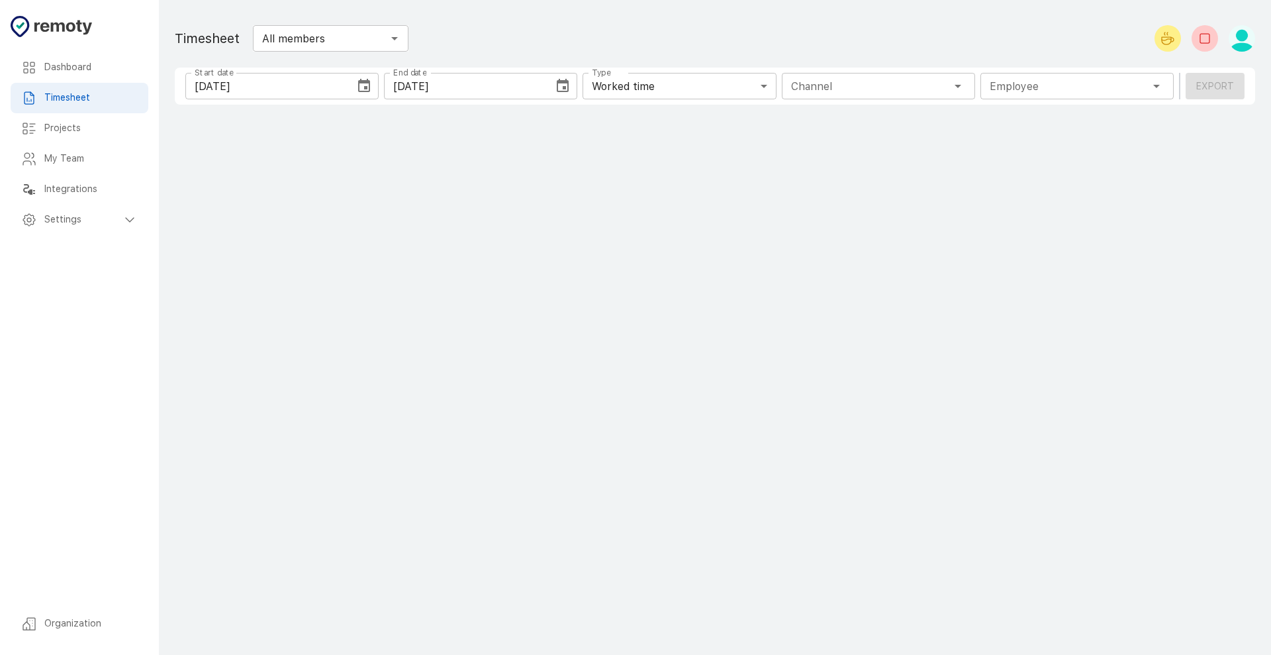
type input "1 Employee"
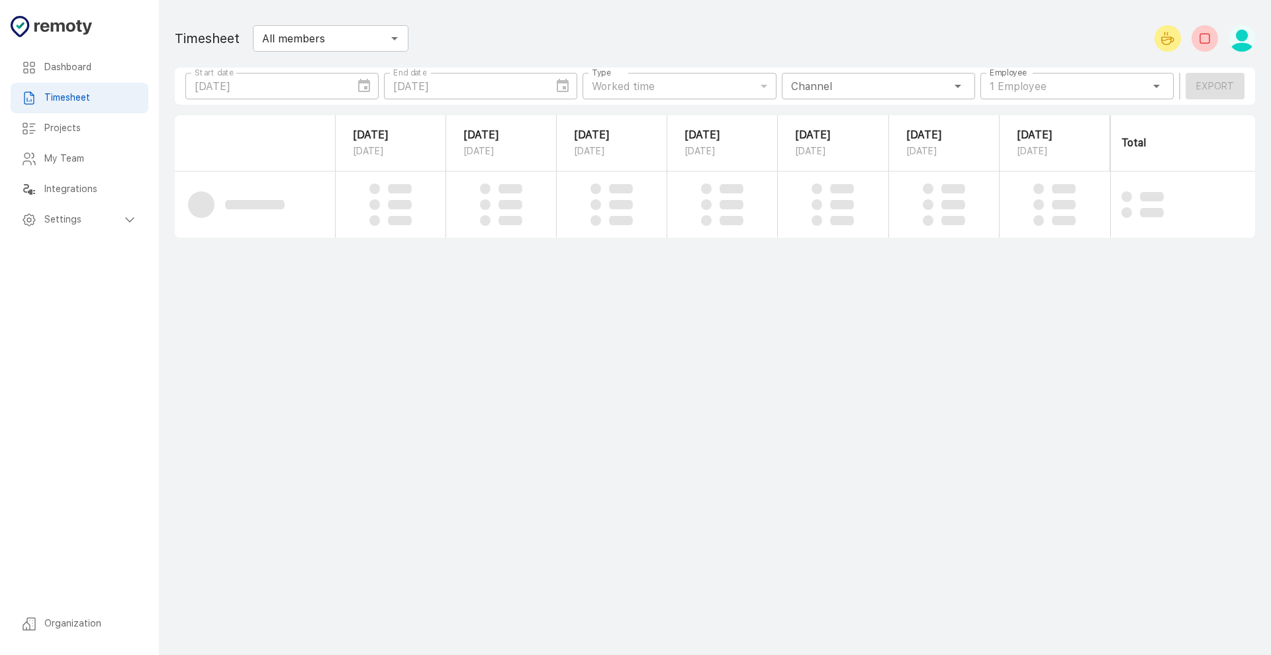
click at [86, 146] on div "My Team" at bounding box center [80, 159] width 138 height 30
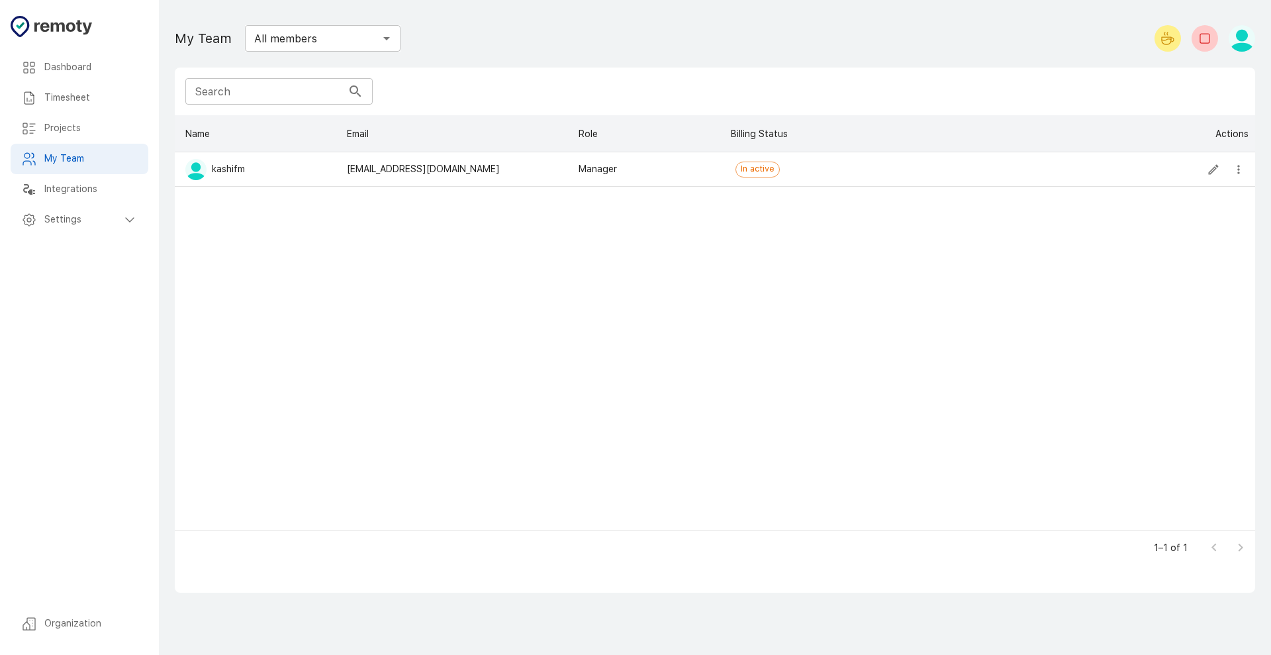
scroll to position [402, 1068]
click at [87, 127] on h6 "Projects" at bounding box center [90, 128] width 93 height 15
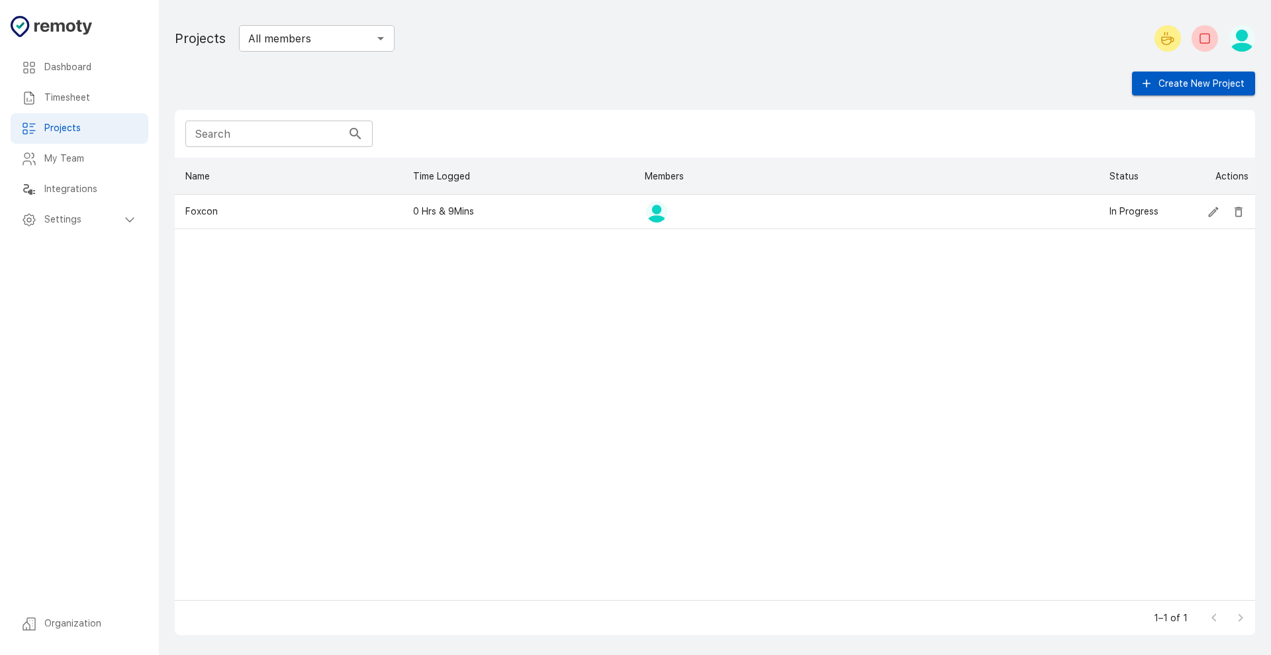
scroll to position [430, 1068]
click at [95, 160] on h6 "My Team" at bounding box center [90, 159] width 93 height 15
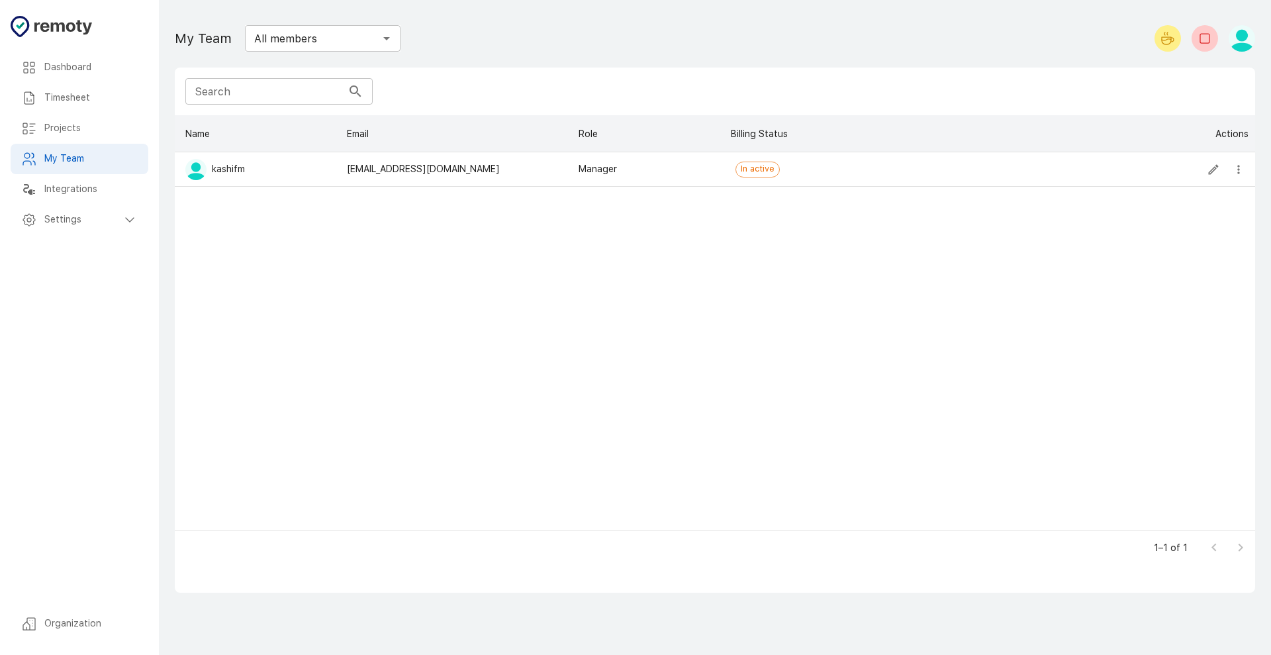
scroll to position [402, 1068]
click at [100, 185] on h6 "Integrations" at bounding box center [90, 189] width 93 height 15
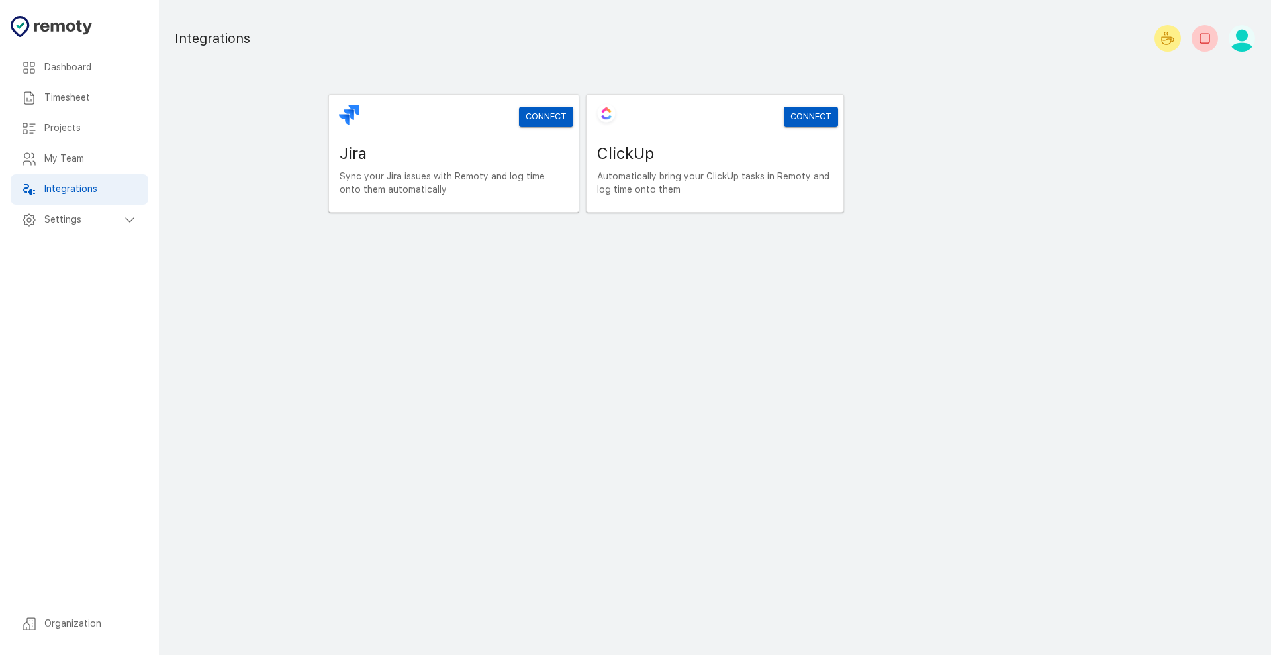
click at [106, 210] on div "Settings" at bounding box center [80, 220] width 138 height 30
click at [107, 244] on h6 "General" at bounding box center [96, 250] width 83 height 15
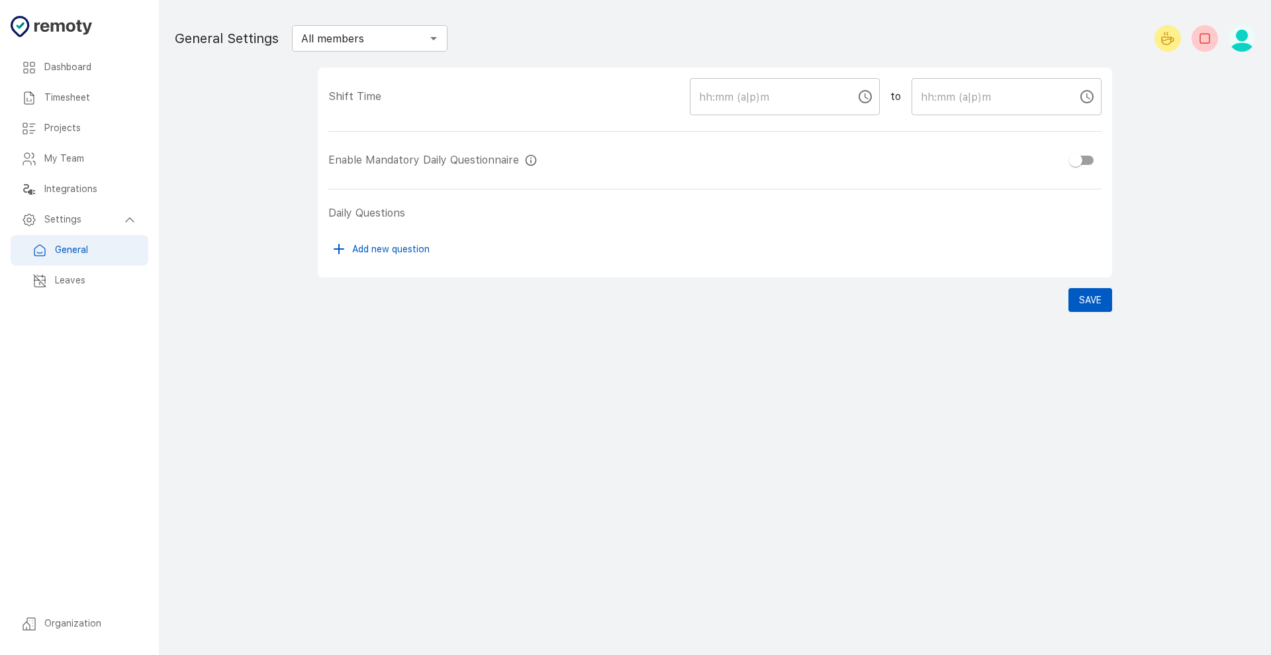
checkbox input "true"
type input "09:00 AM"
type input "05:00 PM"
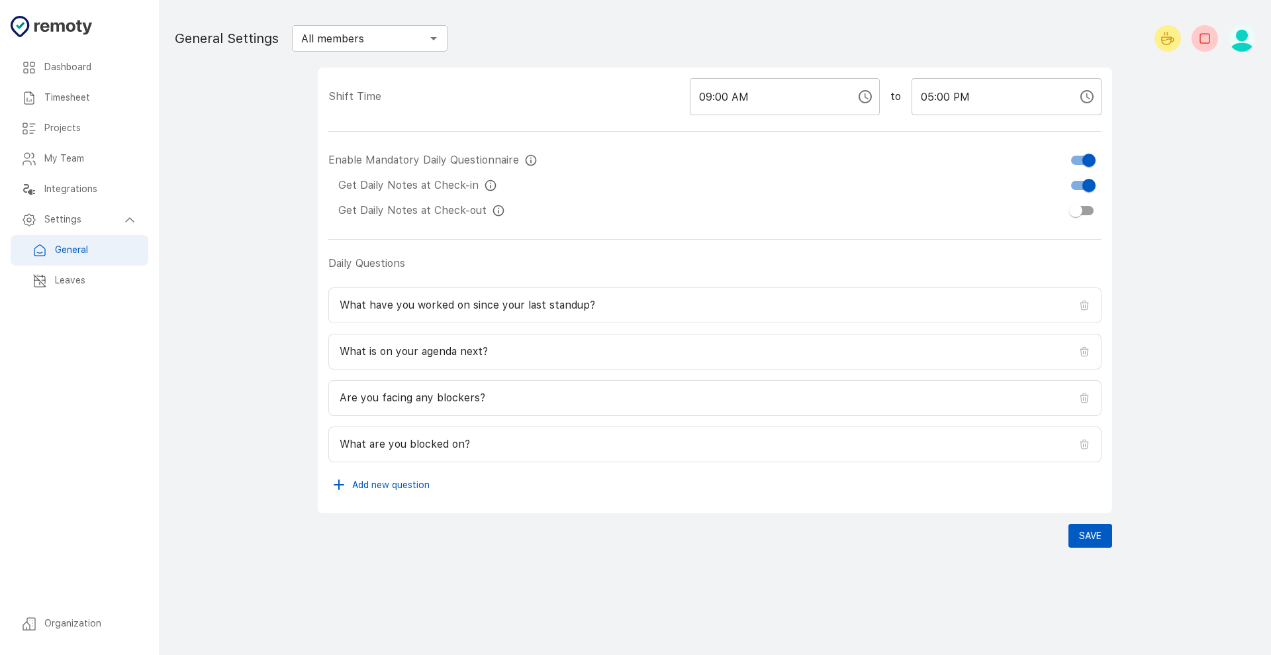
click at [115, 283] on h6 "Leaves" at bounding box center [96, 280] width 83 height 15
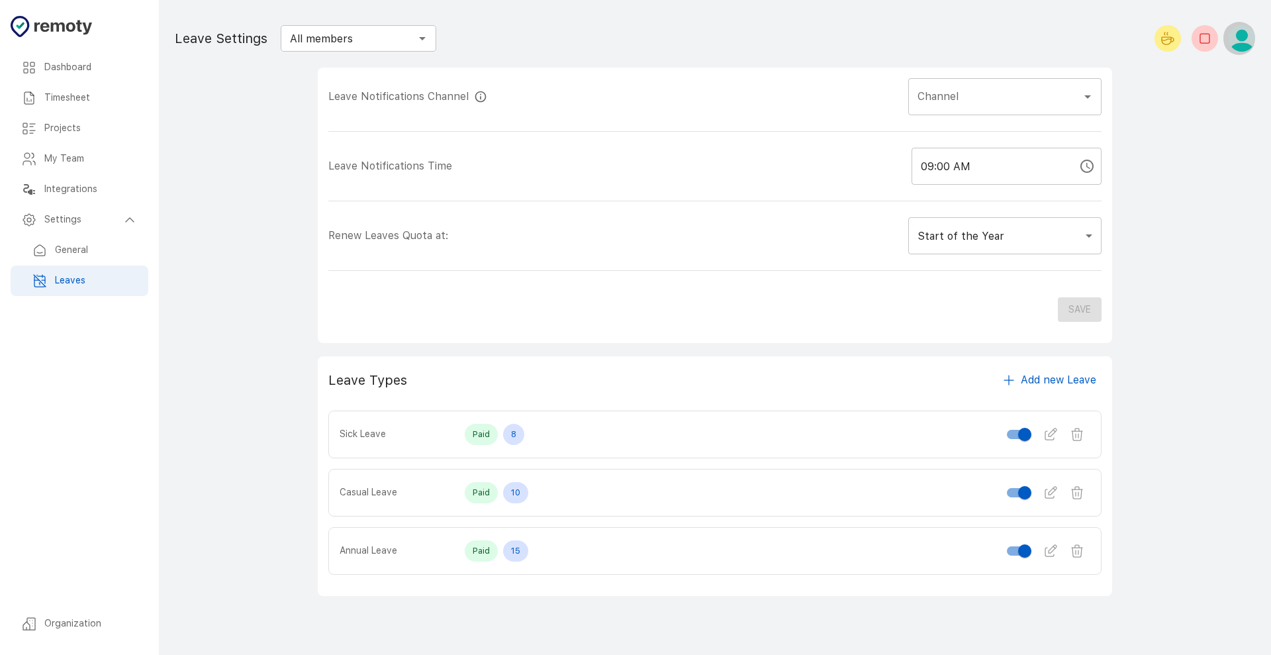
click at [1248, 48] on img "button" at bounding box center [1241, 38] width 26 height 26
click at [1208, 73] on li "My Profile" at bounding box center [1209, 74] width 107 height 24
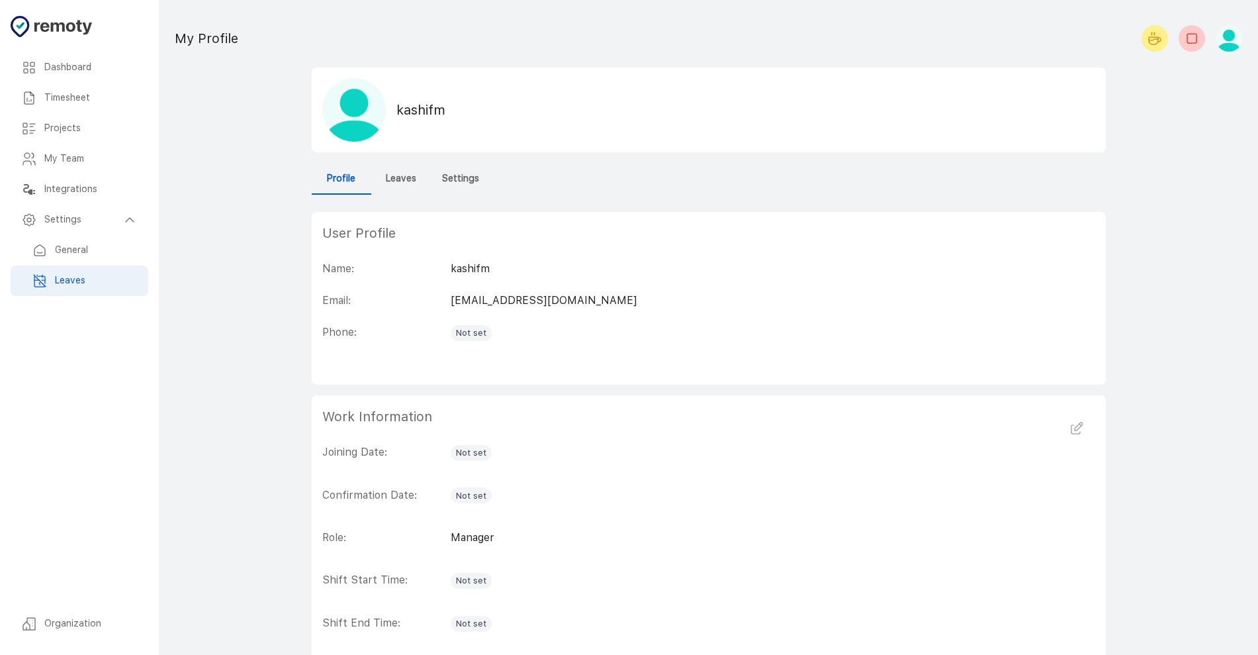
click at [404, 150] on div "kashifm" at bounding box center [709, 110] width 794 height 85
click at [403, 179] on h6 "Leaves" at bounding box center [401, 178] width 30 height 15
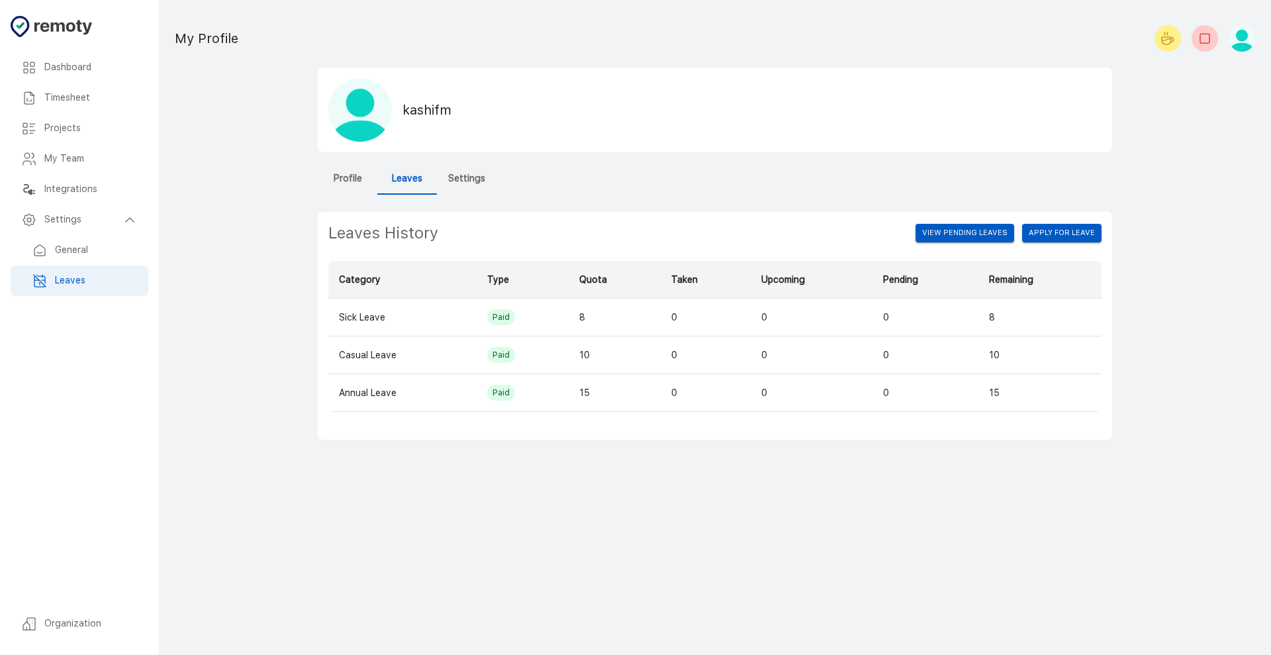
click at [1106, 237] on div "Leaves History View Pending Leaves Apply for leave Category Type Quota Taken Up…" at bounding box center [715, 326] width 794 height 228
click at [1084, 231] on button "Apply for leave" at bounding box center [1061, 233] width 79 height 19
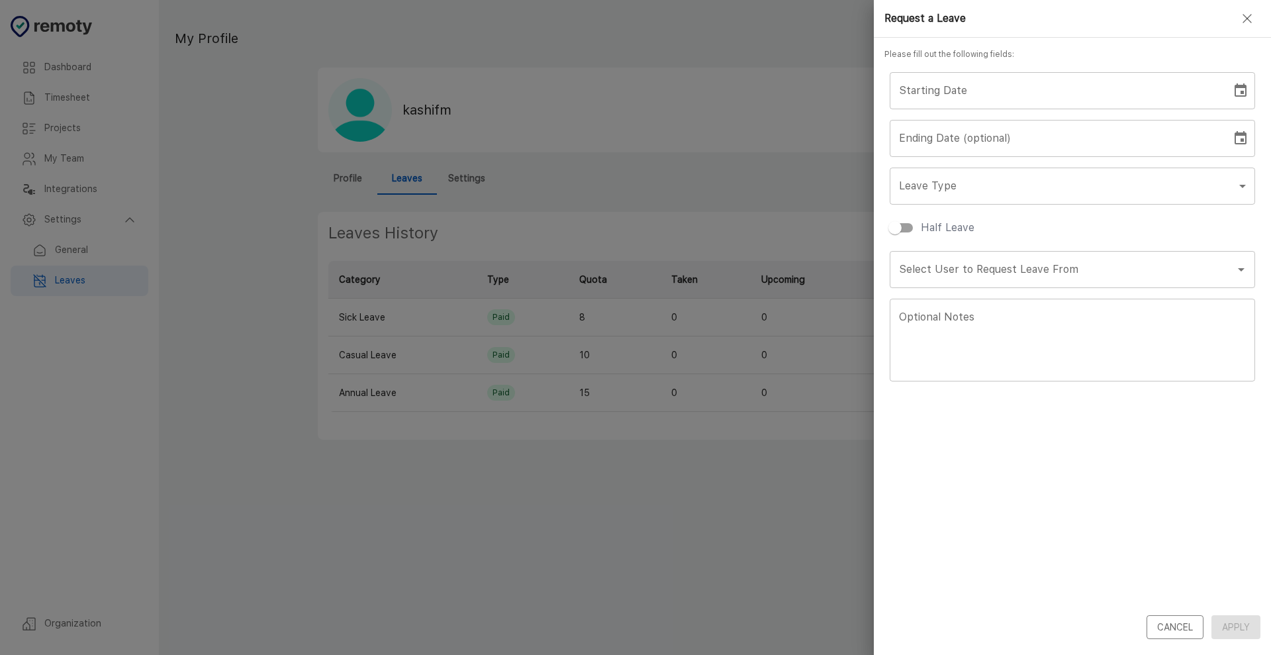
click at [815, 504] on div at bounding box center [635, 327] width 1271 height 655
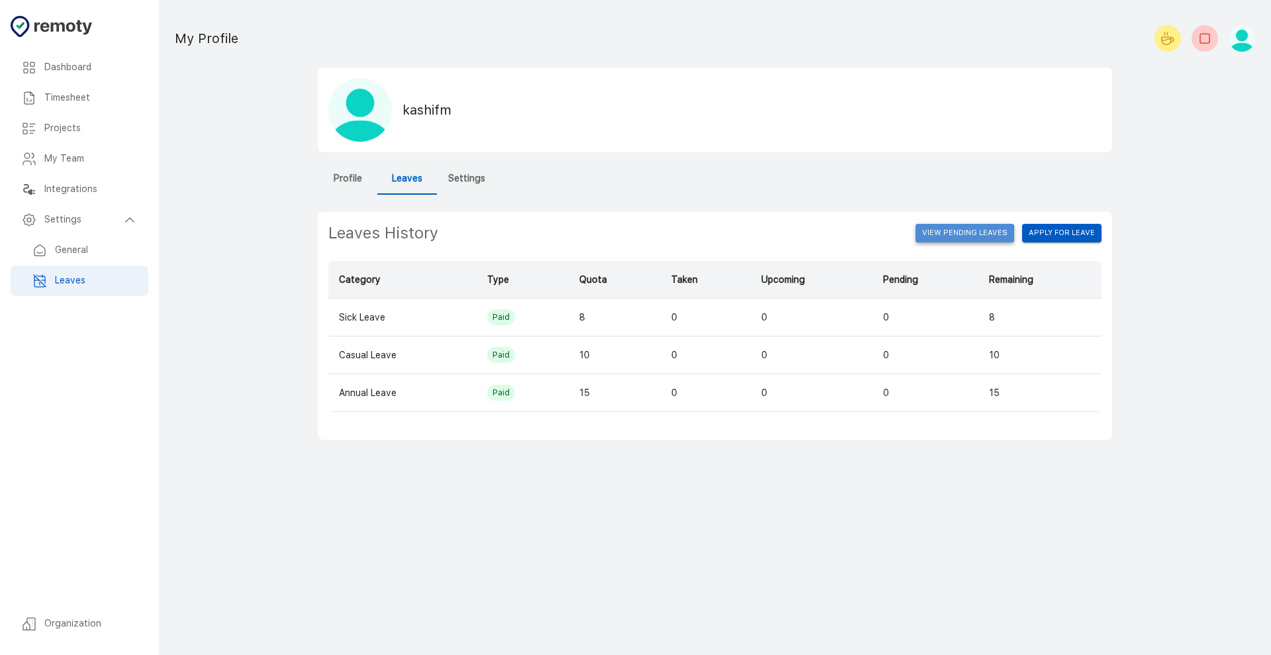
click at [954, 238] on button "View Pending Leaves" at bounding box center [964, 233] width 99 height 19
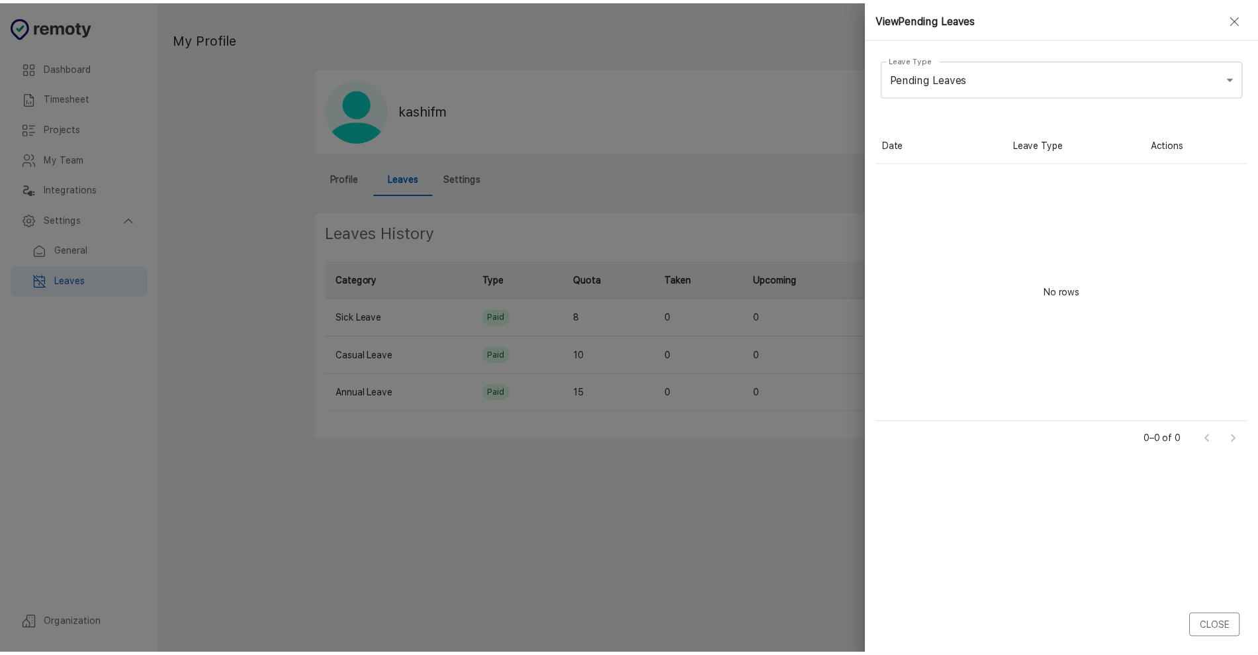
scroll to position [283, 363]
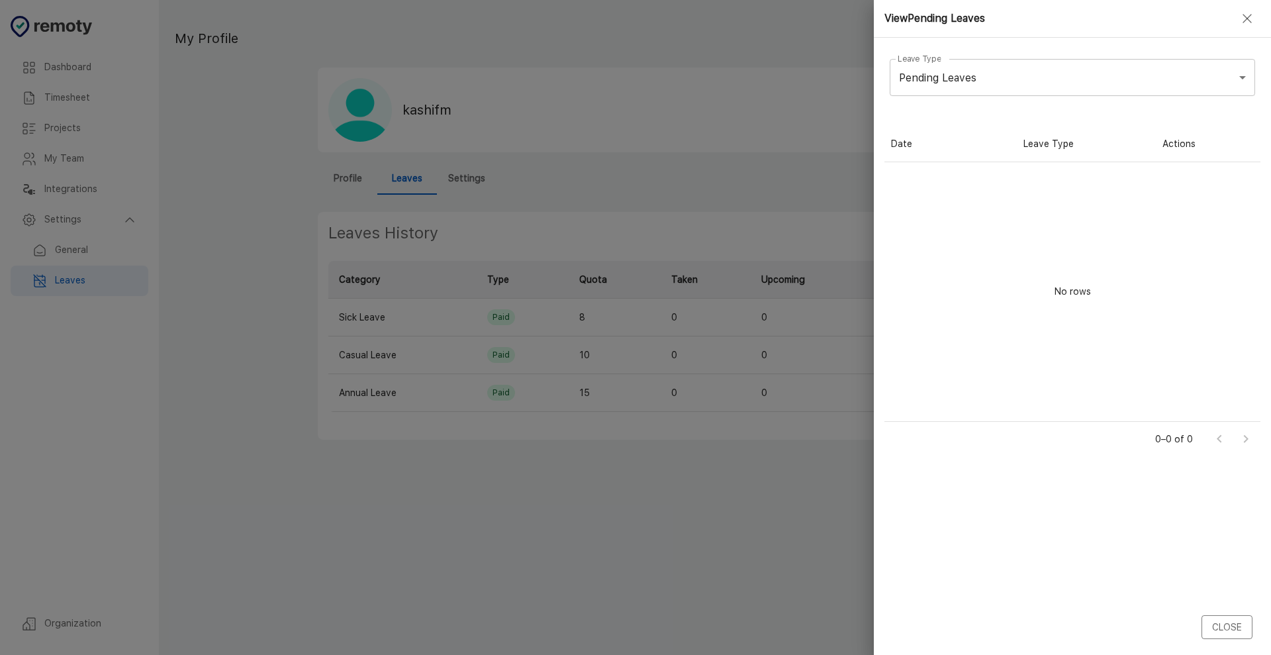
click at [984, 95] on body "Dashboard Timesheet Projects My Team Integrations Settings General Leaves Organ…" at bounding box center [635, 327] width 1271 height 655
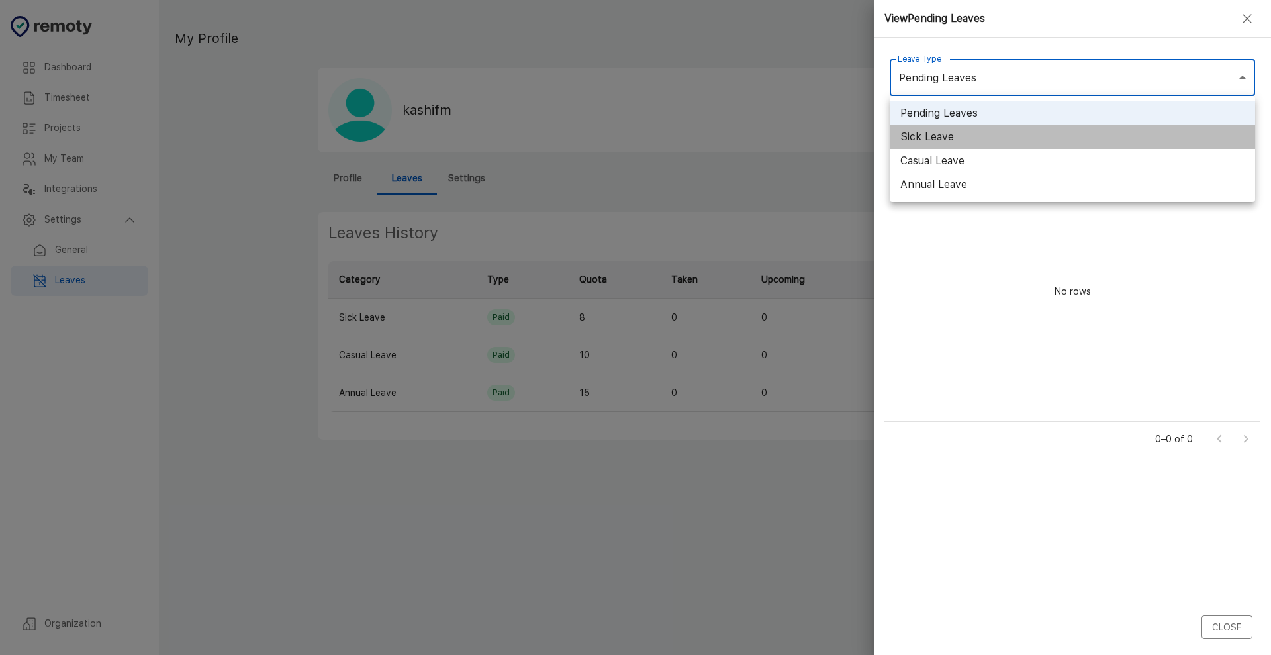
click at [959, 132] on li "Sick Leave" at bounding box center [1072, 137] width 365 height 24
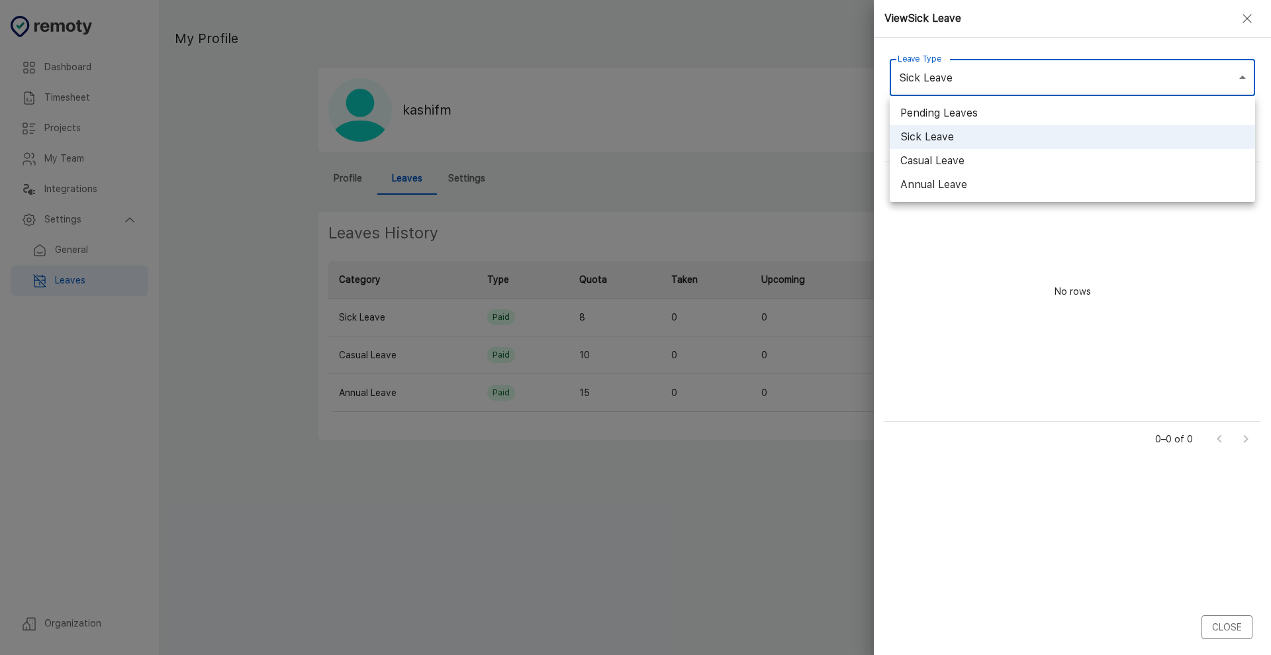
click at [950, 93] on body "Dashboard Timesheet Projects My Team Integrations Settings General Leaves Organ…" at bounding box center [635, 327] width 1271 height 655
click at [946, 110] on li "Pending Leaves" at bounding box center [1072, 113] width 365 height 24
type input "Pending Leaves"
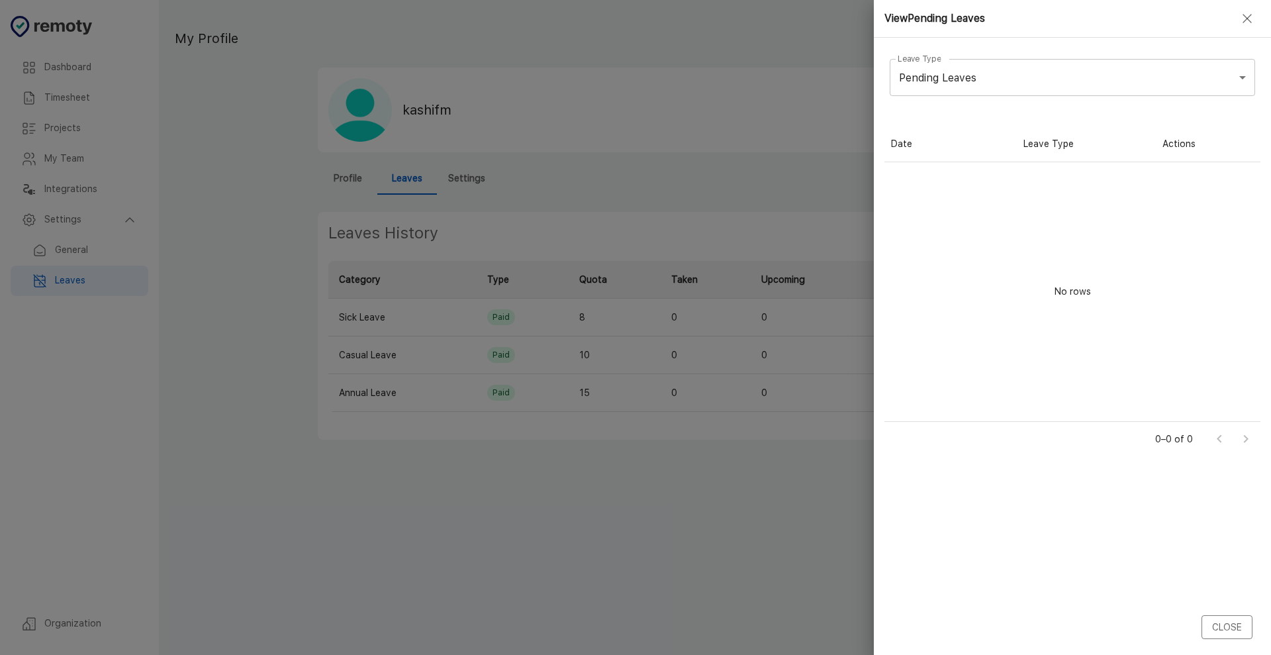
click at [732, 204] on div at bounding box center [635, 327] width 1271 height 655
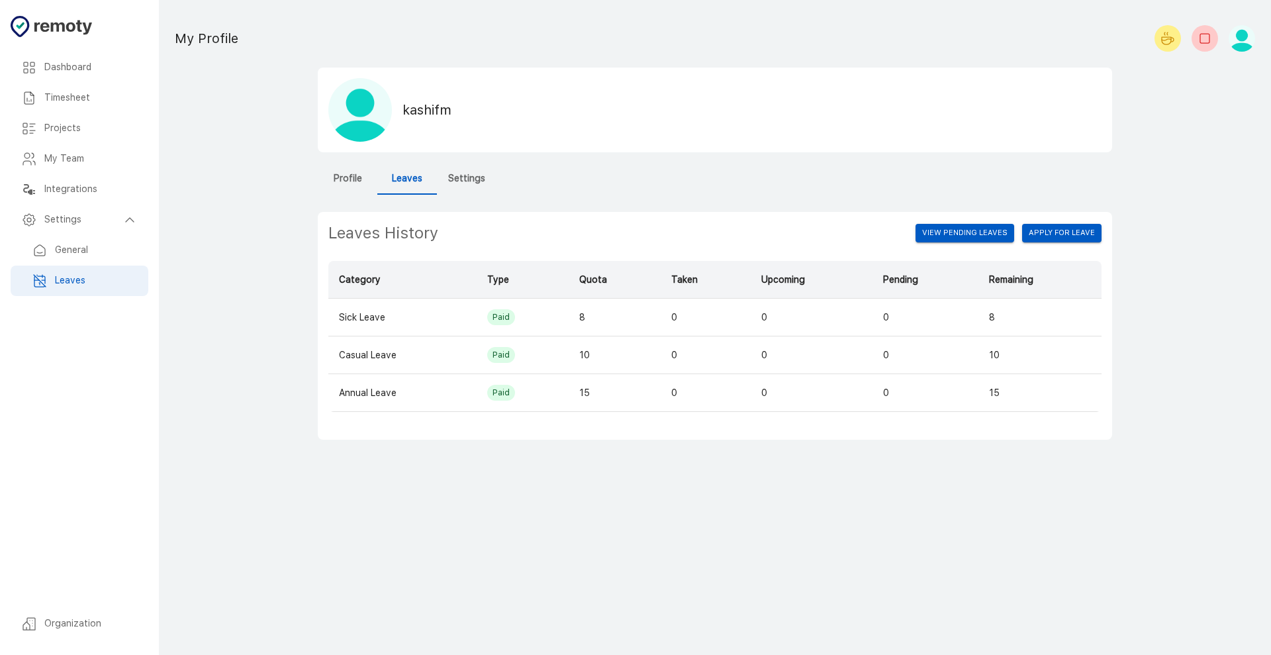
click at [471, 179] on h6 "Settings" at bounding box center [466, 178] width 37 height 15
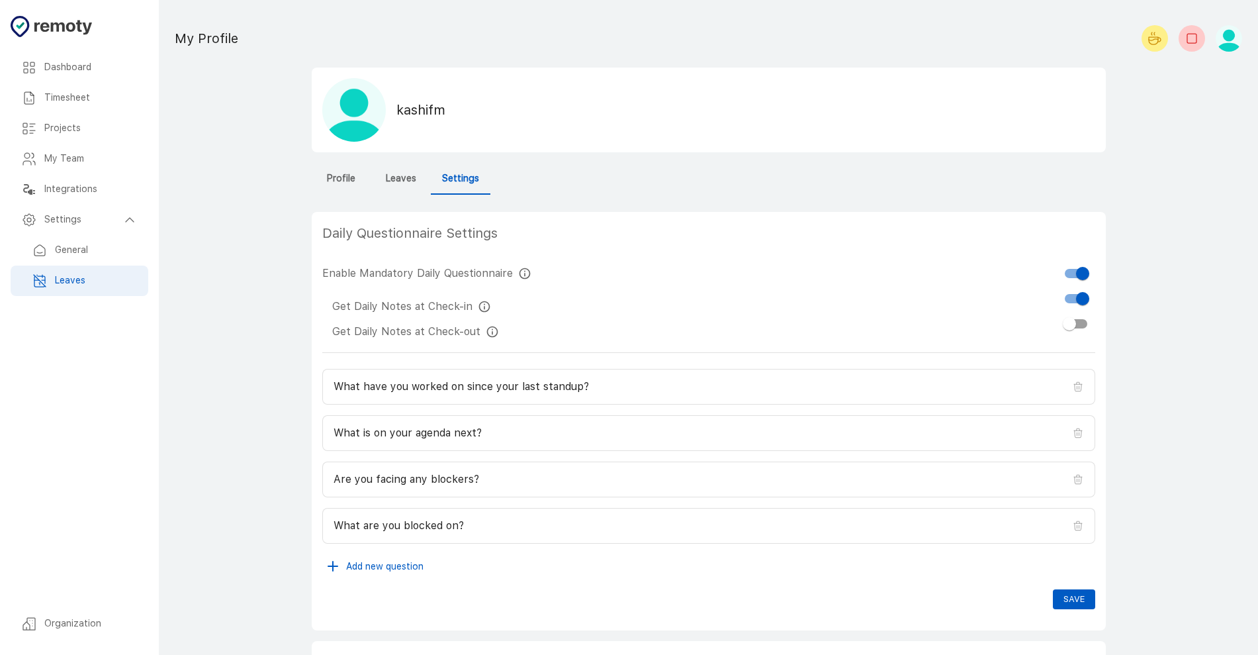
click at [100, 71] on h6 "Dashboard" at bounding box center [90, 67] width 93 height 15
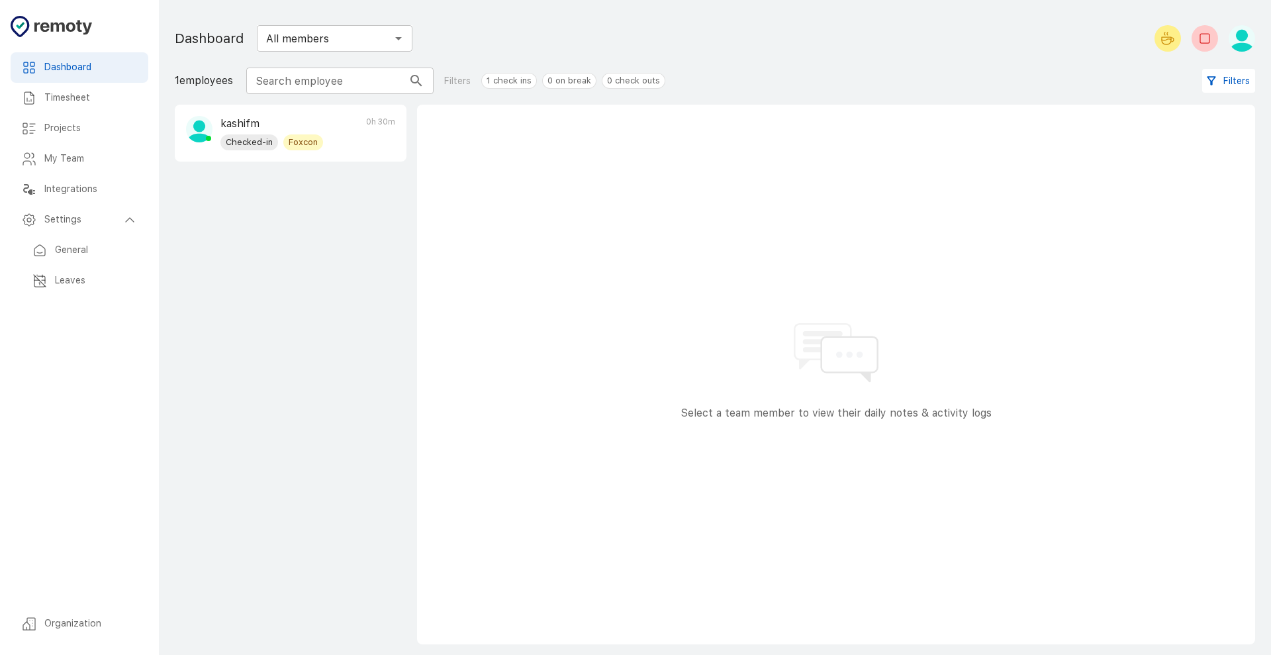
click at [86, 111] on div "Timesheet" at bounding box center [80, 98] width 138 height 30
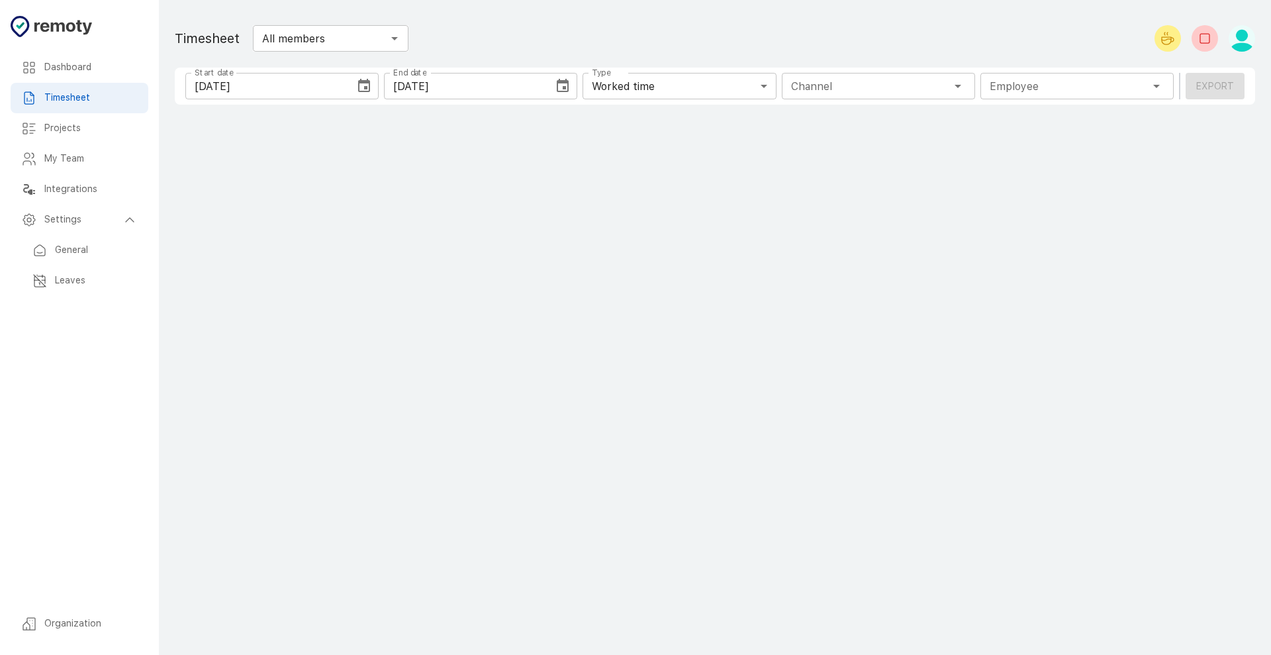
click at [84, 136] on div "Projects" at bounding box center [80, 128] width 138 height 30
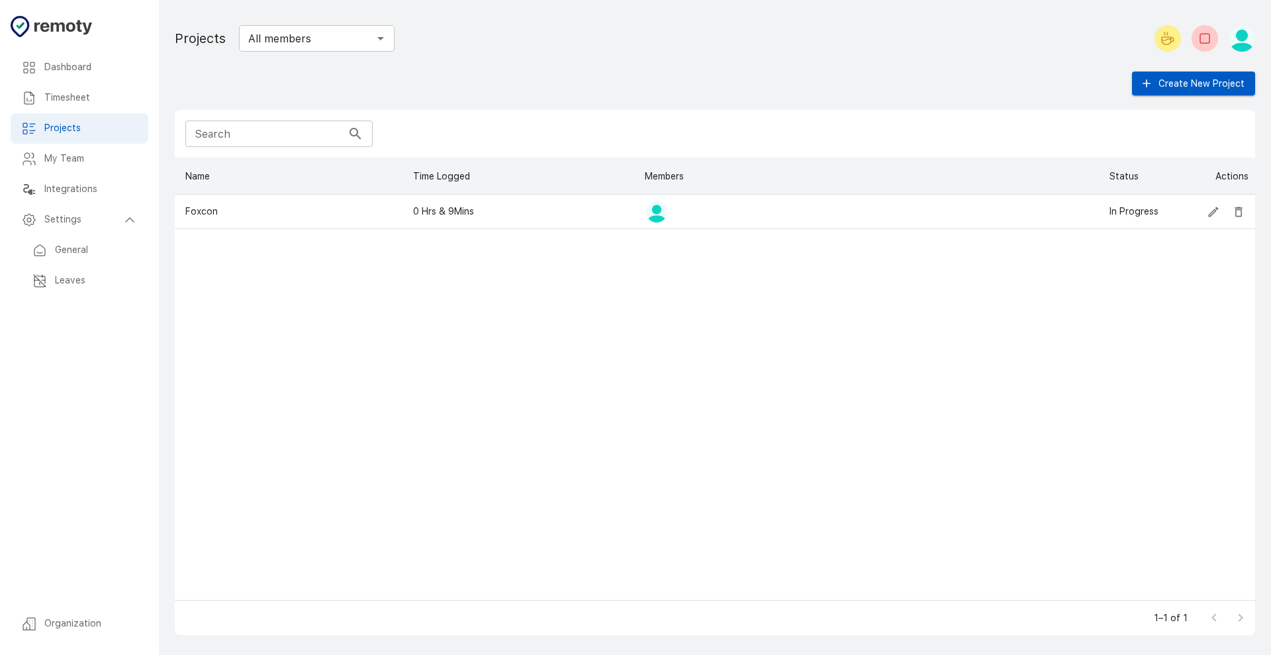
scroll to position [430, 1068]
click at [84, 160] on h6 "My Team" at bounding box center [90, 159] width 93 height 15
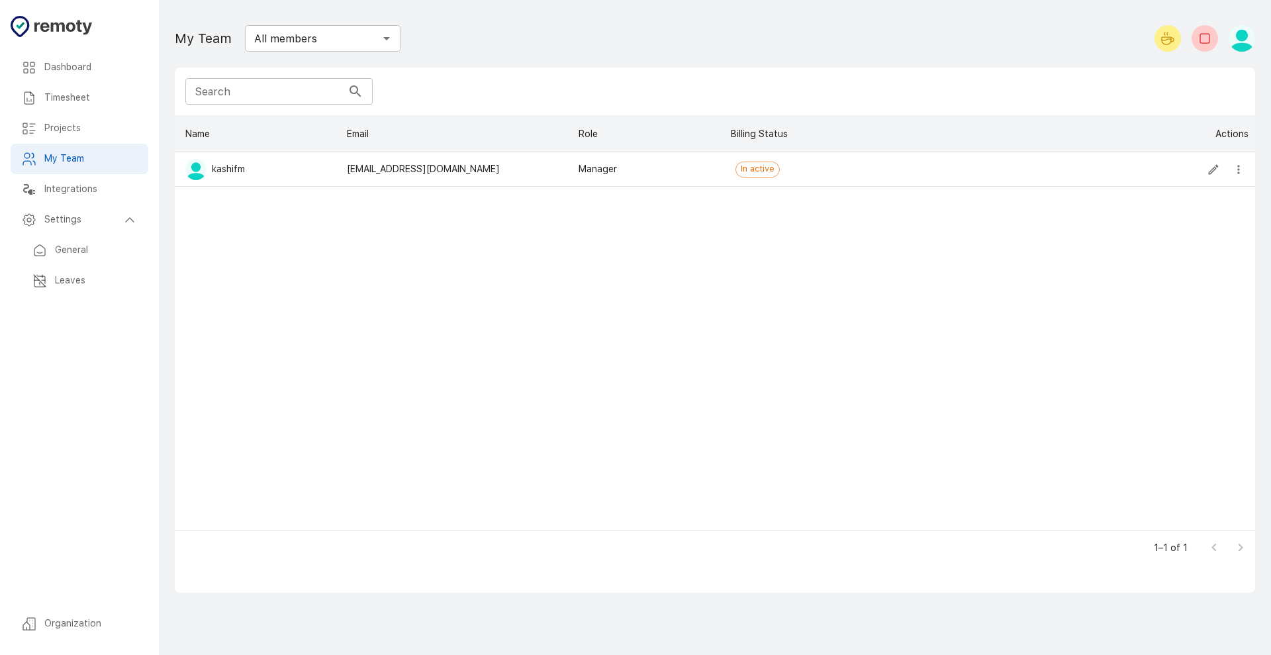
scroll to position [402, 1068]
click at [83, 186] on h6 "Integrations" at bounding box center [90, 189] width 93 height 15
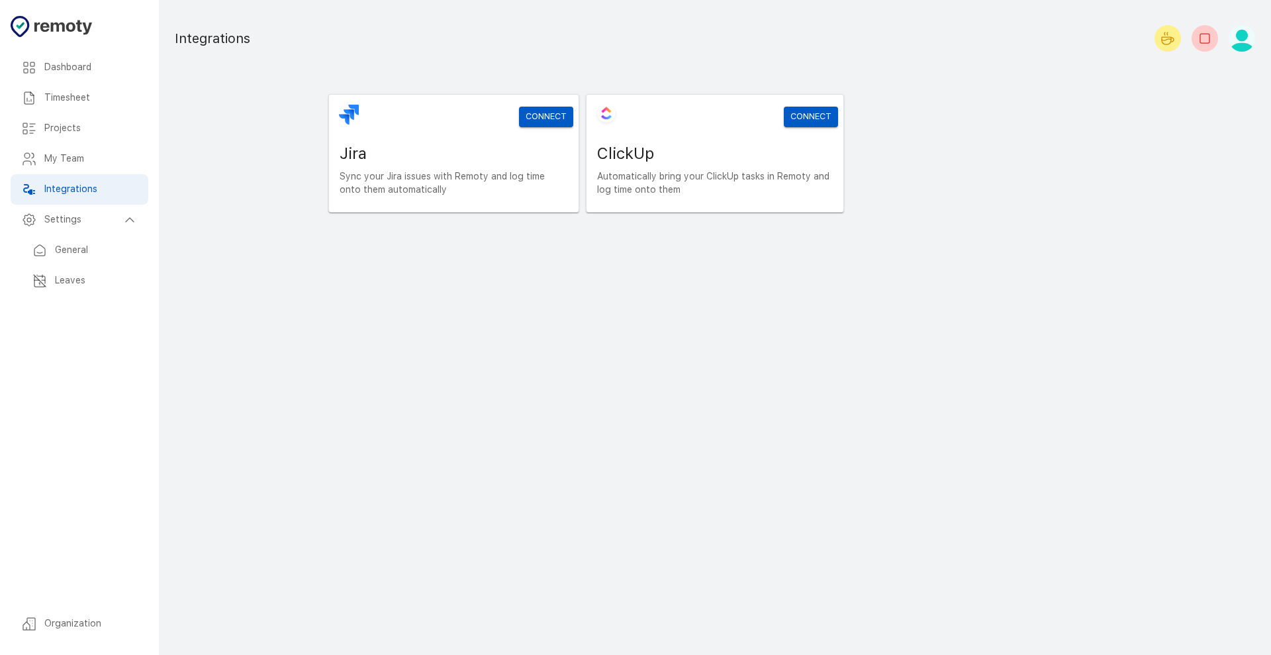
click at [66, 56] on div "Dashboard" at bounding box center [80, 67] width 138 height 30
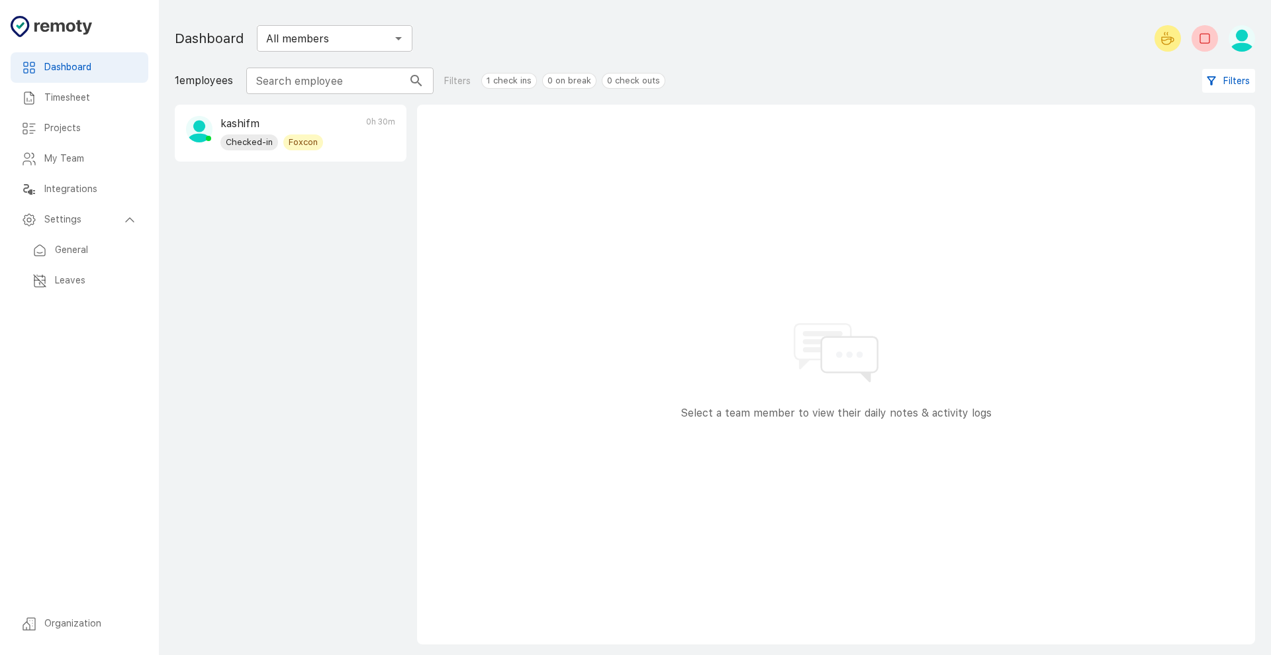
click at [114, 106] on div "Timesheet" at bounding box center [80, 98] width 138 height 30
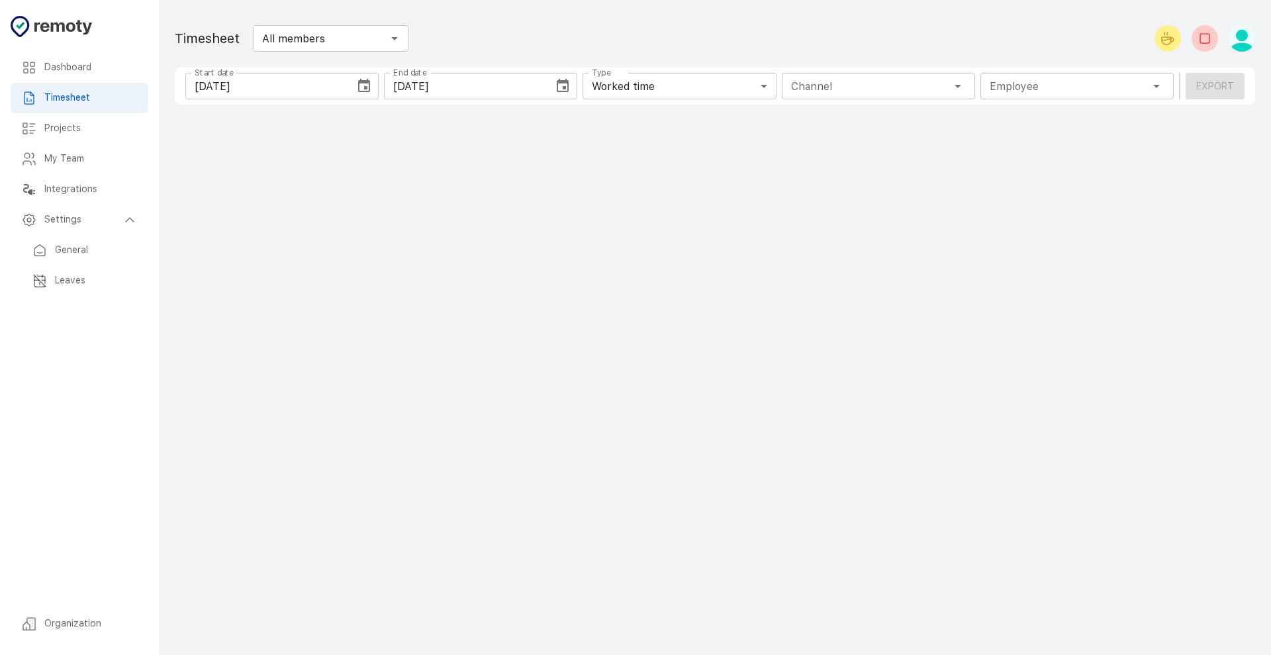
type input "1 Employee"
